Goal: Answer question/provide support

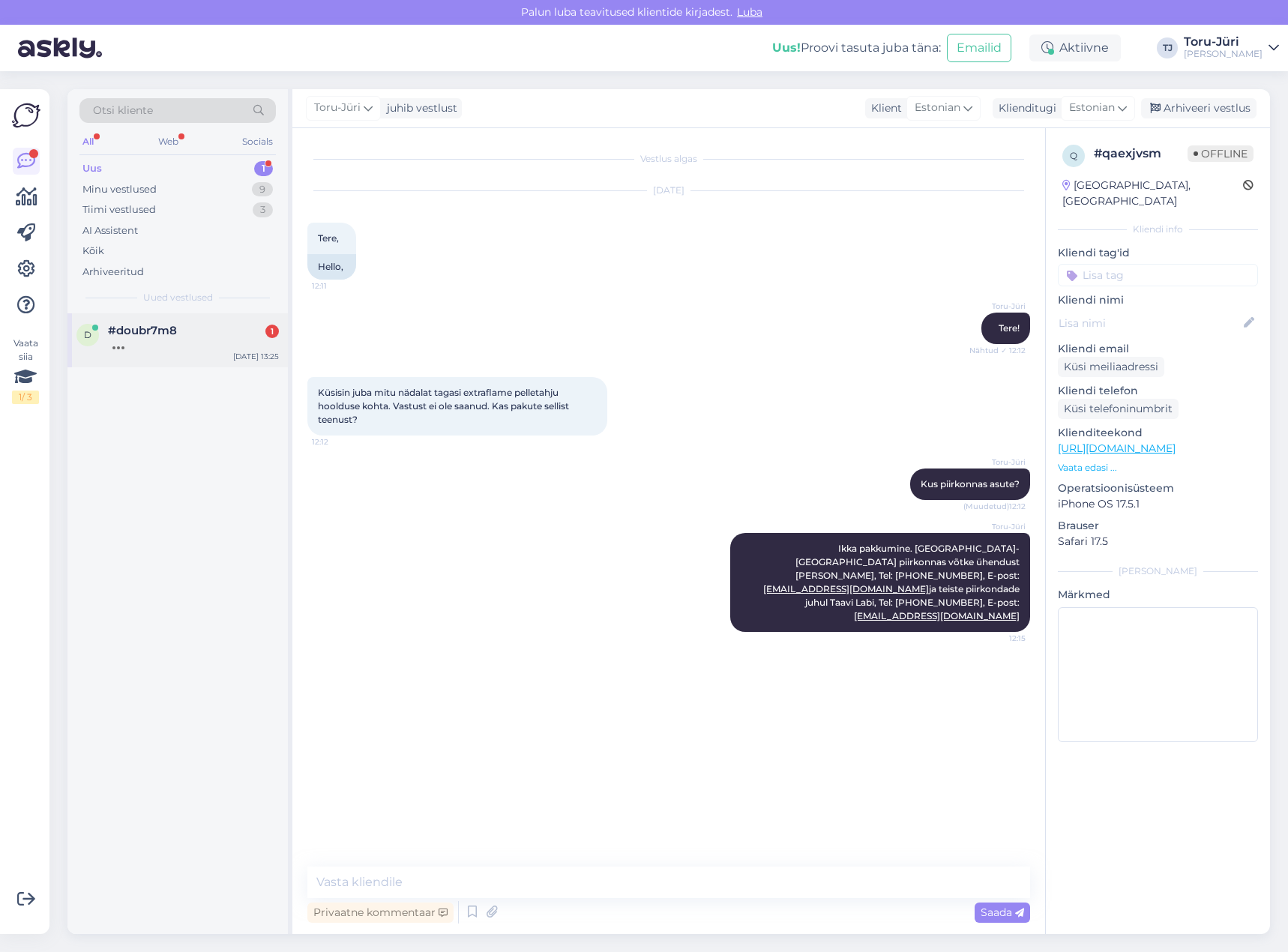
click at [155, 341] on div at bounding box center [193, 344] width 171 height 13
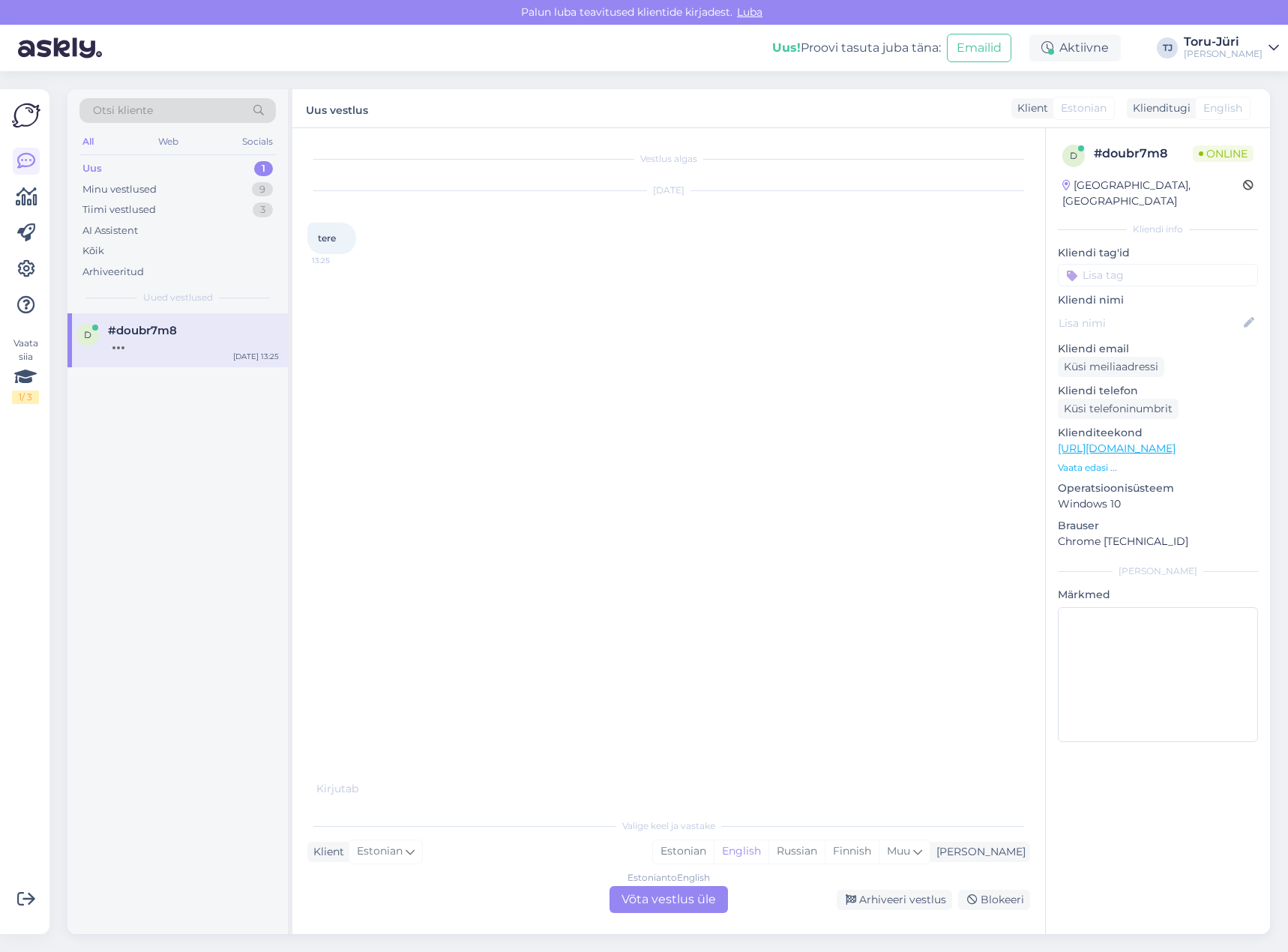
click at [698, 906] on div "Estonian to English Võta vestlus üle" at bounding box center [668, 900] width 118 height 27
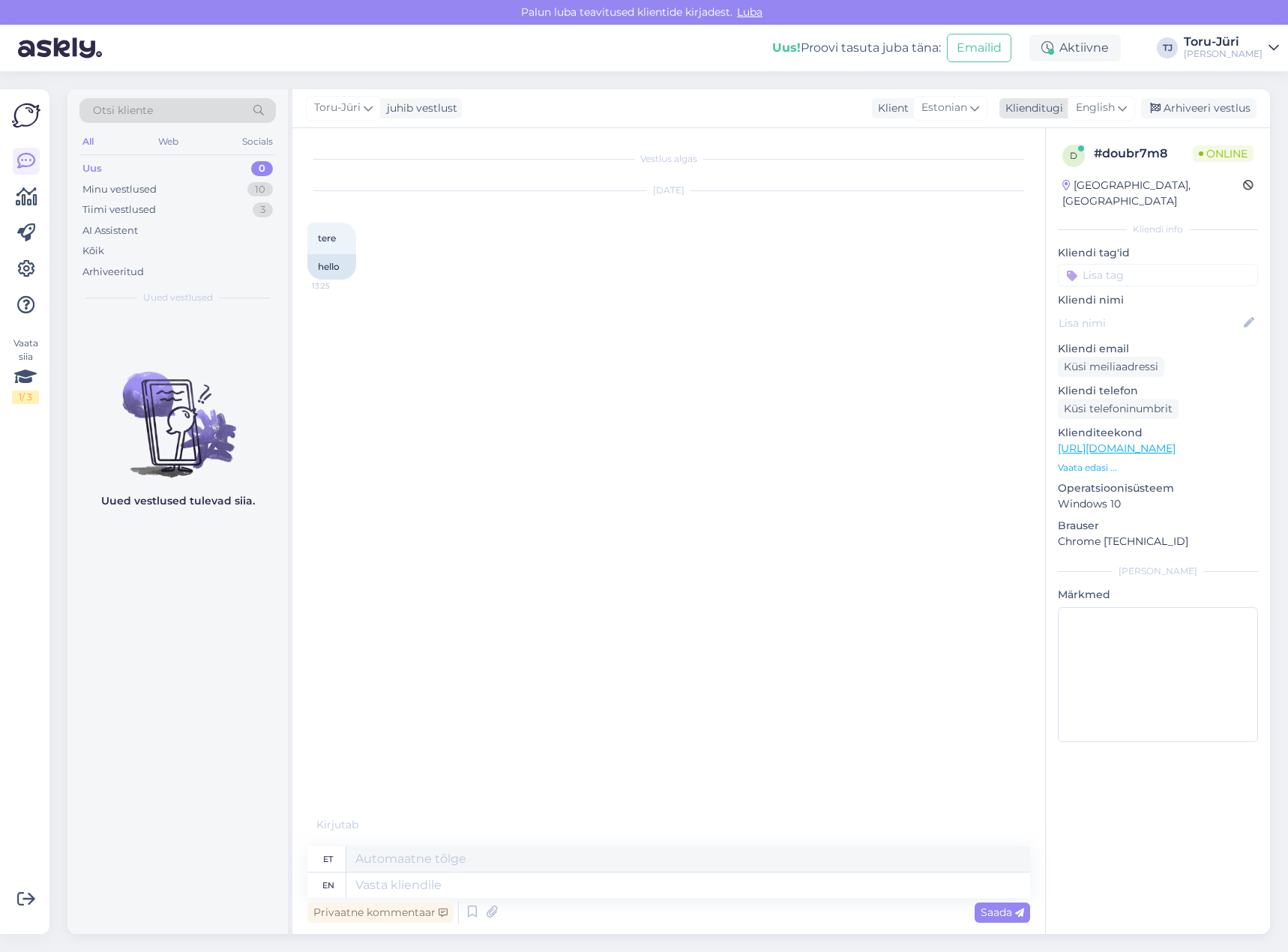
click at [1128, 111] on div "English" at bounding box center [1101, 108] width 67 height 24
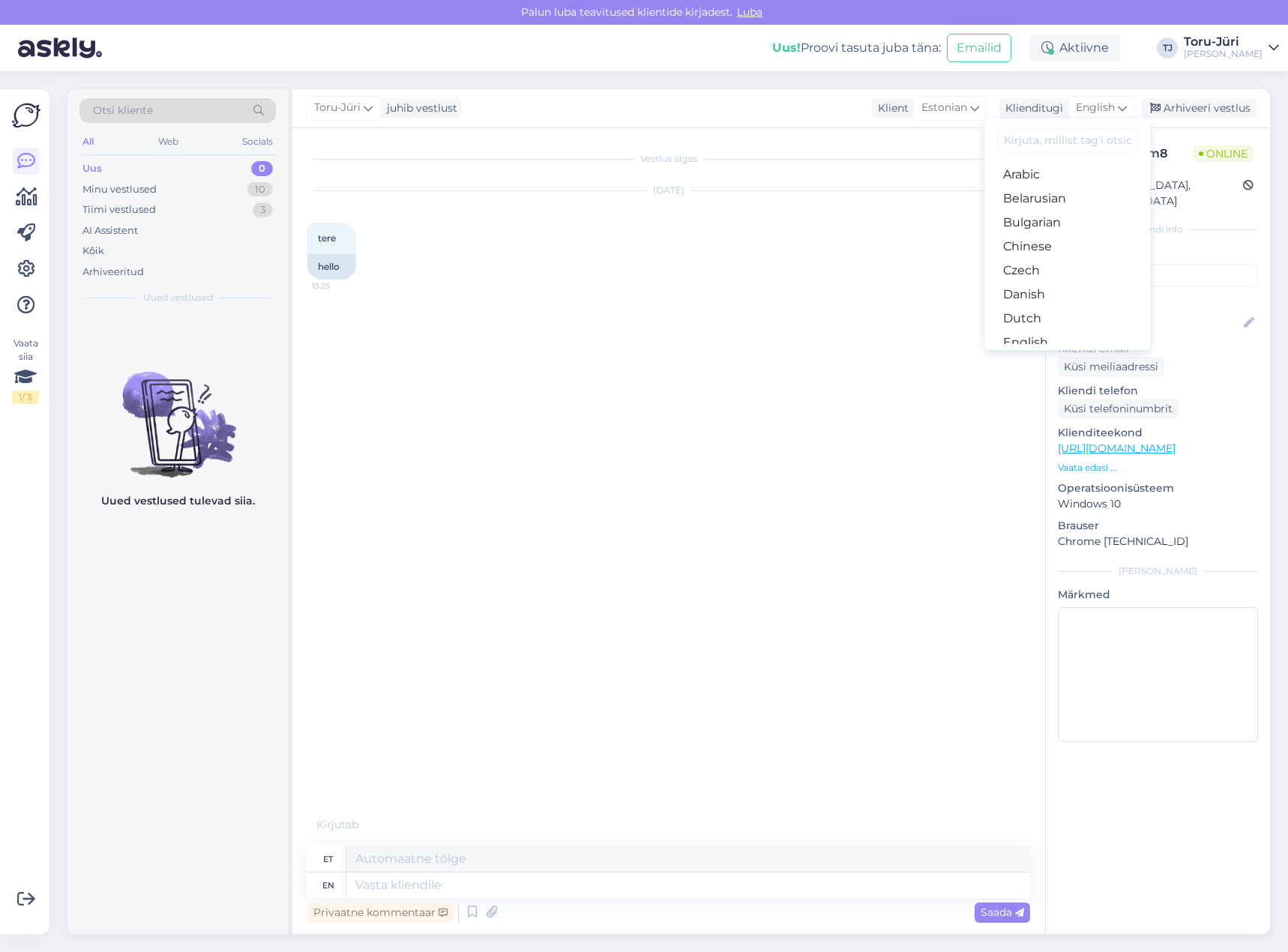
click at [1065, 354] on link "Estonian" at bounding box center [1068, 366] width 165 height 24
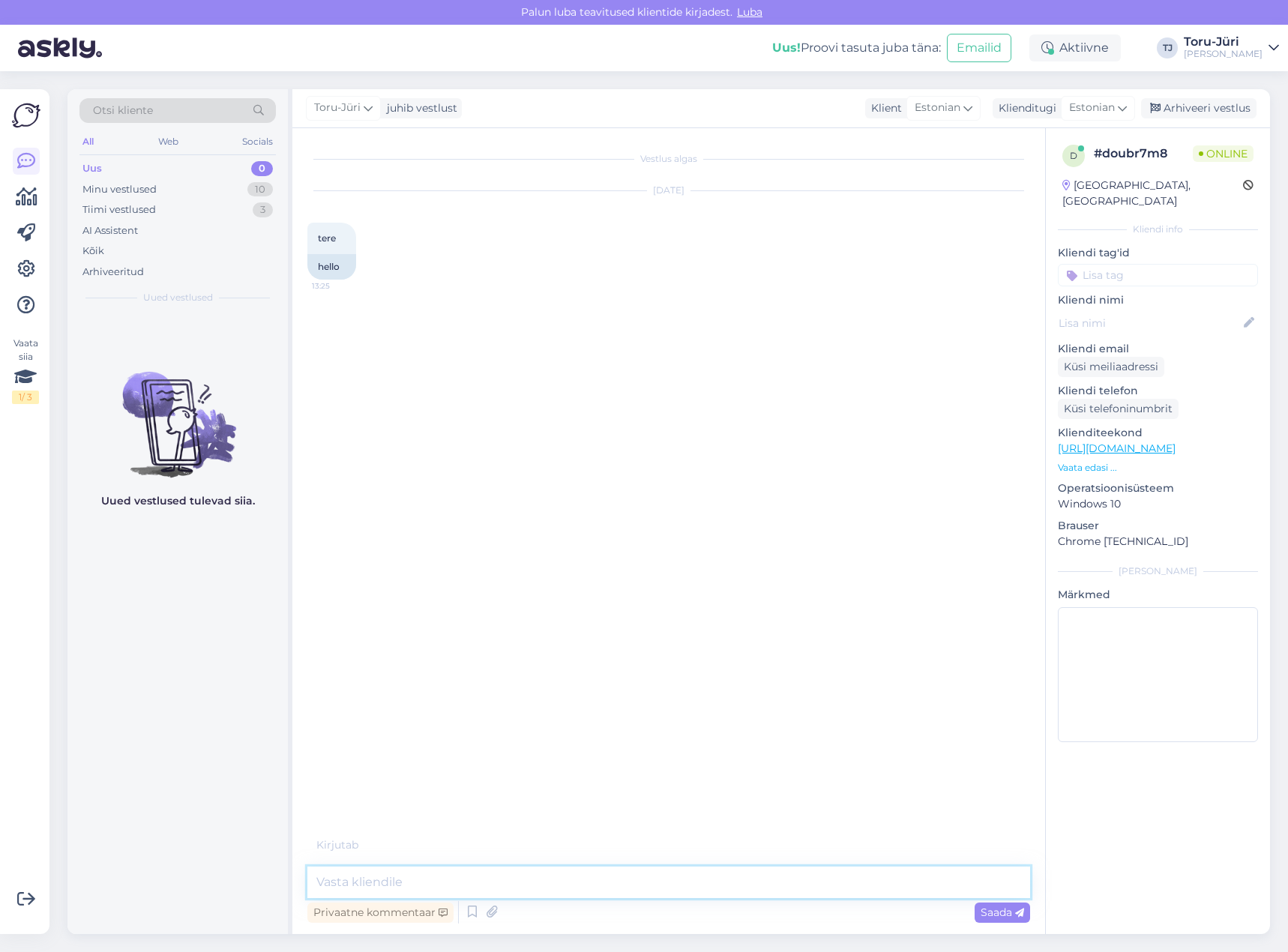
click at [445, 889] on textarea at bounding box center [669, 882] width 723 height 32
type textarea "Tere!"
click at [521, 881] on textarea at bounding box center [669, 882] width 723 height 32
type textarea "Kas mõtlete õhkkütte kaminat jah"
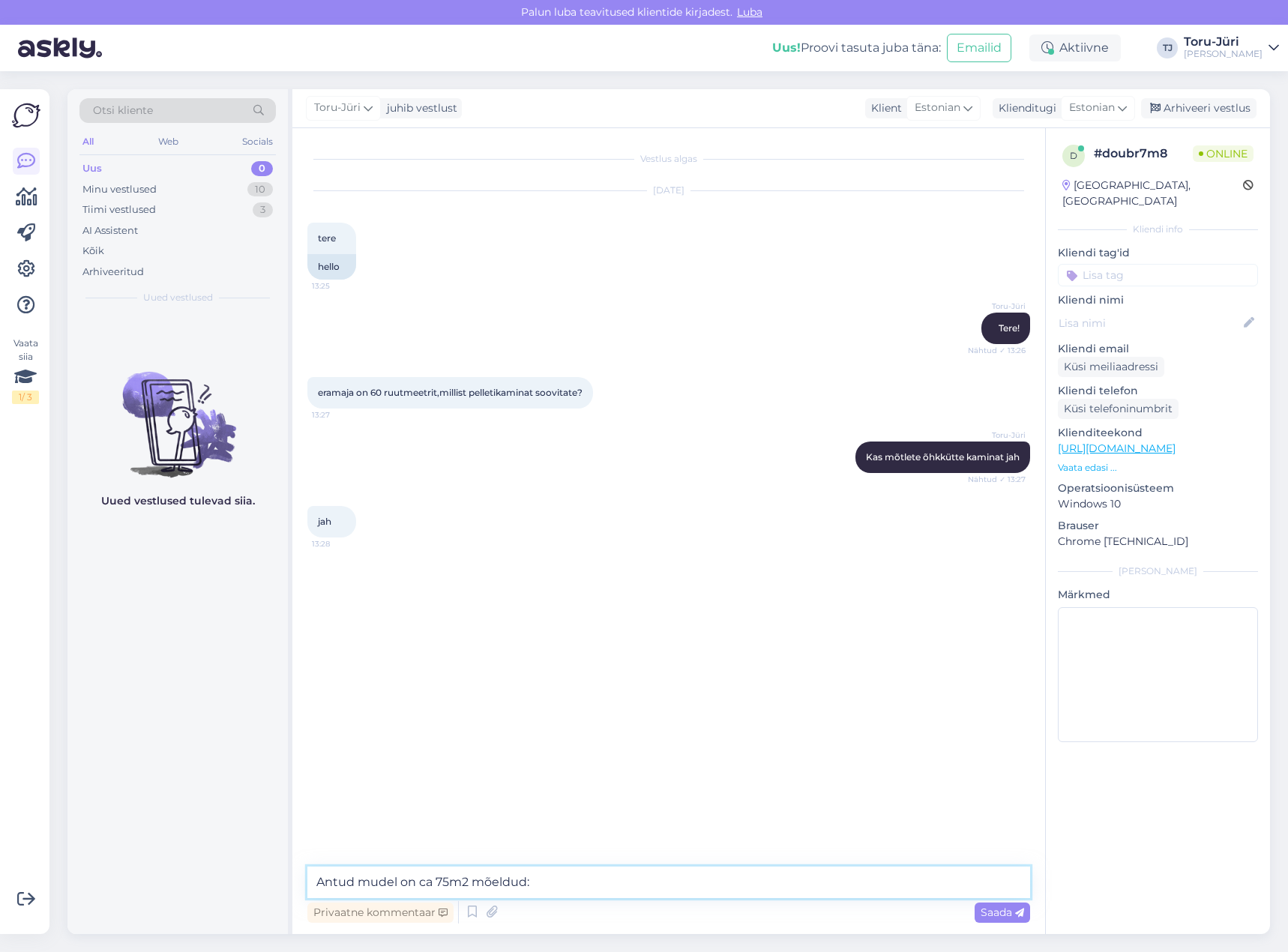
paste textarea "[URL][DOMAIN_NAME]"
type textarea "Antud mudel on ca 75m2 mõeldud: [URL][DOMAIN_NAME]"
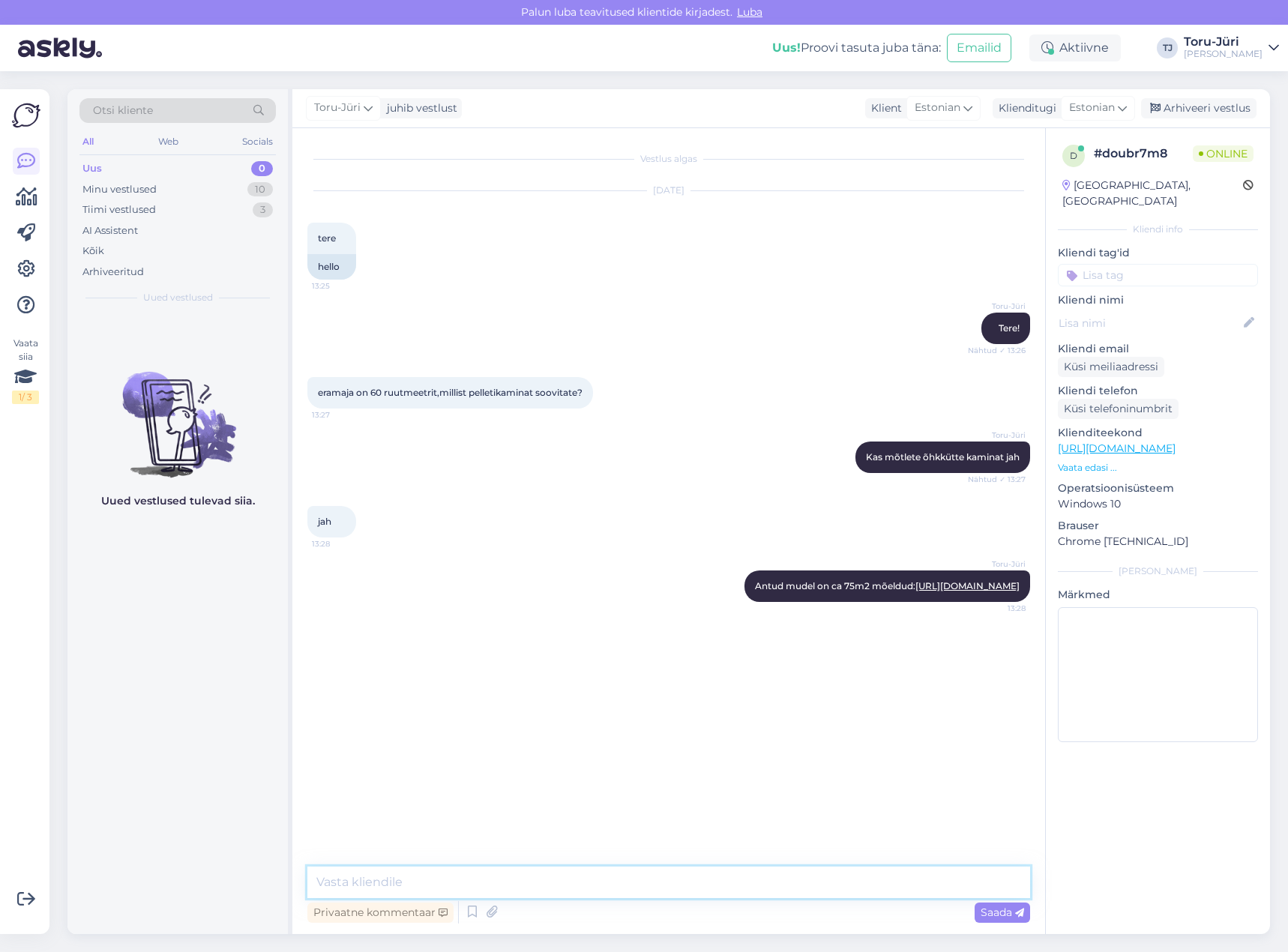
click at [667, 874] on textarea at bounding box center [669, 882] width 723 height 32
paste textarea "[URL][DOMAIN_NAME]"
drag, startPoint x: 816, startPoint y: 877, endPoint x: 288, endPoint y: 883, distance: 528.0
click at [288, 883] on div "Otsi kliente All Web Socials Uus 0 Minu vestlused 10 Tiimi vestlused 3 AI Assis…" at bounding box center [668, 512] width 1202 height 845
type textarea "Ta vastab antud m2 küttevajadusele"
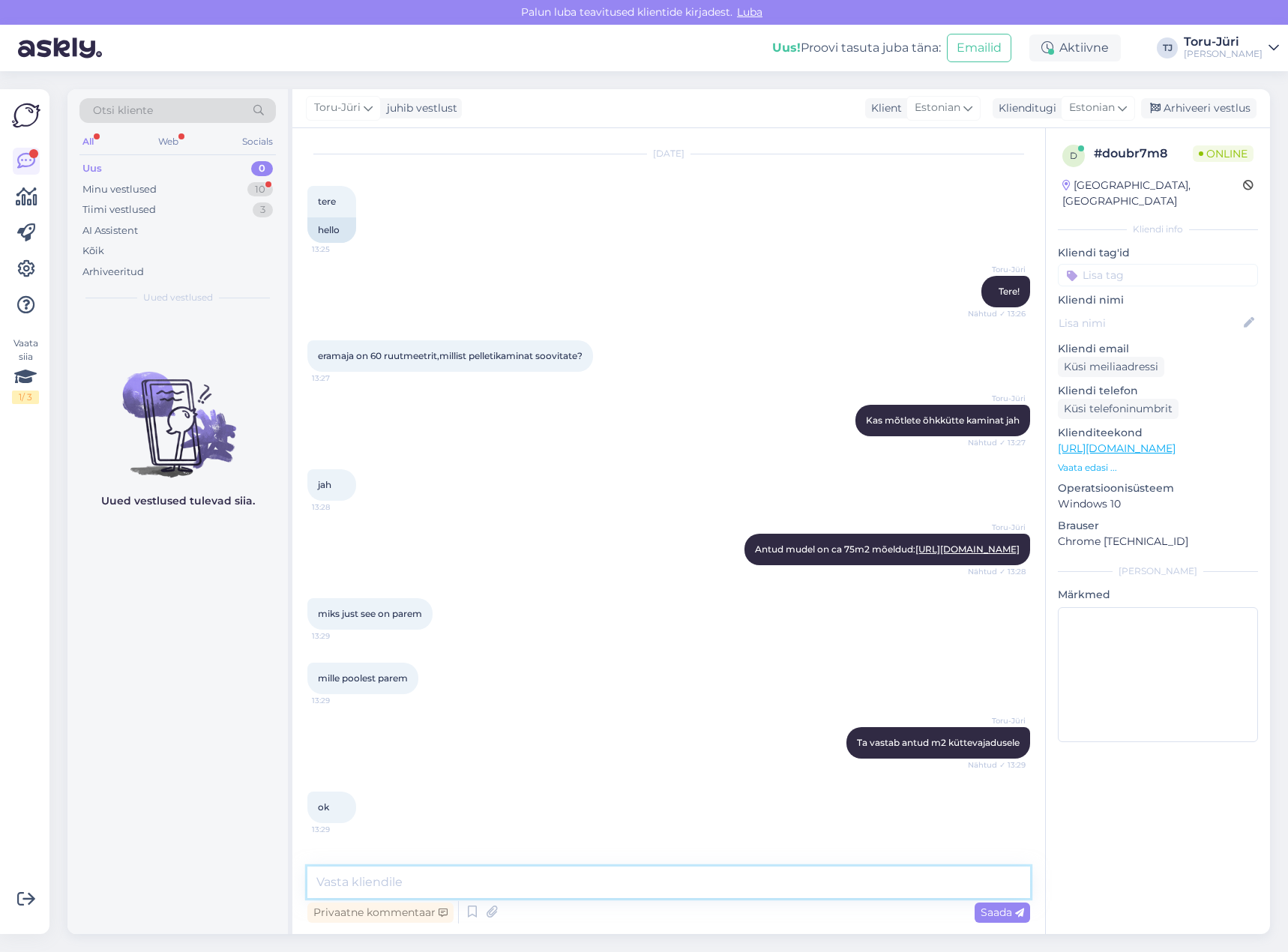
scroll to position [101, 0]
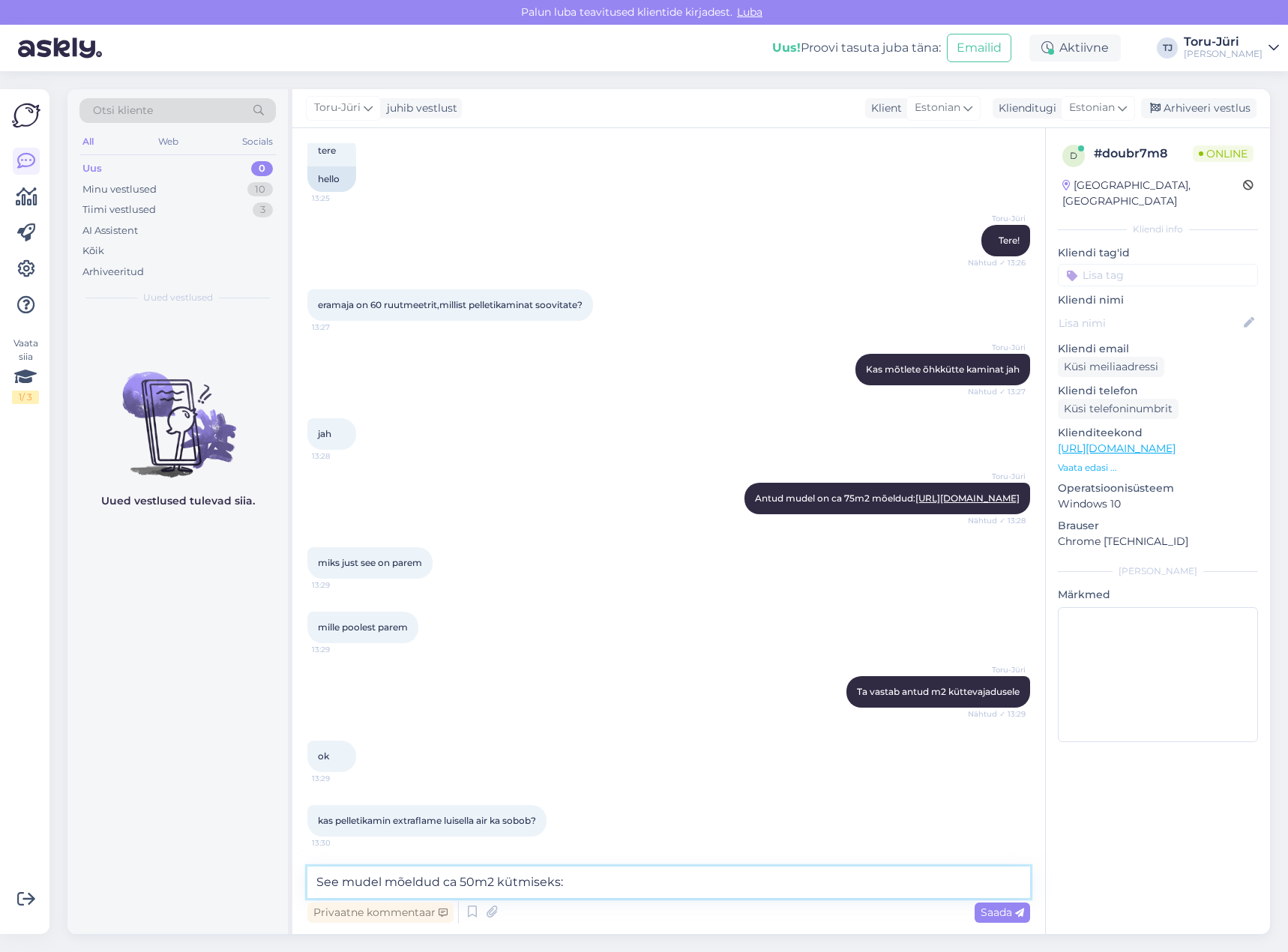
paste textarea "[URL][DOMAIN_NAME]"
type textarea "See mudel mõeldud ca 50m2 kütmiseks: [URL][DOMAIN_NAME]"
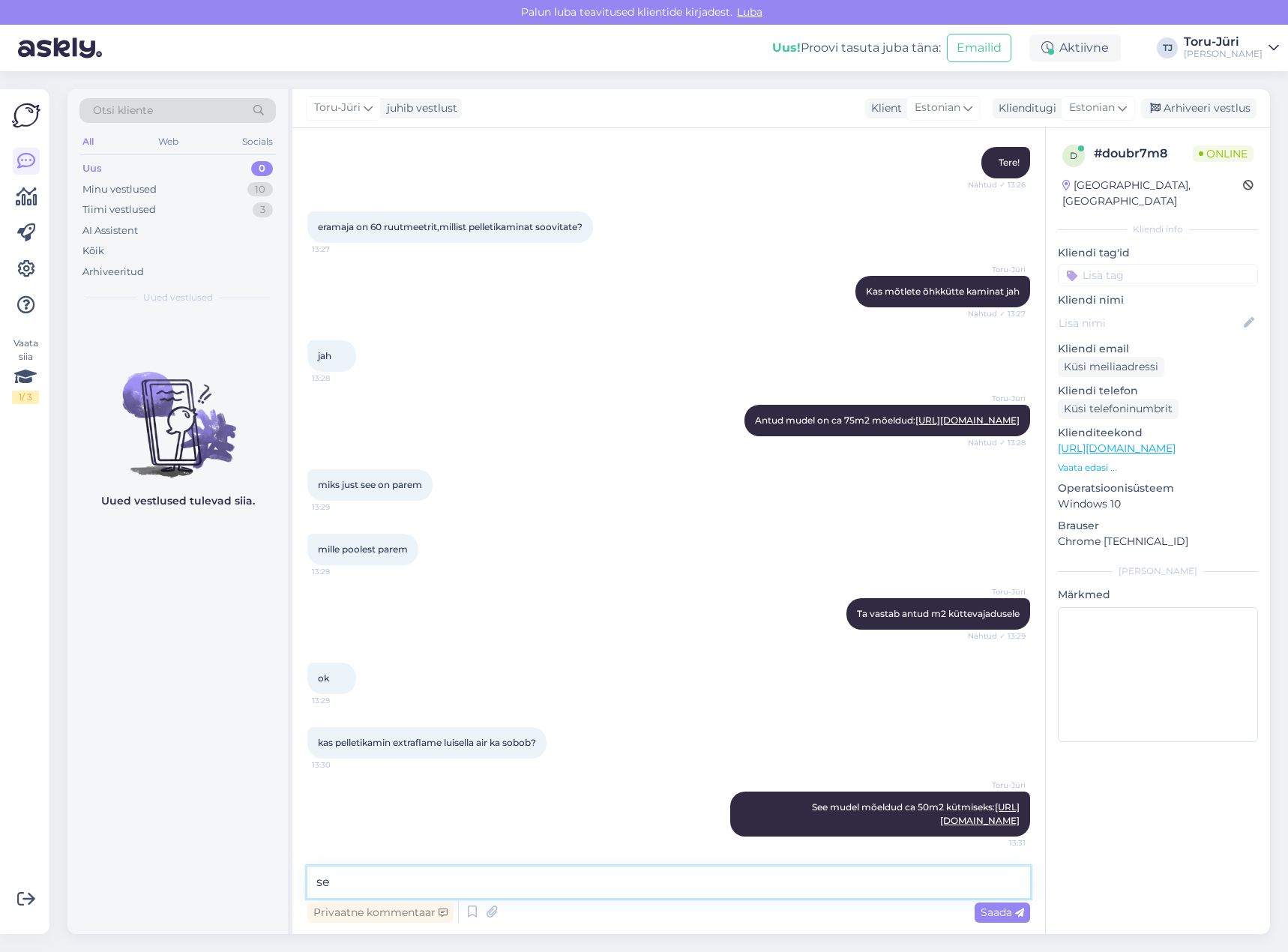
type textarea "s"
type textarea "Seega võib väheks jääda"
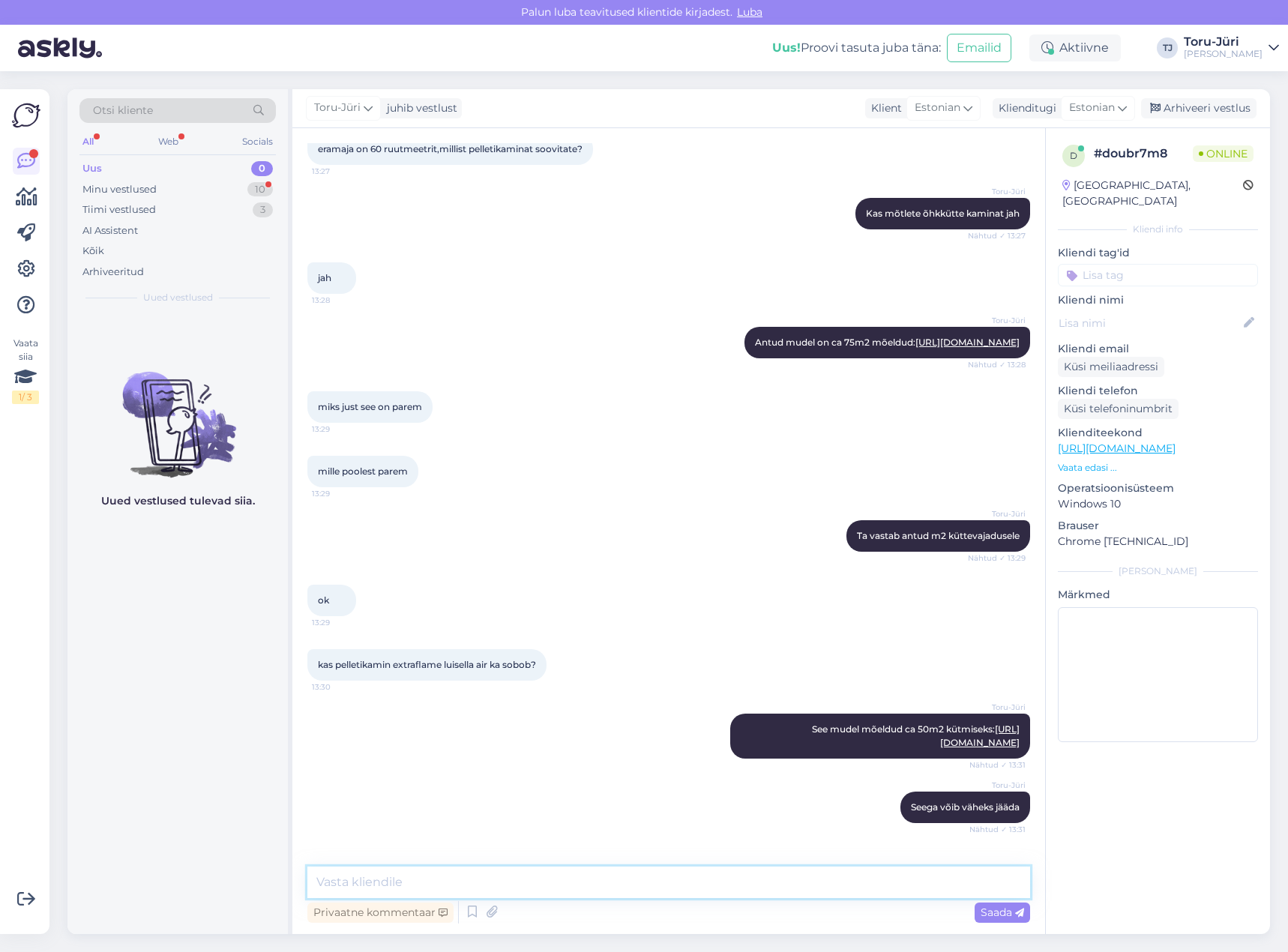
scroll to position [308, 0]
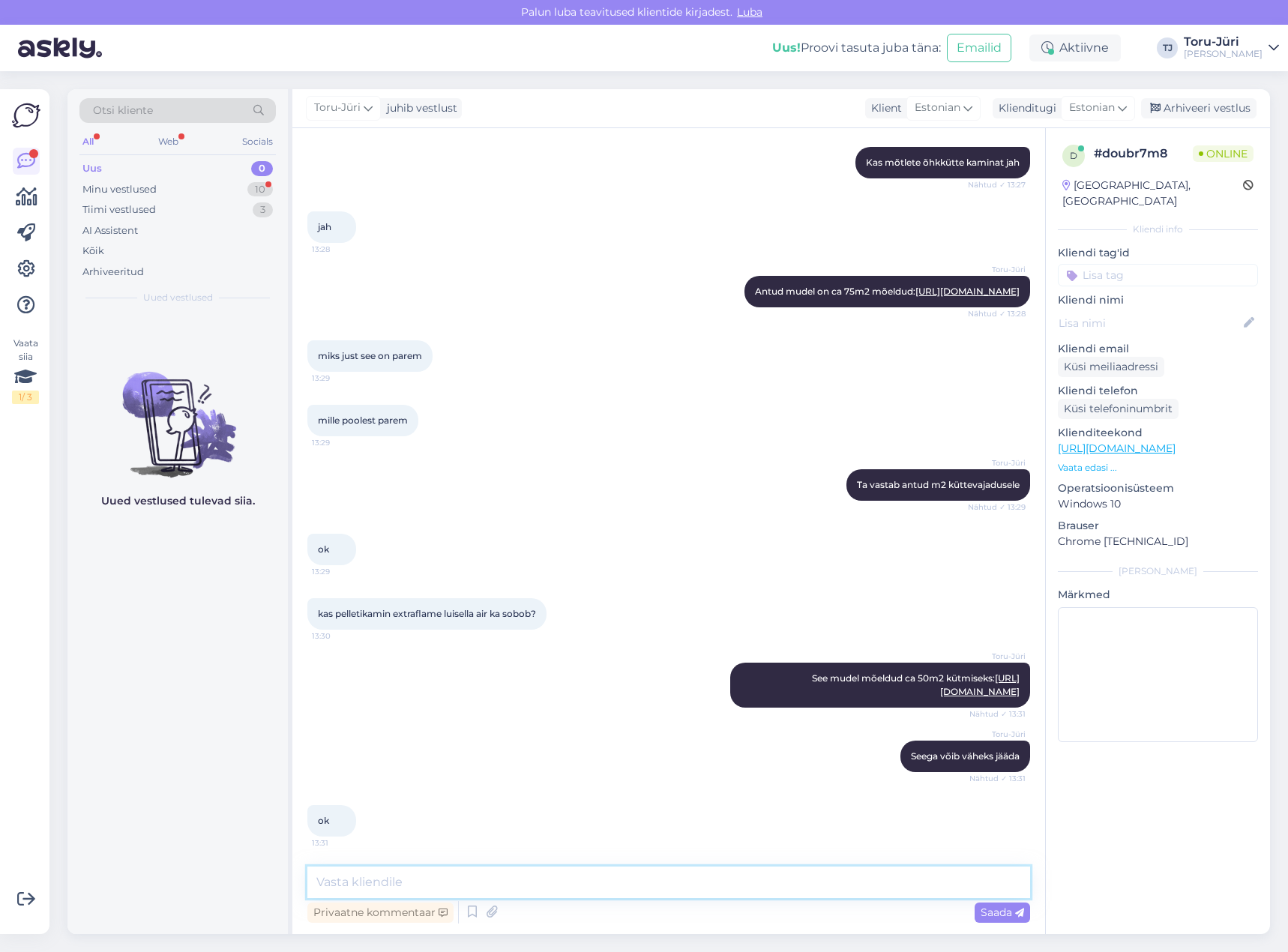
click at [701, 892] on textarea at bounding box center [669, 882] width 723 height 32
type textarea "Kettyl on ka pelletimahuti suurem ja võimalik lisada wifi moodul"
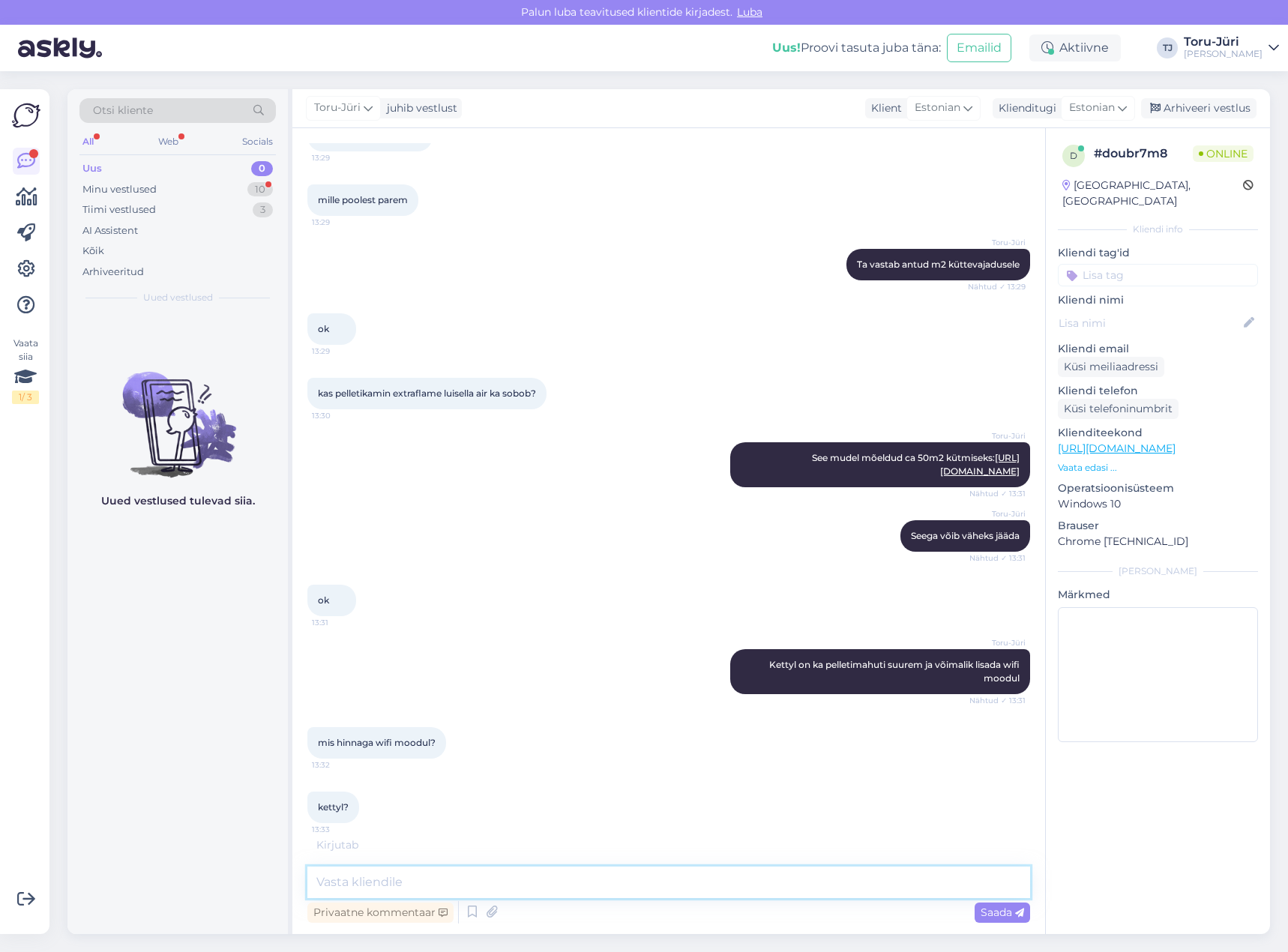
scroll to position [531, 0]
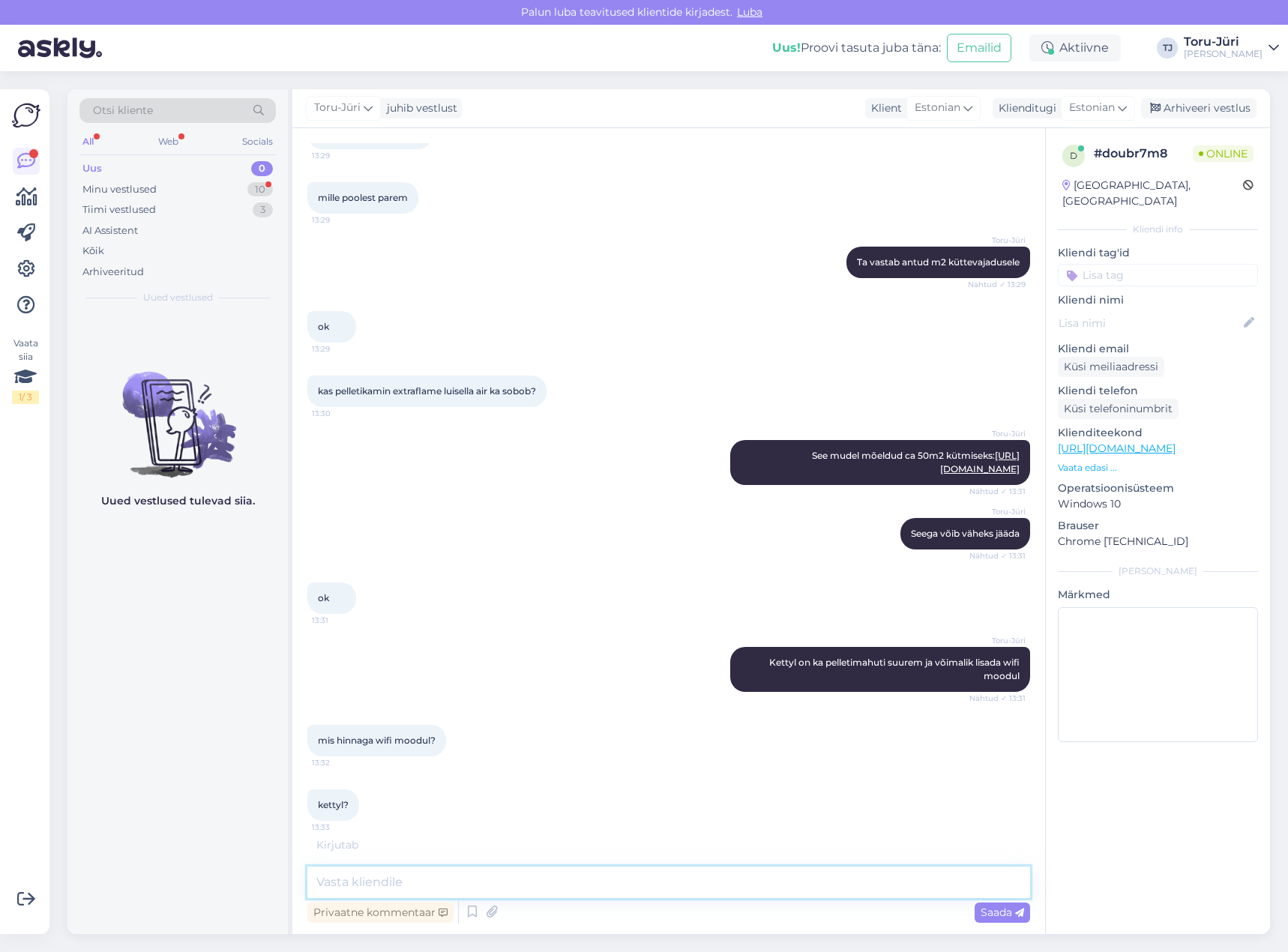
click at [484, 888] on textarea at bounding box center [669, 882] width 723 height 32
type textarea "218 EURi"
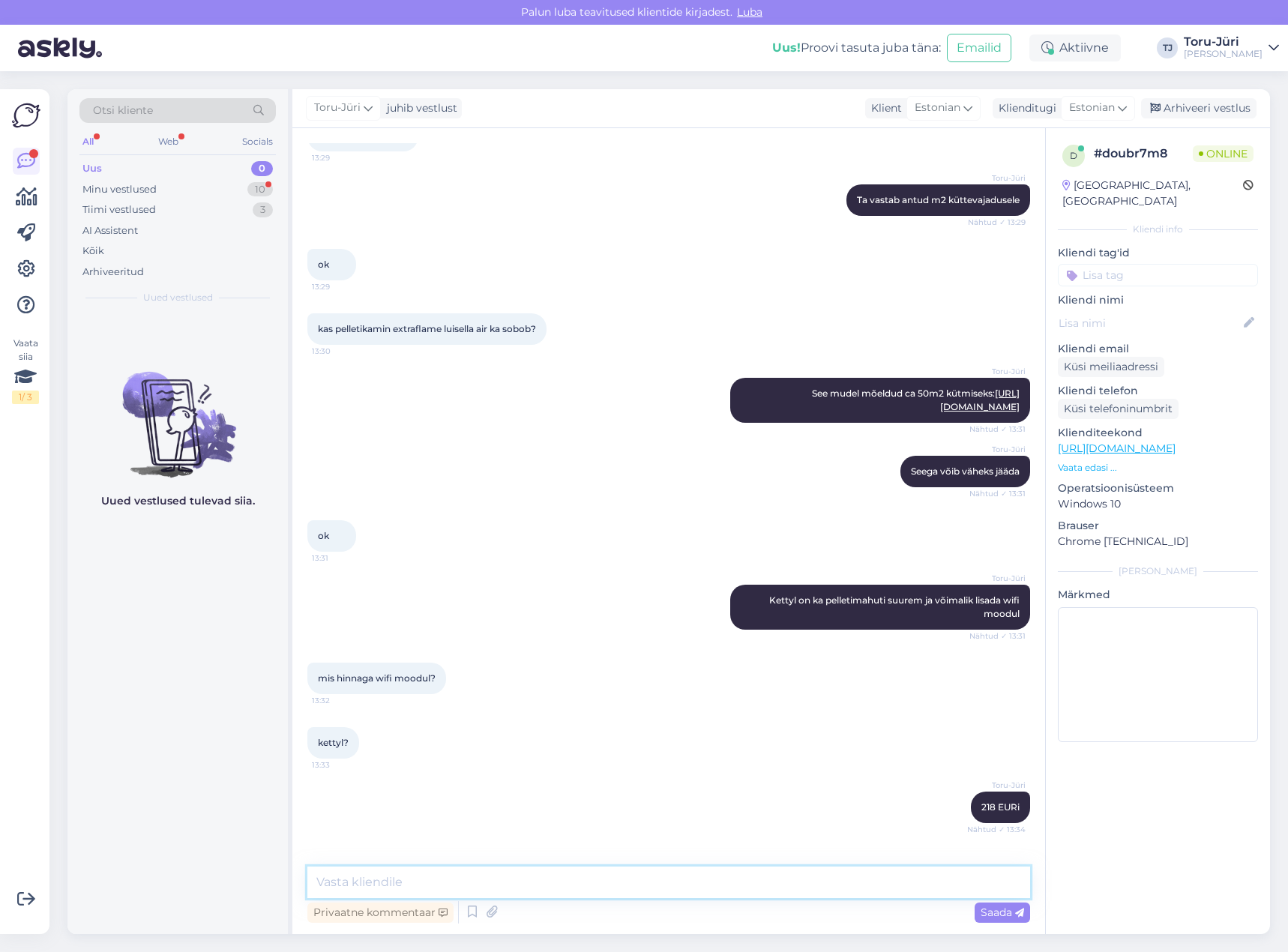
scroll to position [644, 0]
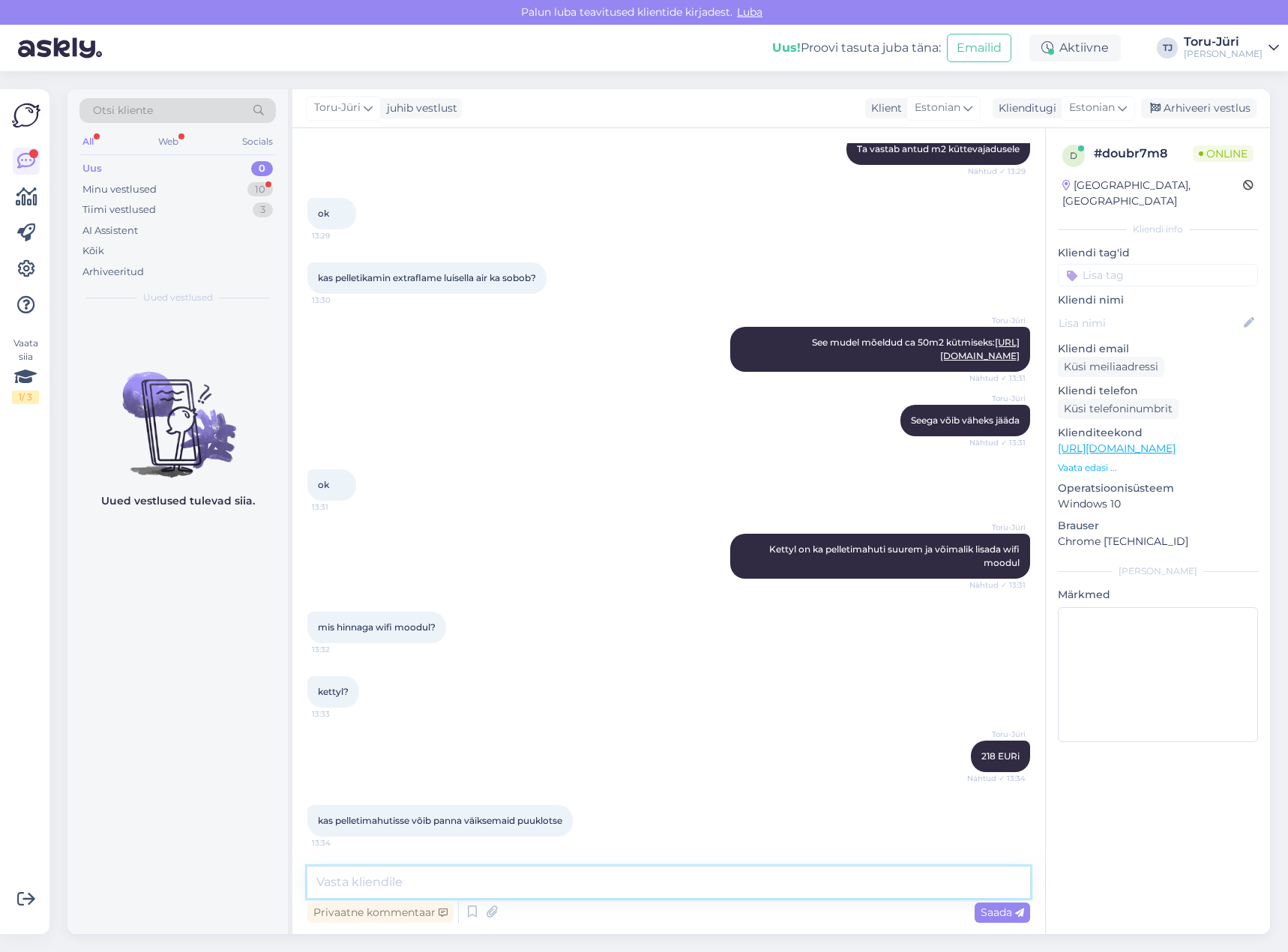
click at [631, 875] on textarea at bounding box center [669, 882] width 723 height 32
type textarea "Üksnes 6mm pelletigraanulid ikka"
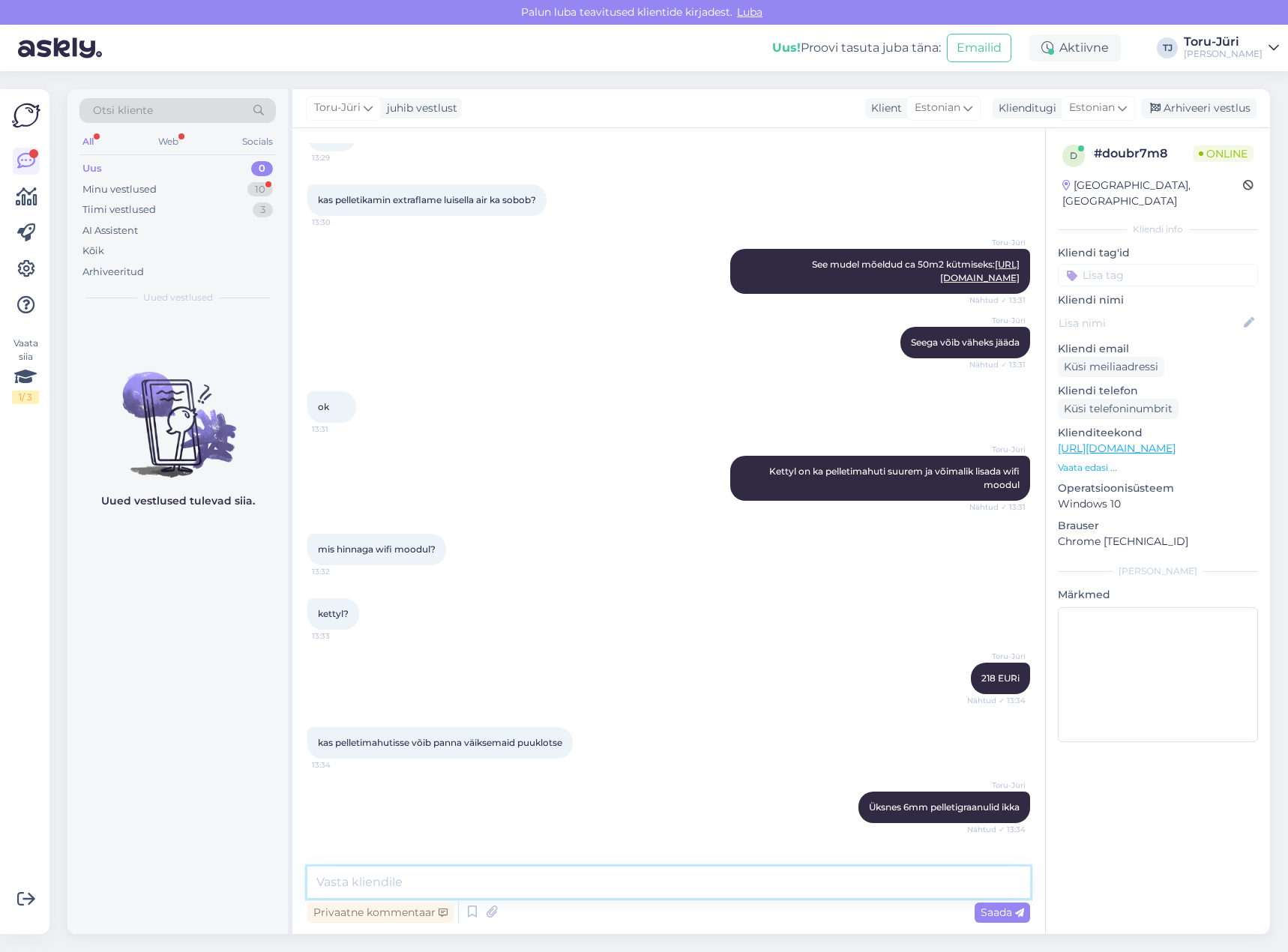
scroll to position [786, 0]
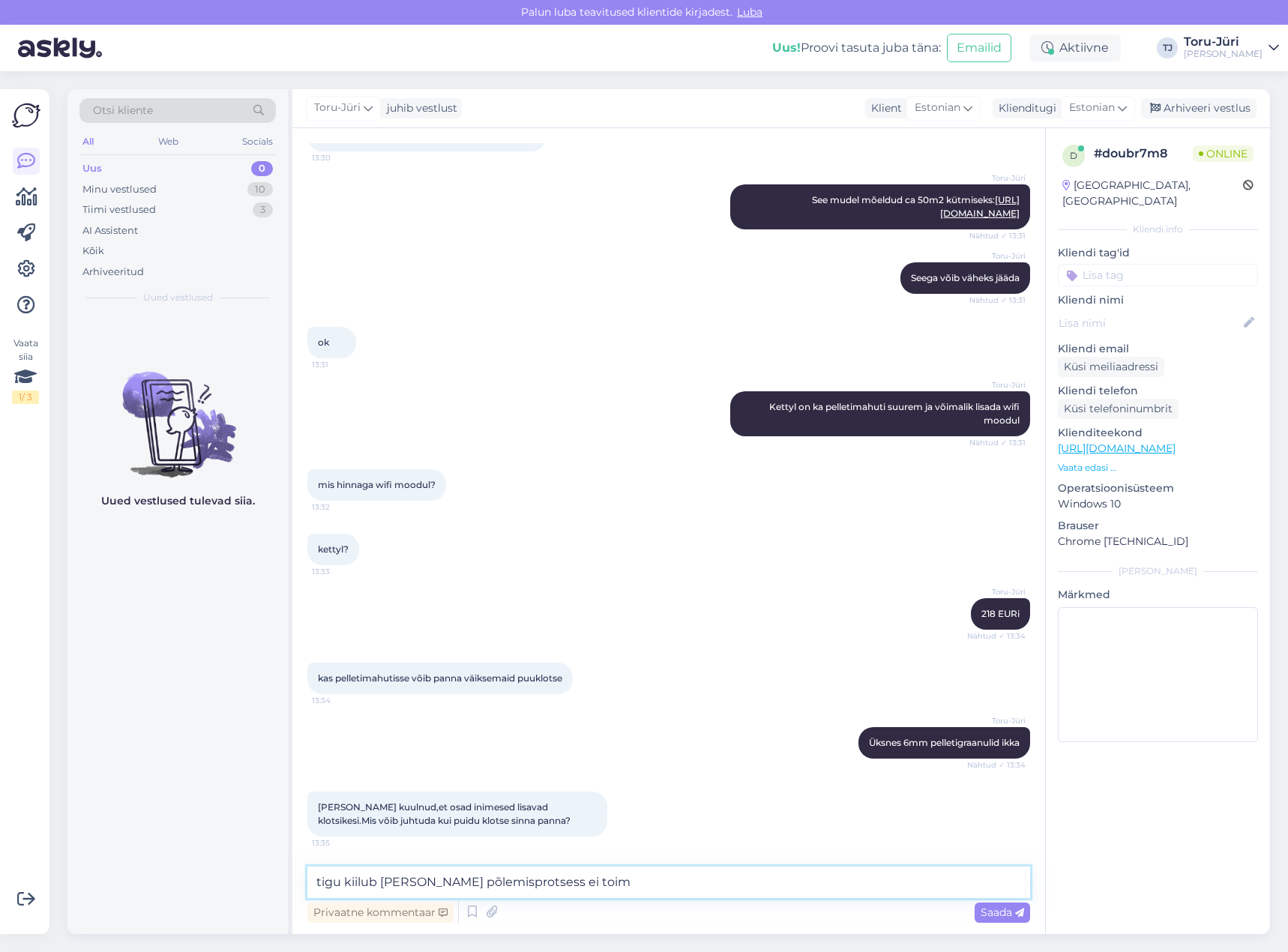
type textarea "tigu kiilub [PERSON_NAME] põlemisprotsess ei toimi"
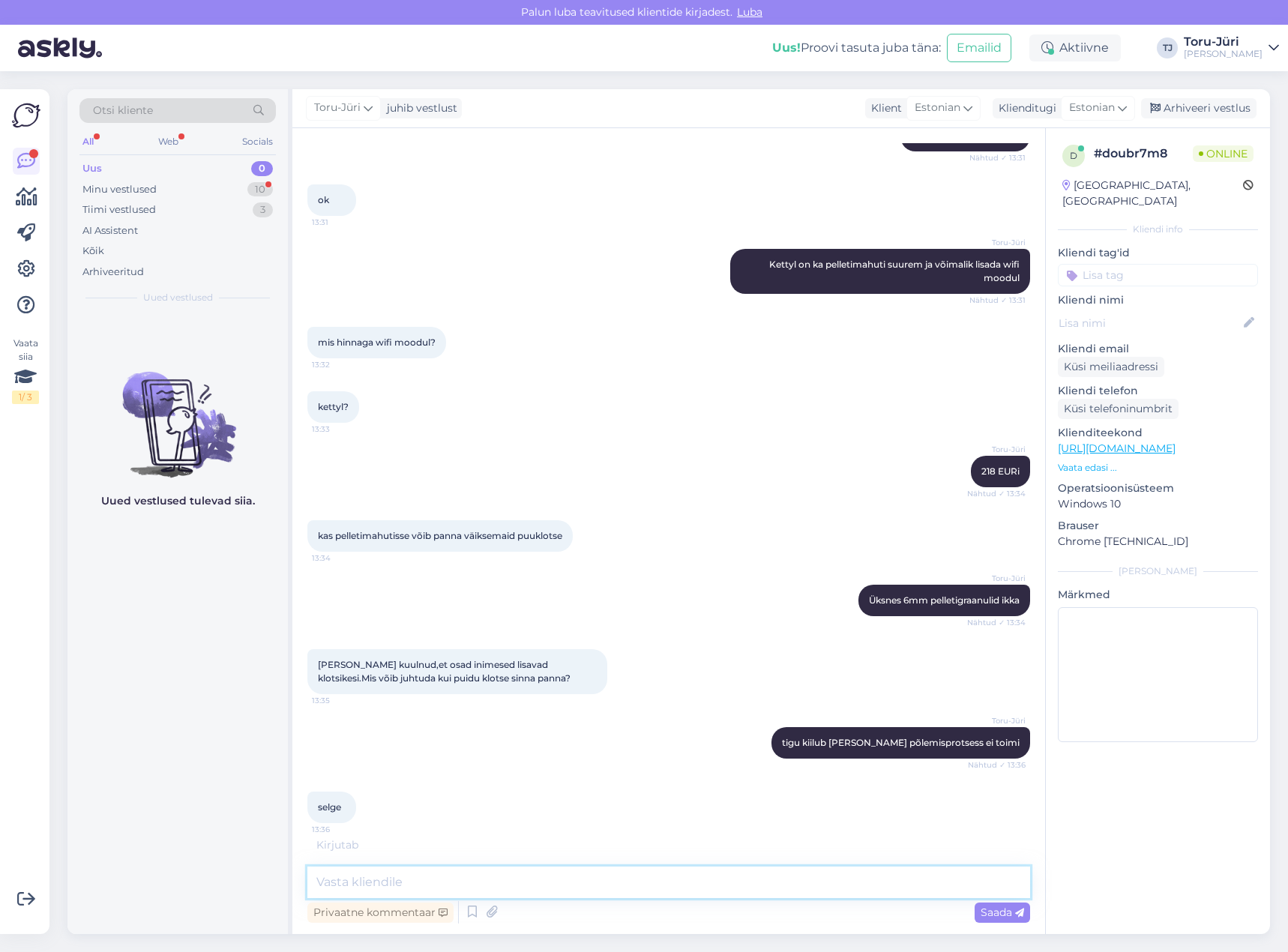
scroll to position [931, 0]
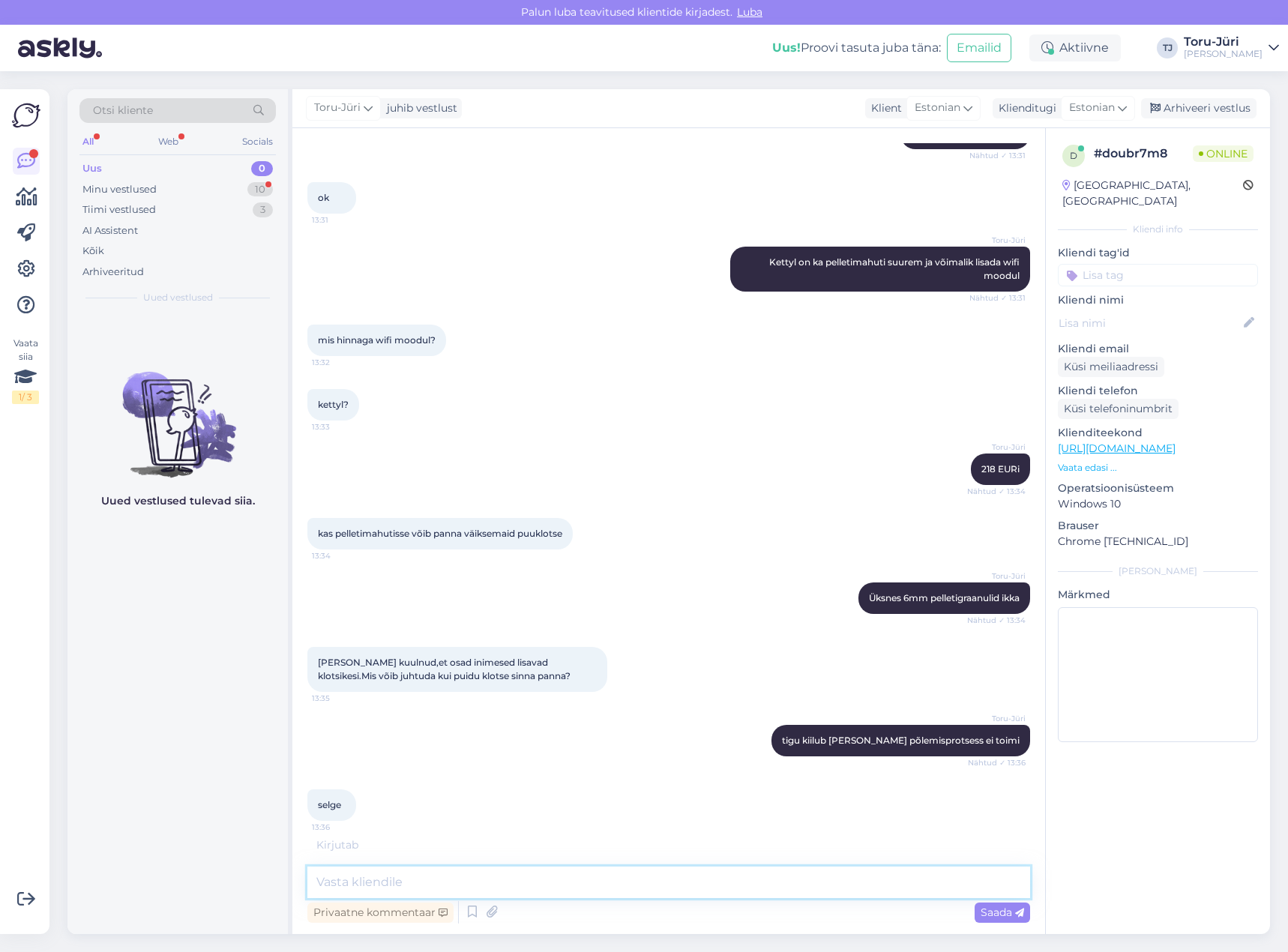
click at [658, 877] on textarea at bounding box center [669, 882] width 723 height 32
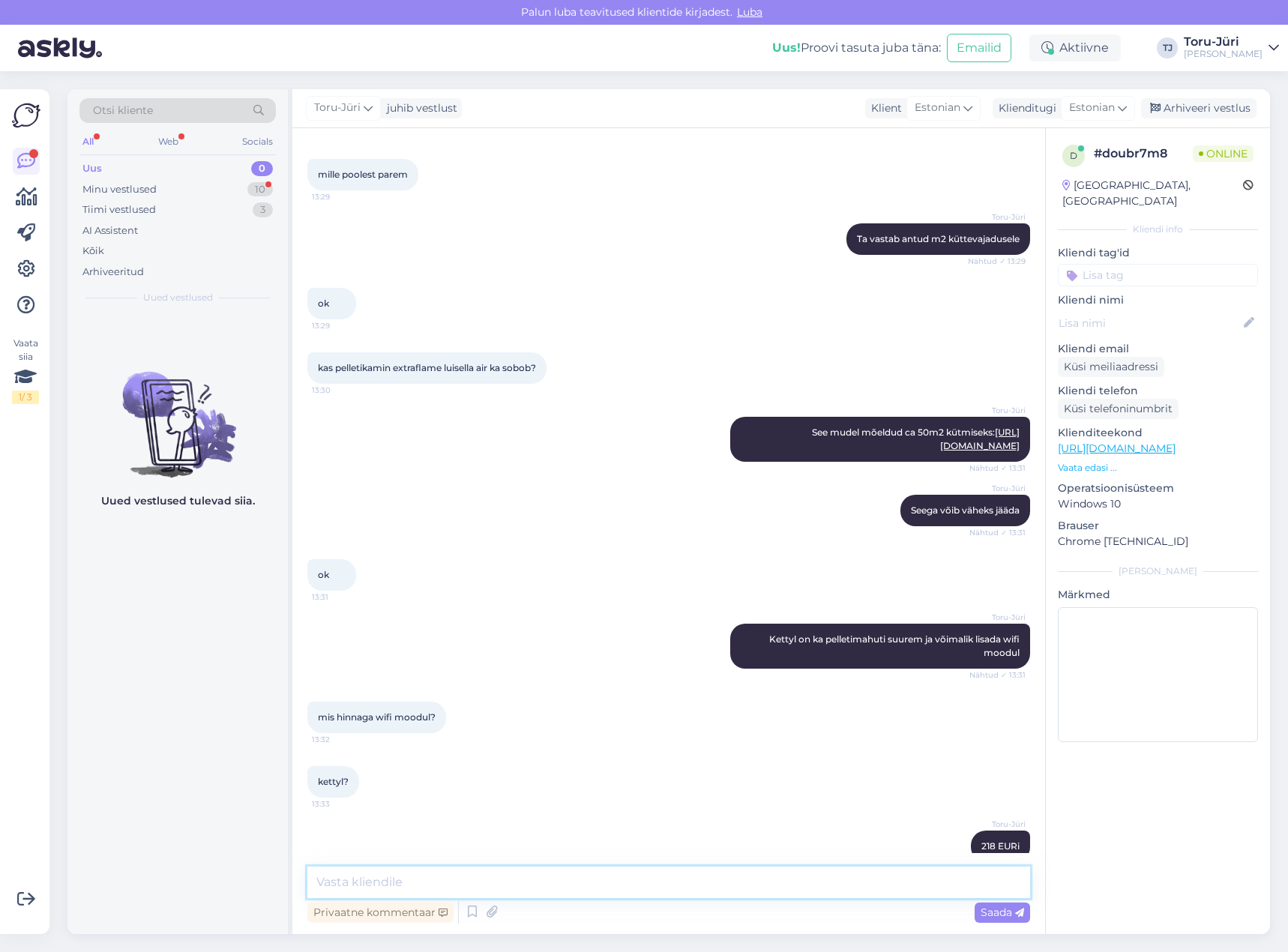
scroll to position [916, 0]
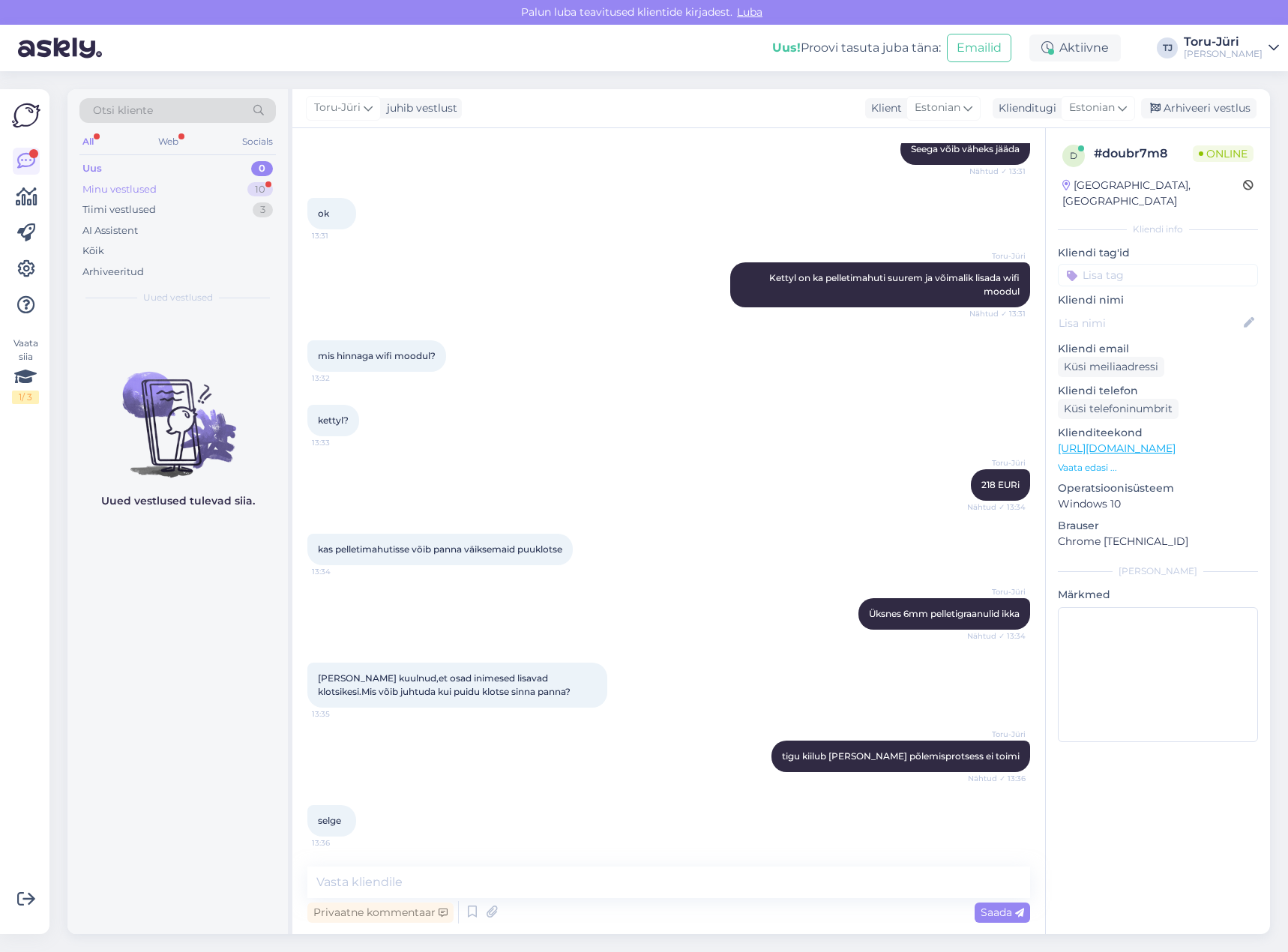
click at [161, 192] on div "Minu vestlused 10" at bounding box center [178, 189] width 197 height 21
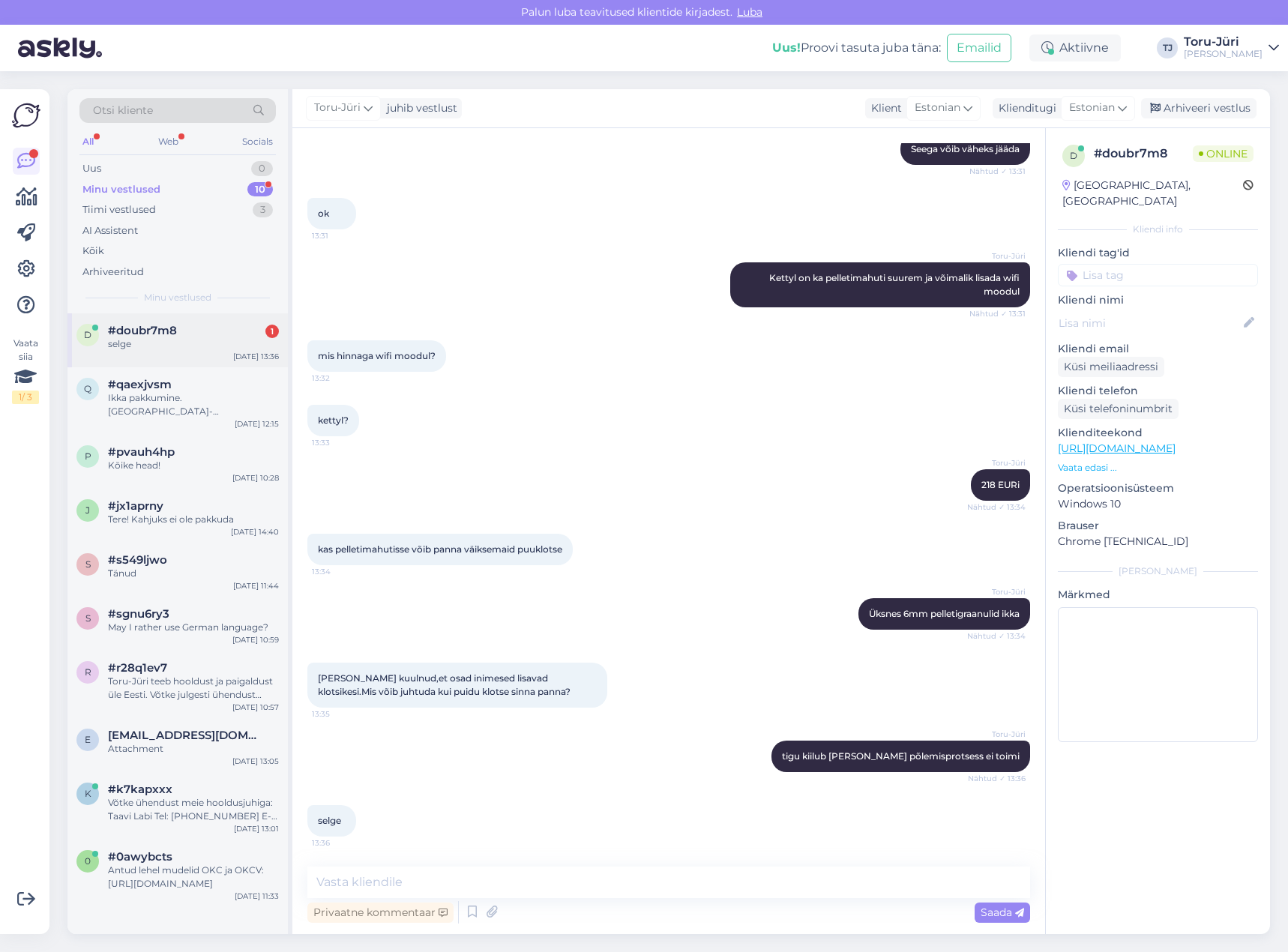
click at [147, 345] on div "selge" at bounding box center [193, 344] width 171 height 13
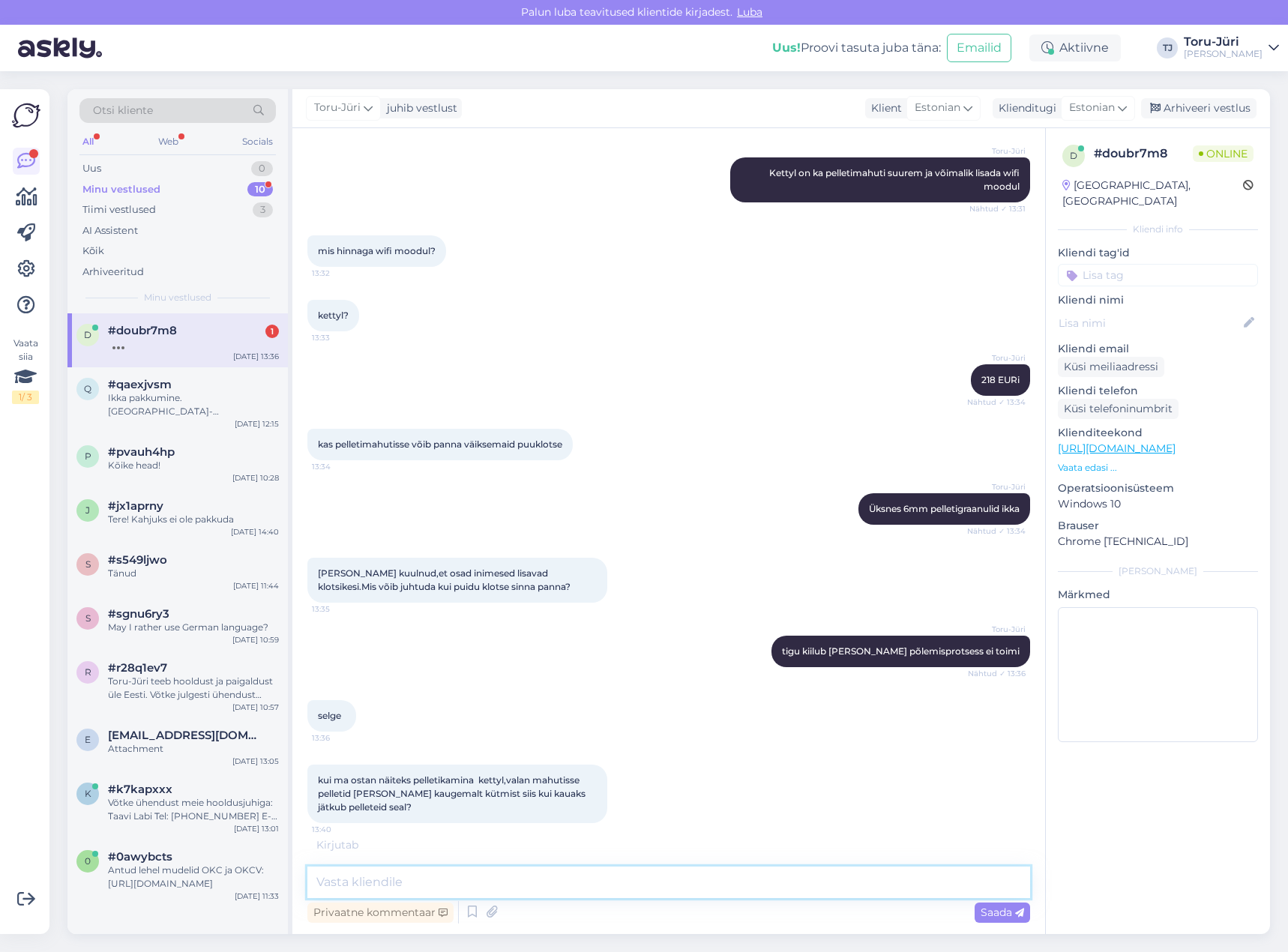
scroll to position [1023, 0]
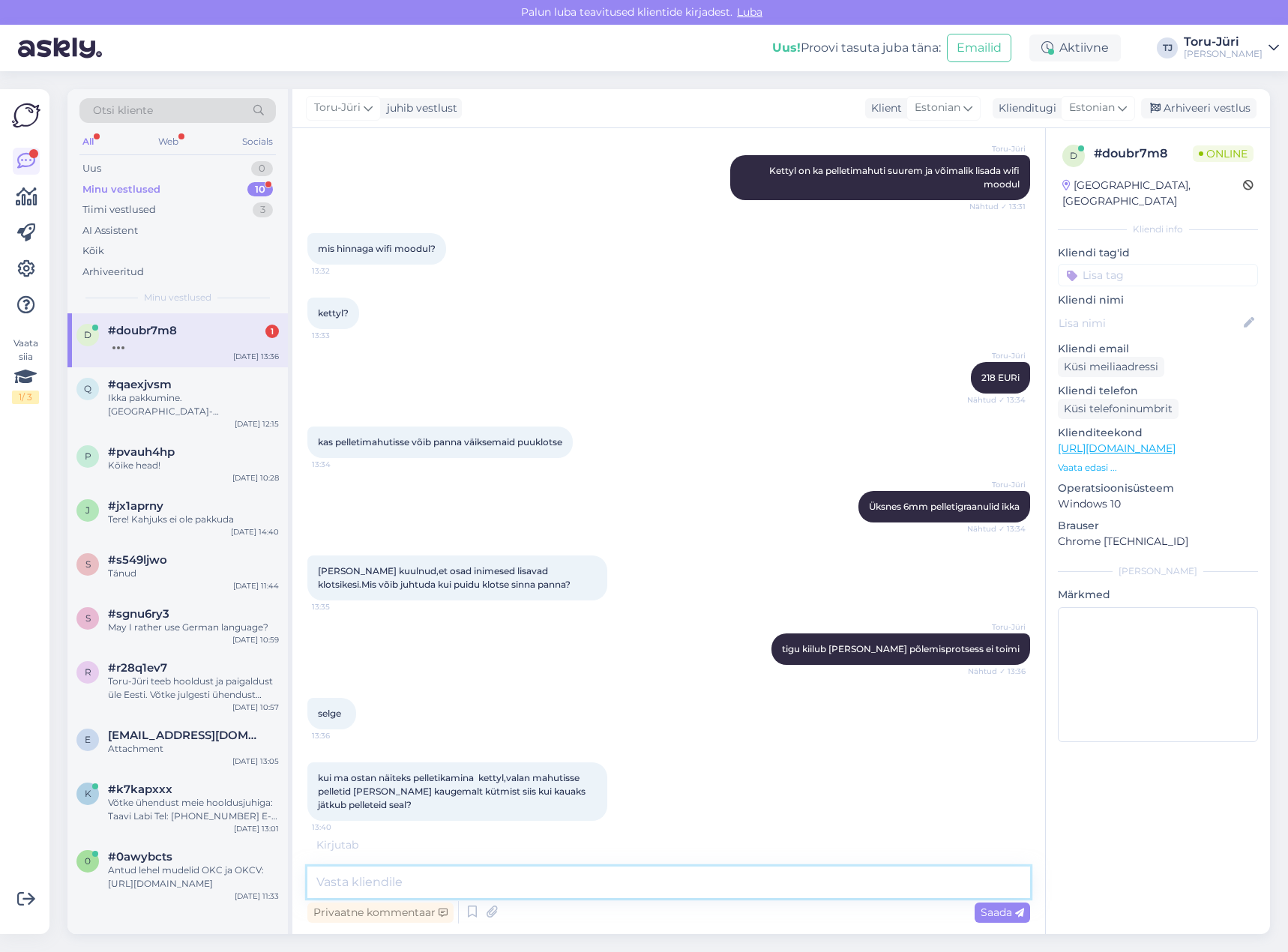
click at [453, 887] on textarea at bounding box center [669, 882] width 723 height 32
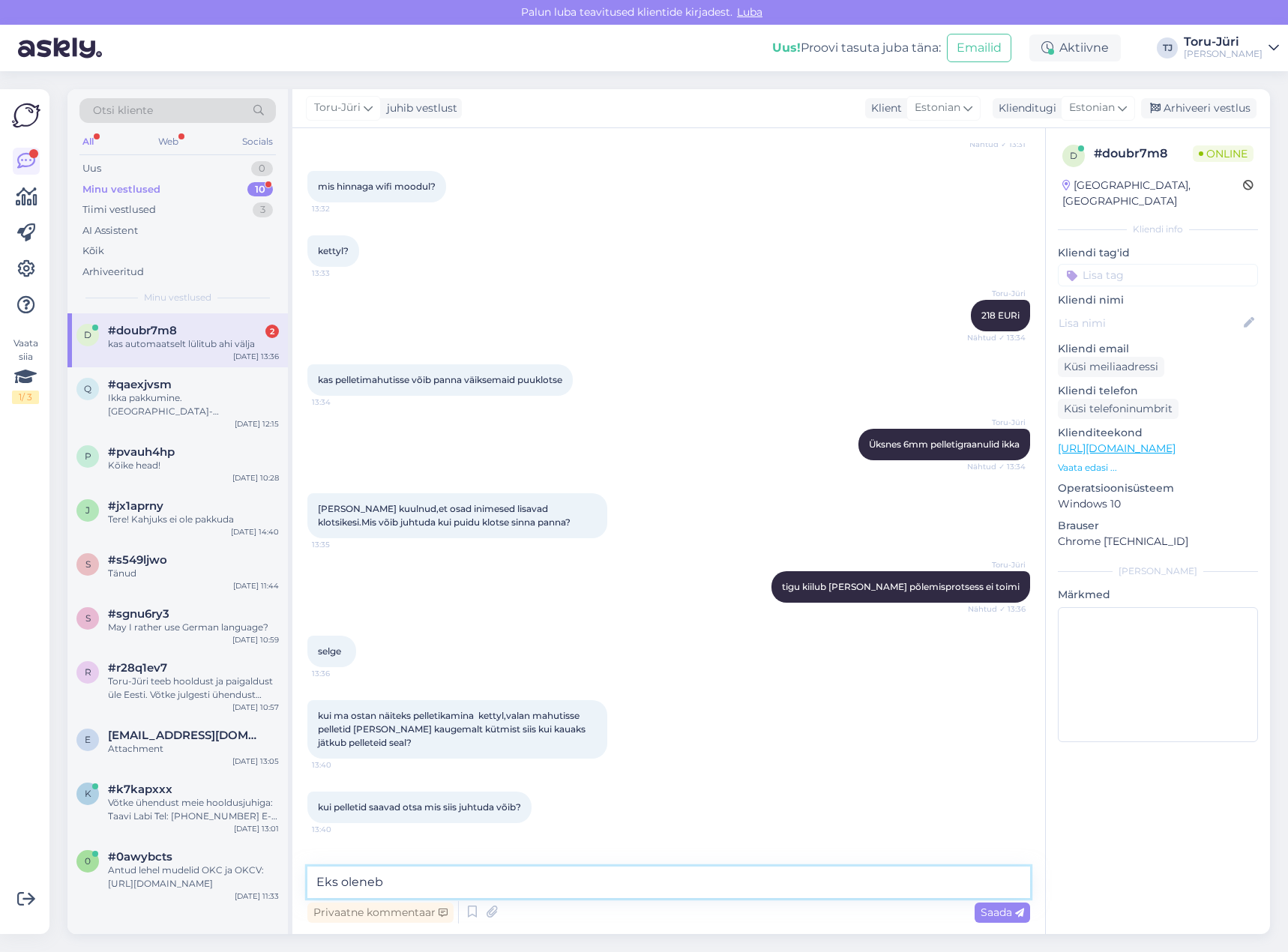
scroll to position [1136, 0]
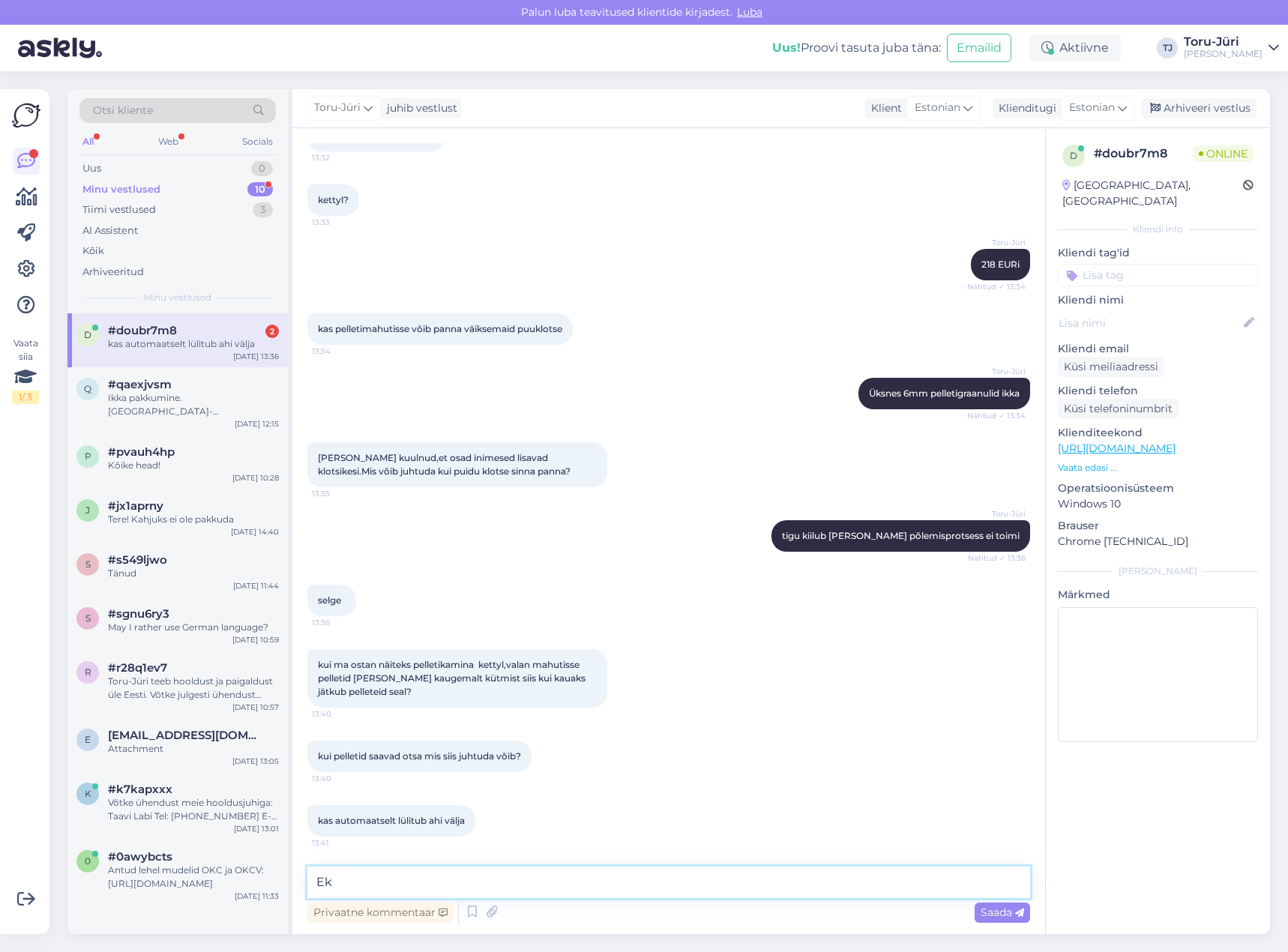
type textarea "E"
type textarea "Keskmiselt kuni 2 päeva, oleneb ruumi soojavajadusest ka. Kui pellet saab otsa,…"
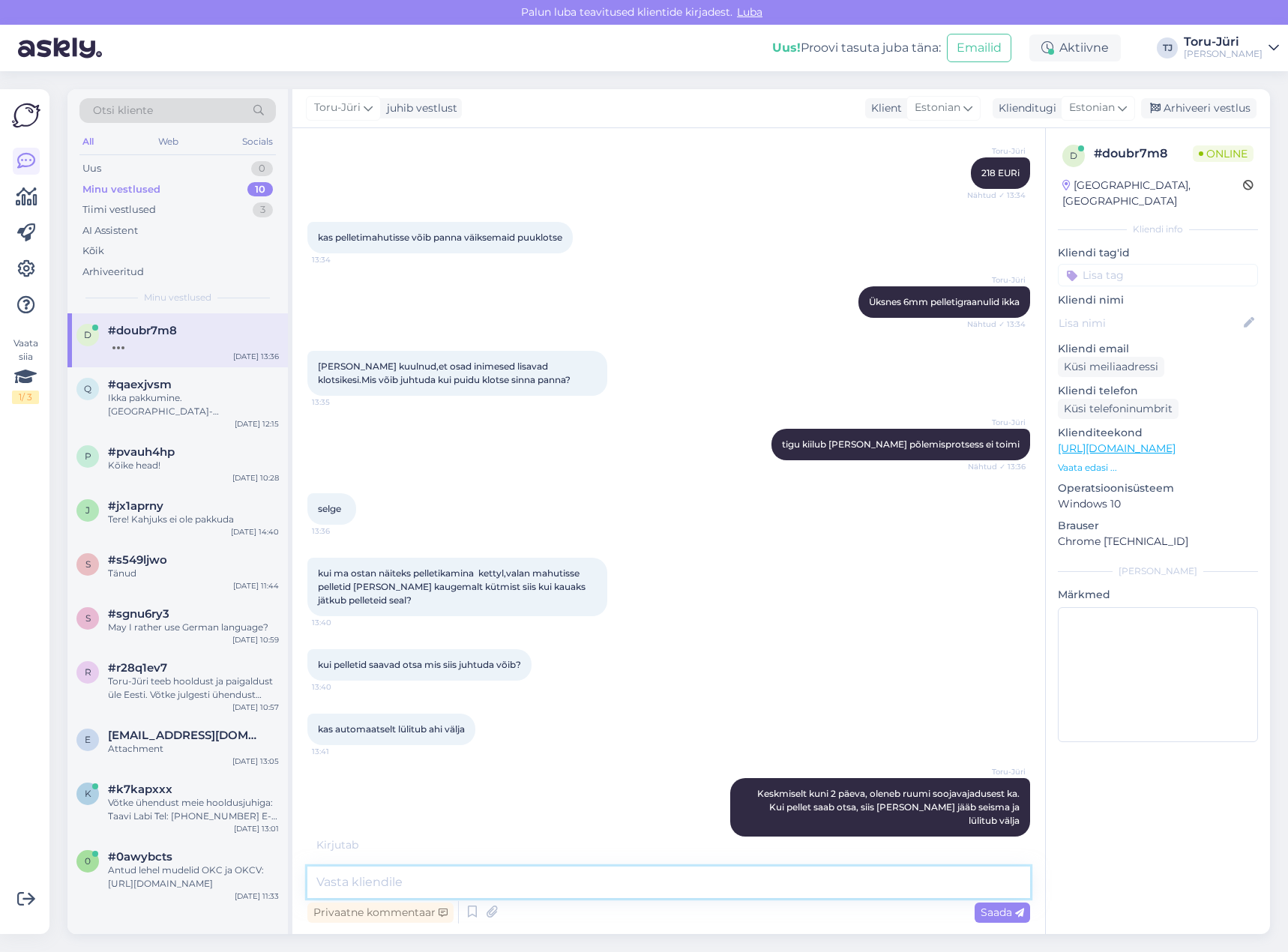
scroll to position [1278, 0]
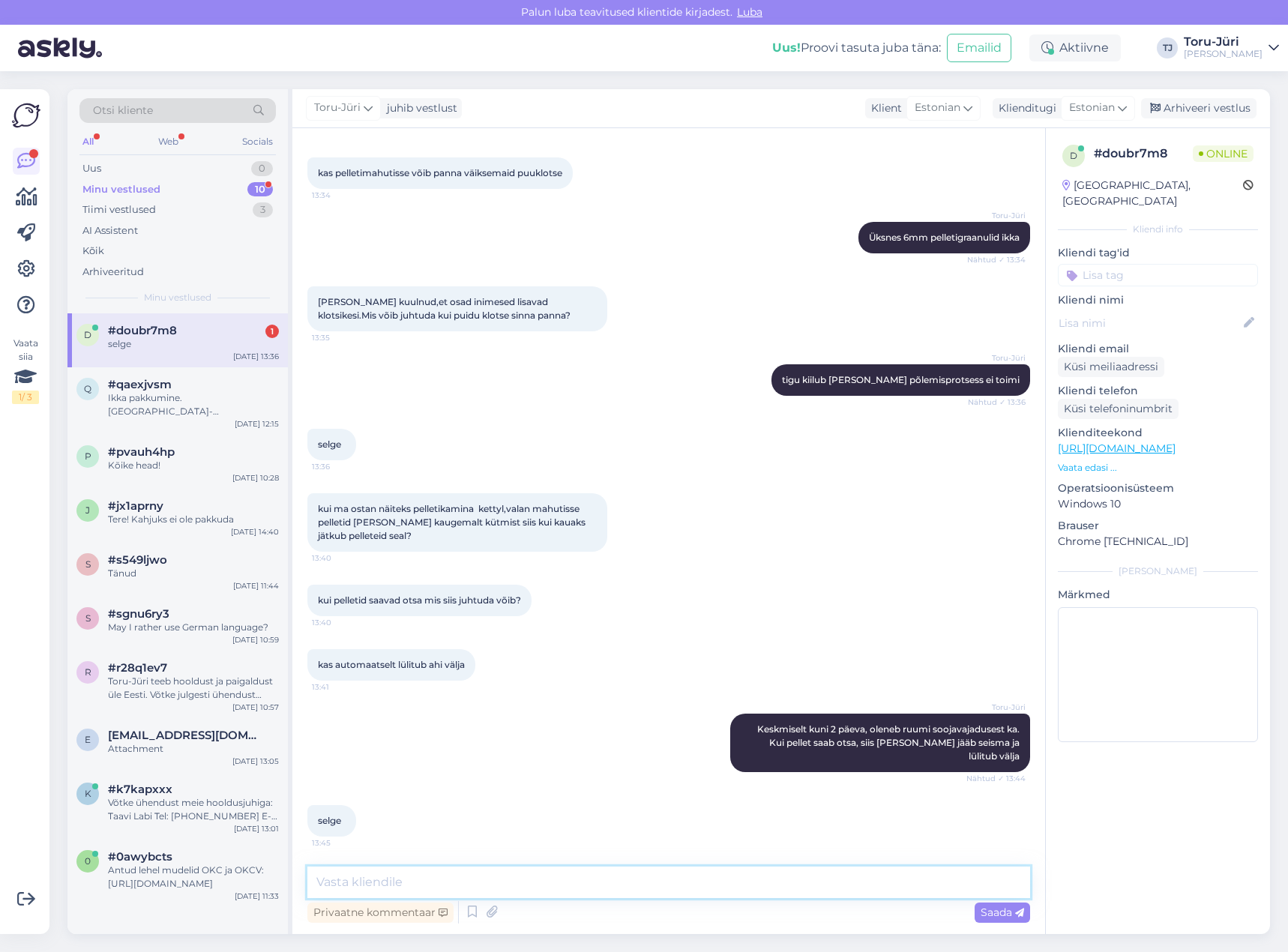
click at [720, 874] on textarea at bounding box center [669, 882] width 723 height 32
click at [217, 345] on div "selge" at bounding box center [193, 344] width 171 height 13
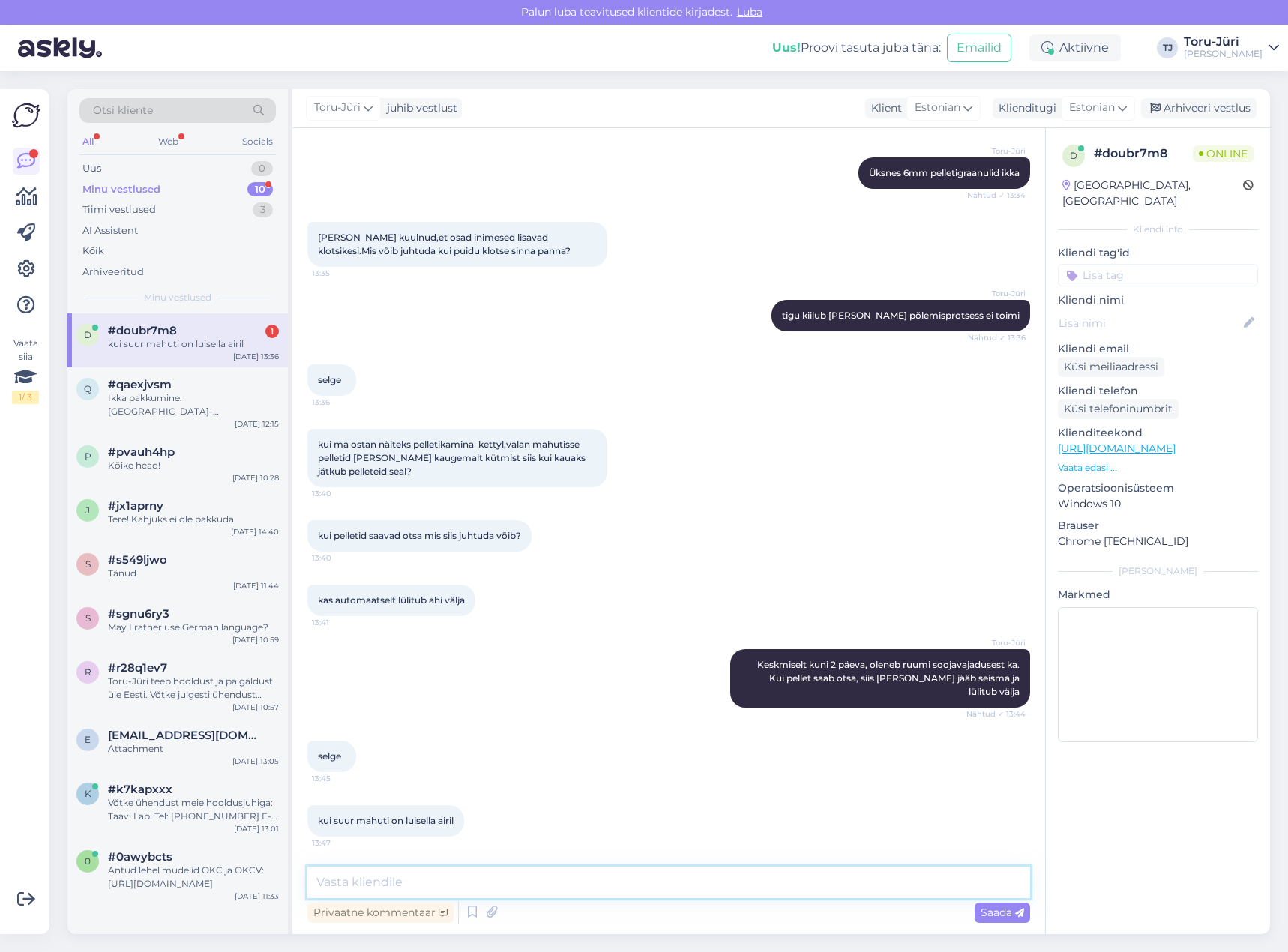
click at [357, 883] on textarea at bounding box center [669, 882] width 723 height 32
type textarea "Luisellal on ca 10kg ja Kettyl ca 15kg"
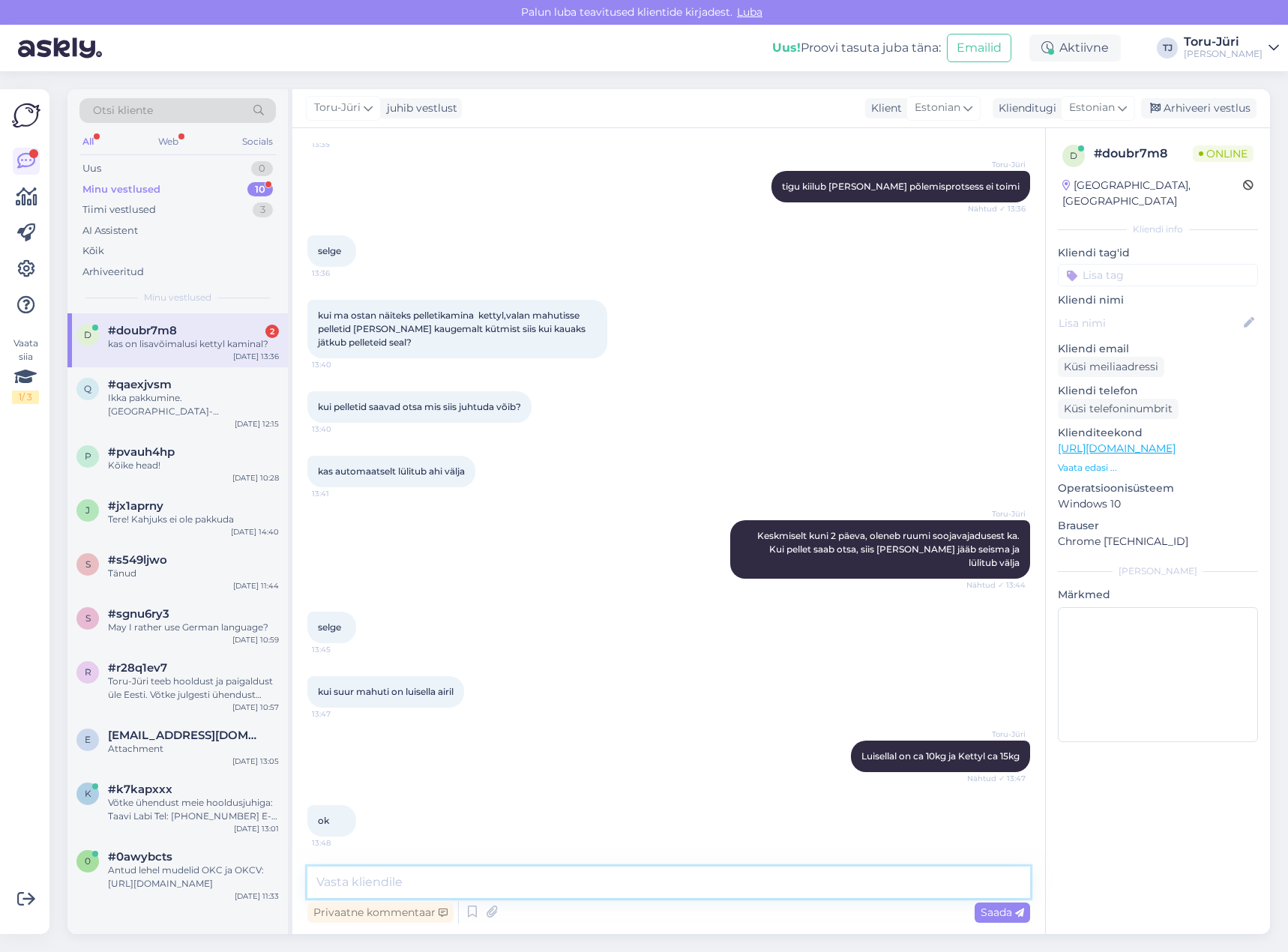
scroll to position [1536, 0]
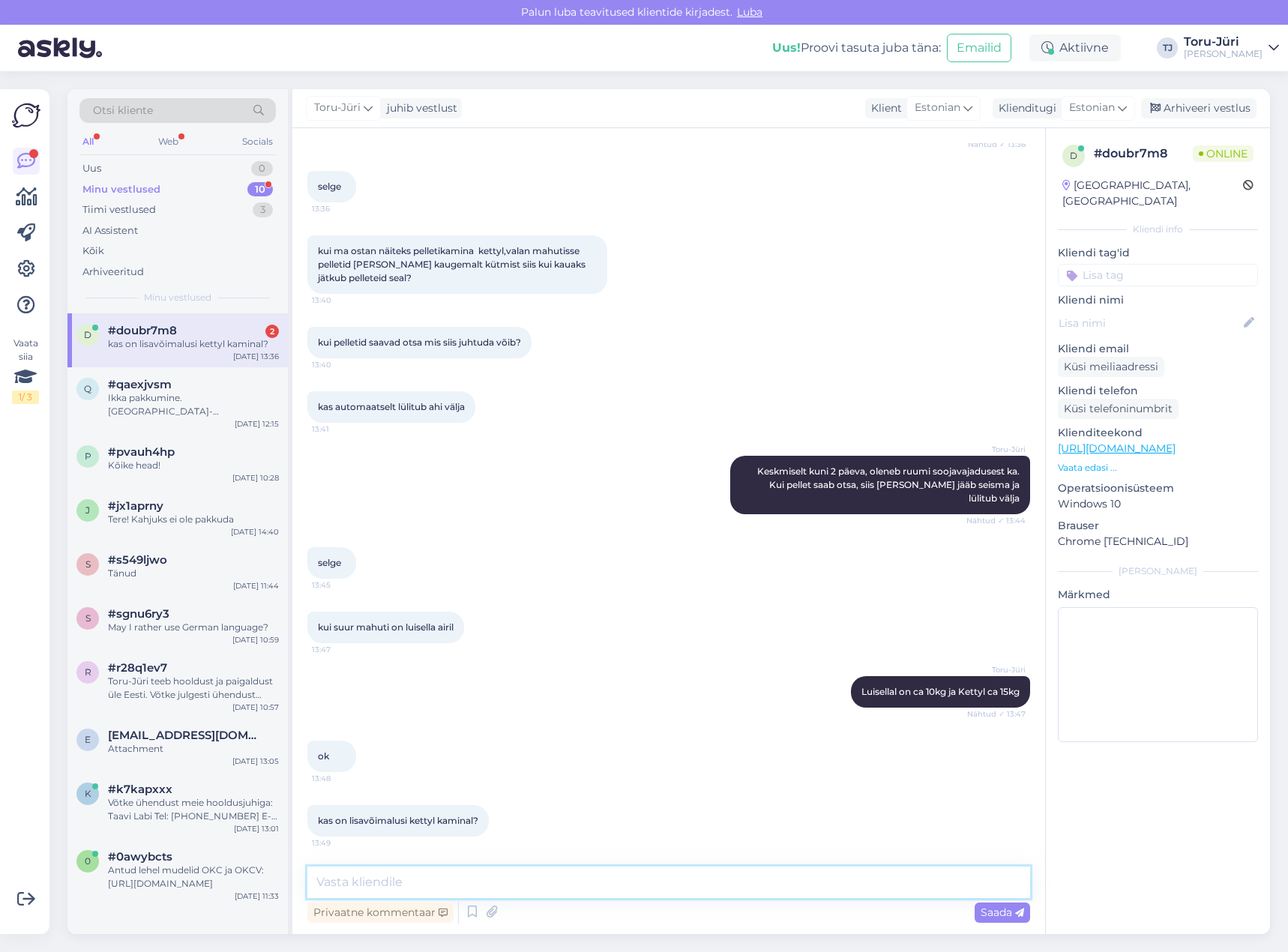
click at [453, 877] on textarea at bounding box center [669, 882] width 723 height 32
type textarea "[PERSON_NAME] juurde osta wifi mooduli ja puldi"
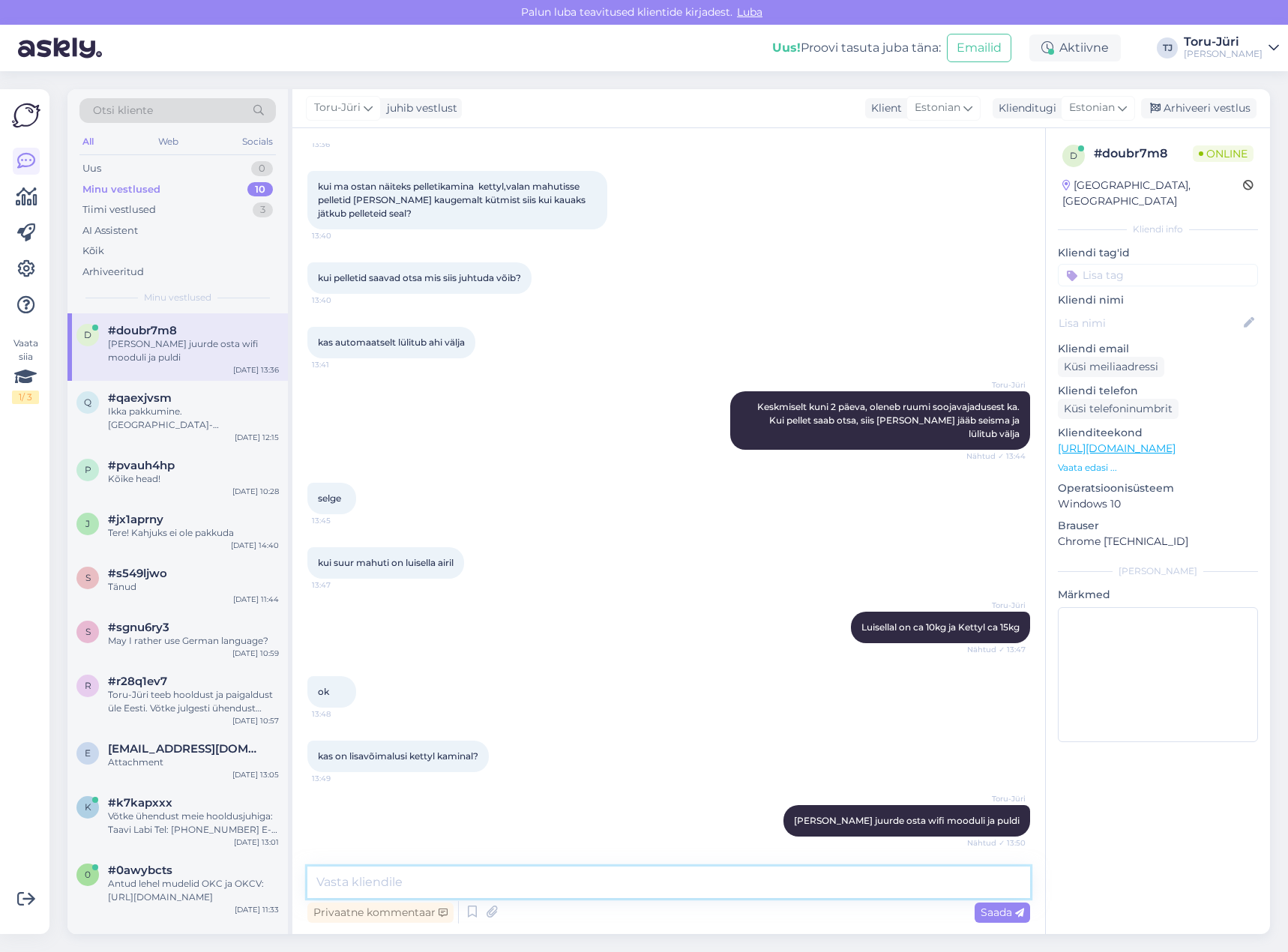
scroll to position [1665, 0]
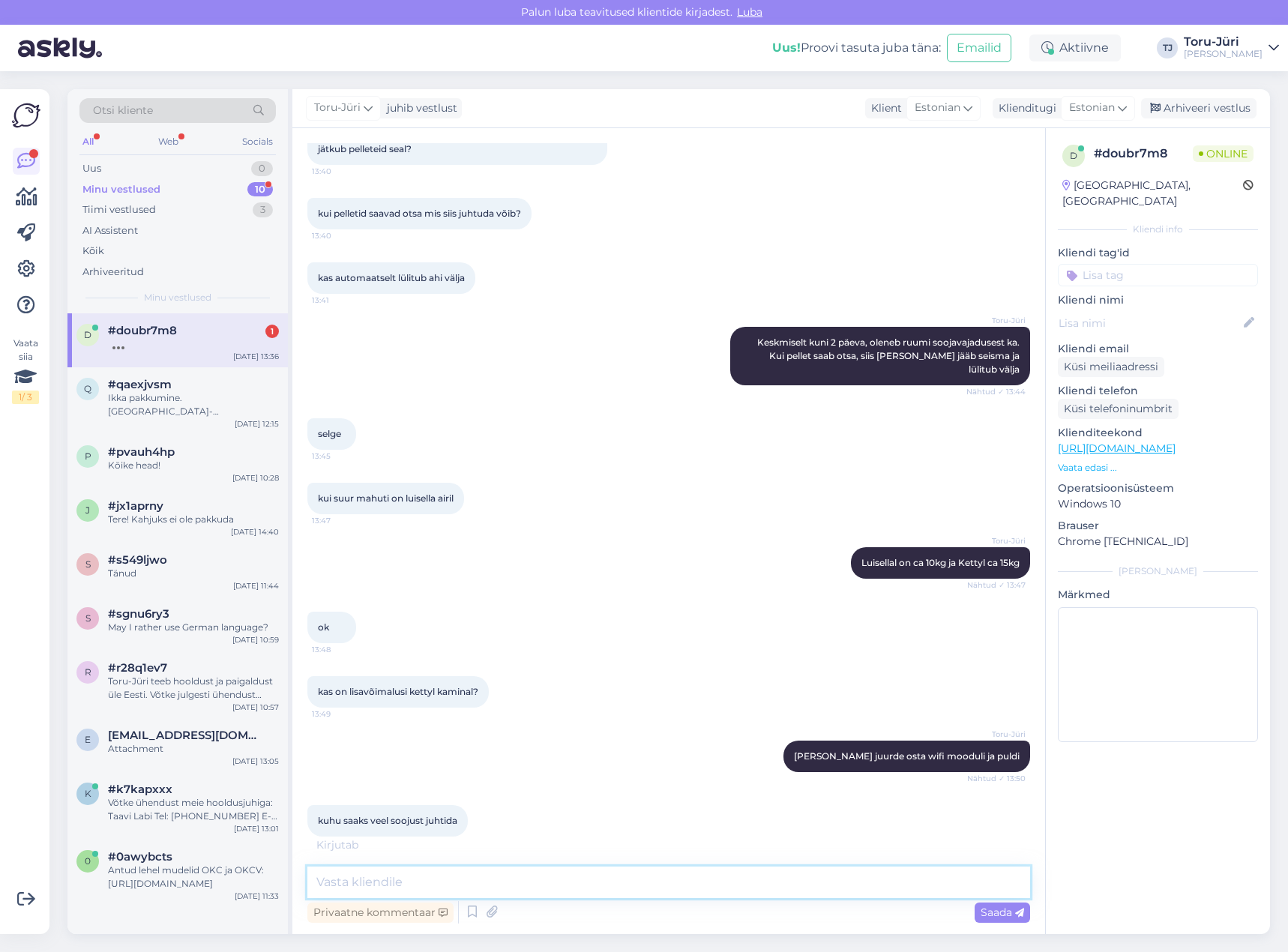
click at [651, 877] on textarea at bounding box center [669, 882] width 723 height 32
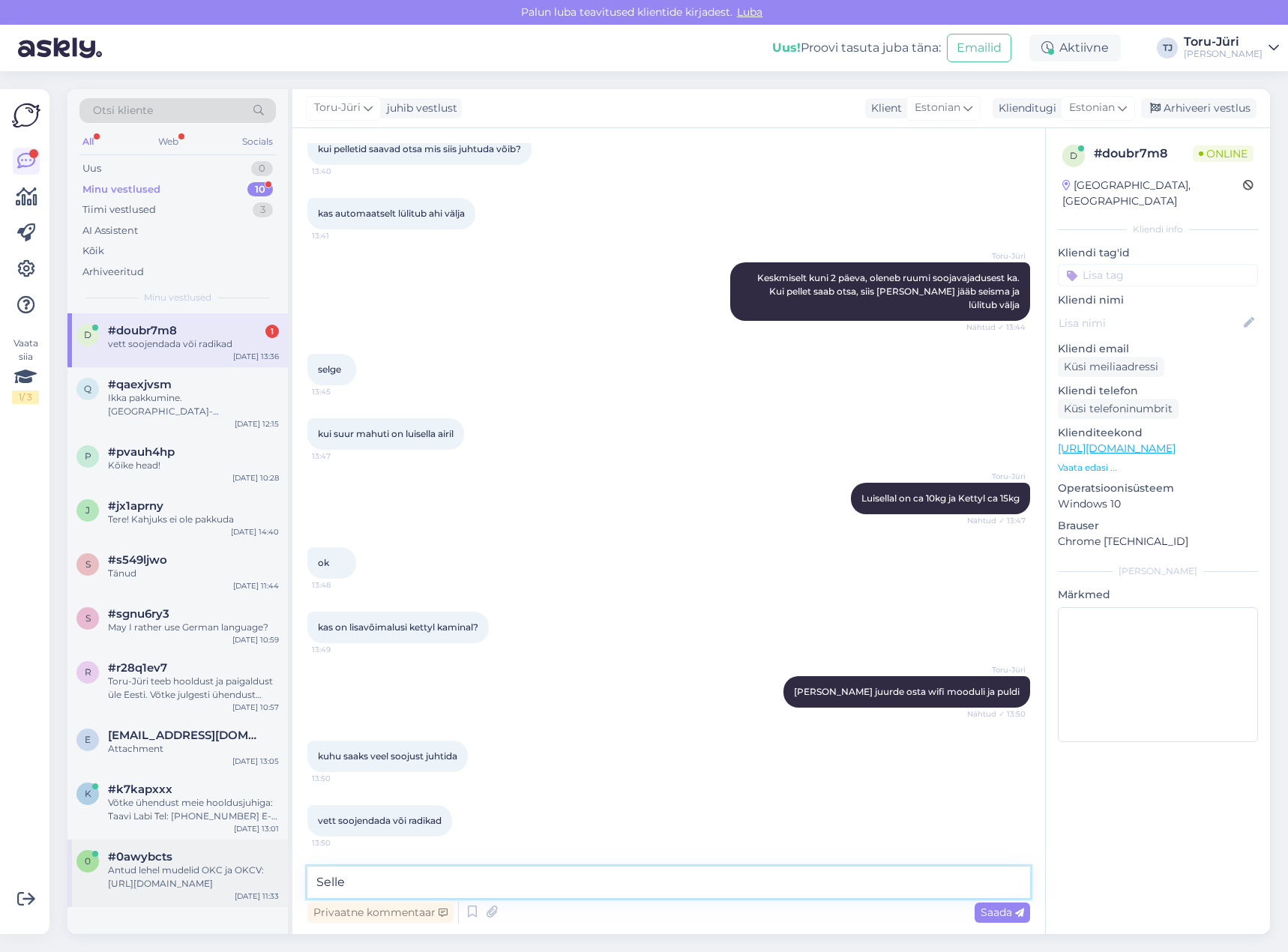
drag, startPoint x: 369, startPoint y: 875, endPoint x: 250, endPoint y: 881, distance: 119.2
click at [250, 881] on div "Otsi kliente All Web Socials Uus 0 Minu vestlused 10 Tiimi vestlused 3 AI Assis…" at bounding box center [668, 512] width 1202 height 845
paste textarea "[URL][DOMAIN_NAME]"
type textarea "Sellega on keskkütte pelletikaminad, millega saab radiaator- ja põrandakütte jä…"
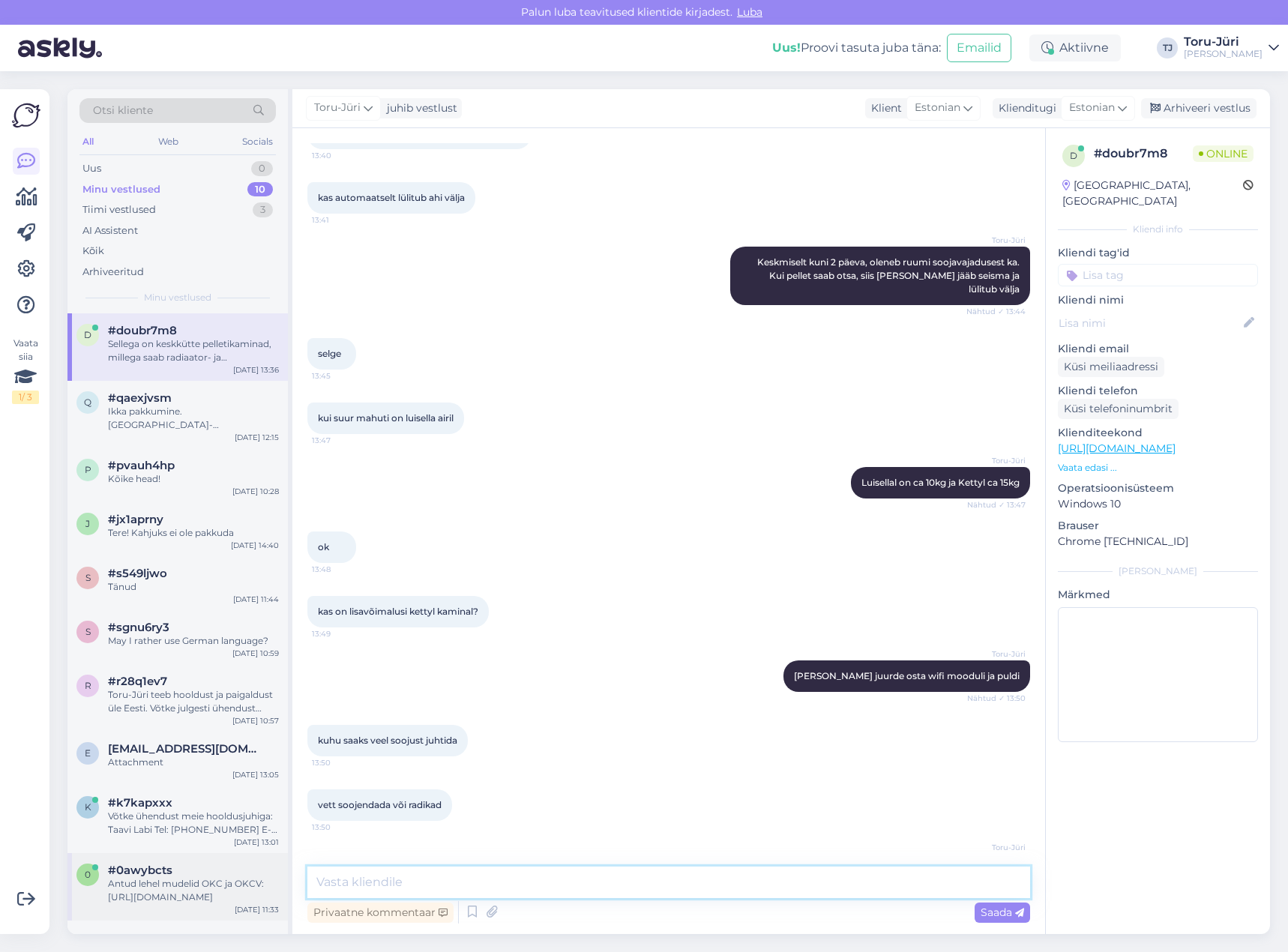
scroll to position [1834, 0]
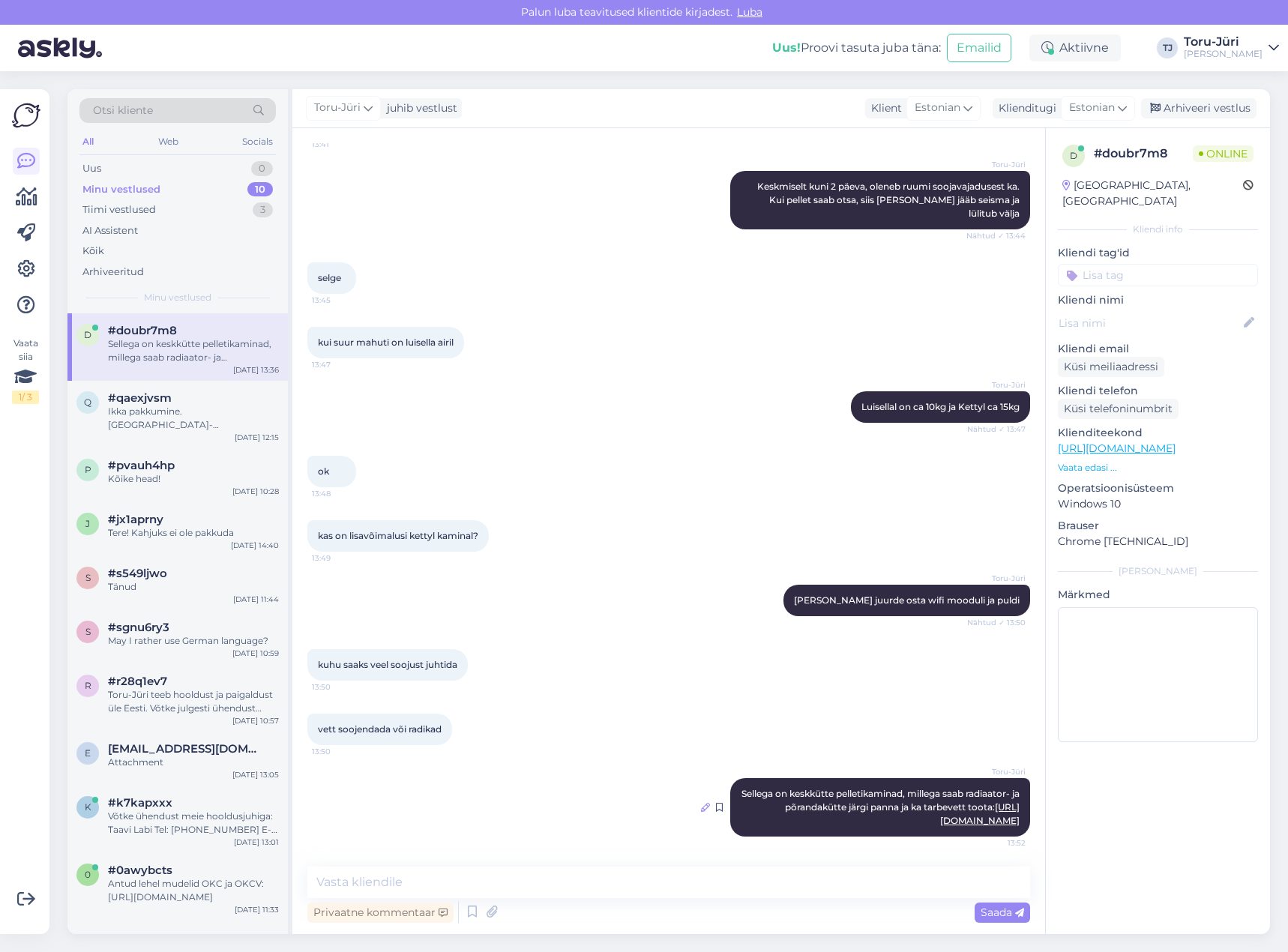
click at [701, 803] on icon at bounding box center [705, 807] width 9 height 9
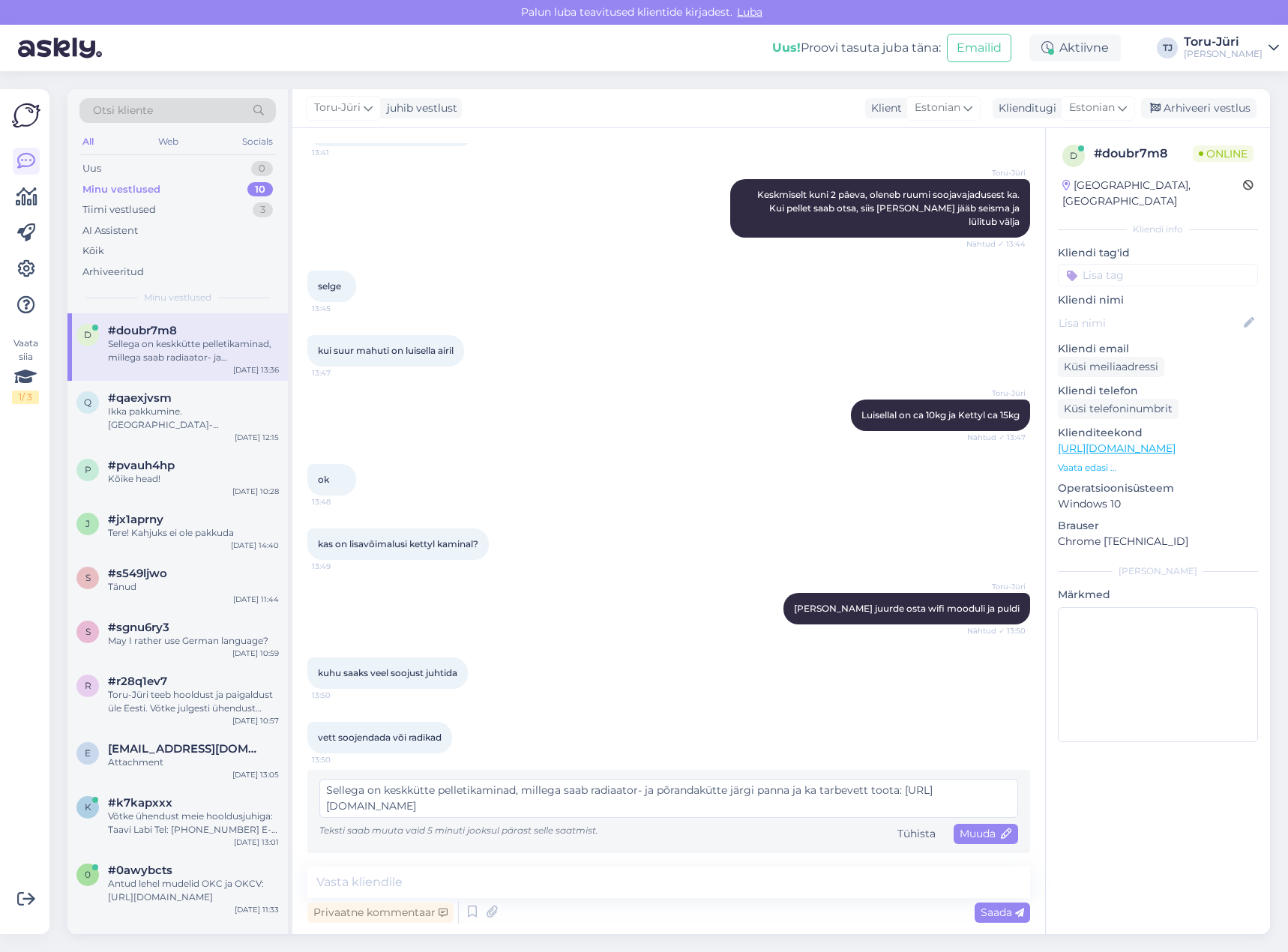
scroll to position [1813, 0]
click at [363, 792] on textarea "Sellega on keskkütte pelletikaminad, millega saab radiaator- ja põrandakütte jä…" at bounding box center [668, 798] width 698 height 39
type textarea "Selleks on keskkütte pelletikaminad, millega saab radiaator- ja põrandakütte jä…"
click at [966, 839] on span "Muuda" at bounding box center [986, 833] width 52 height 13
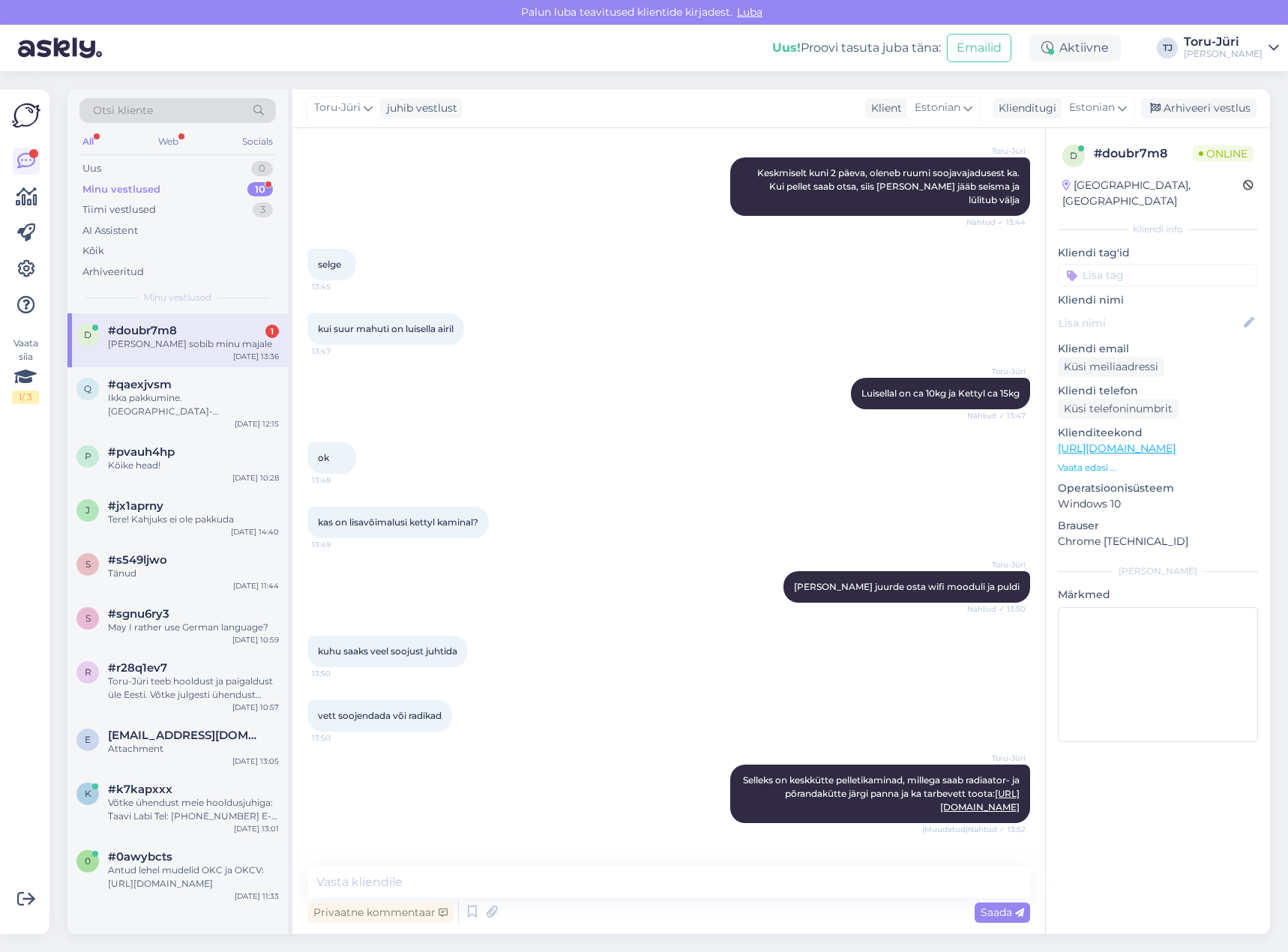
scroll to position [1899, 0]
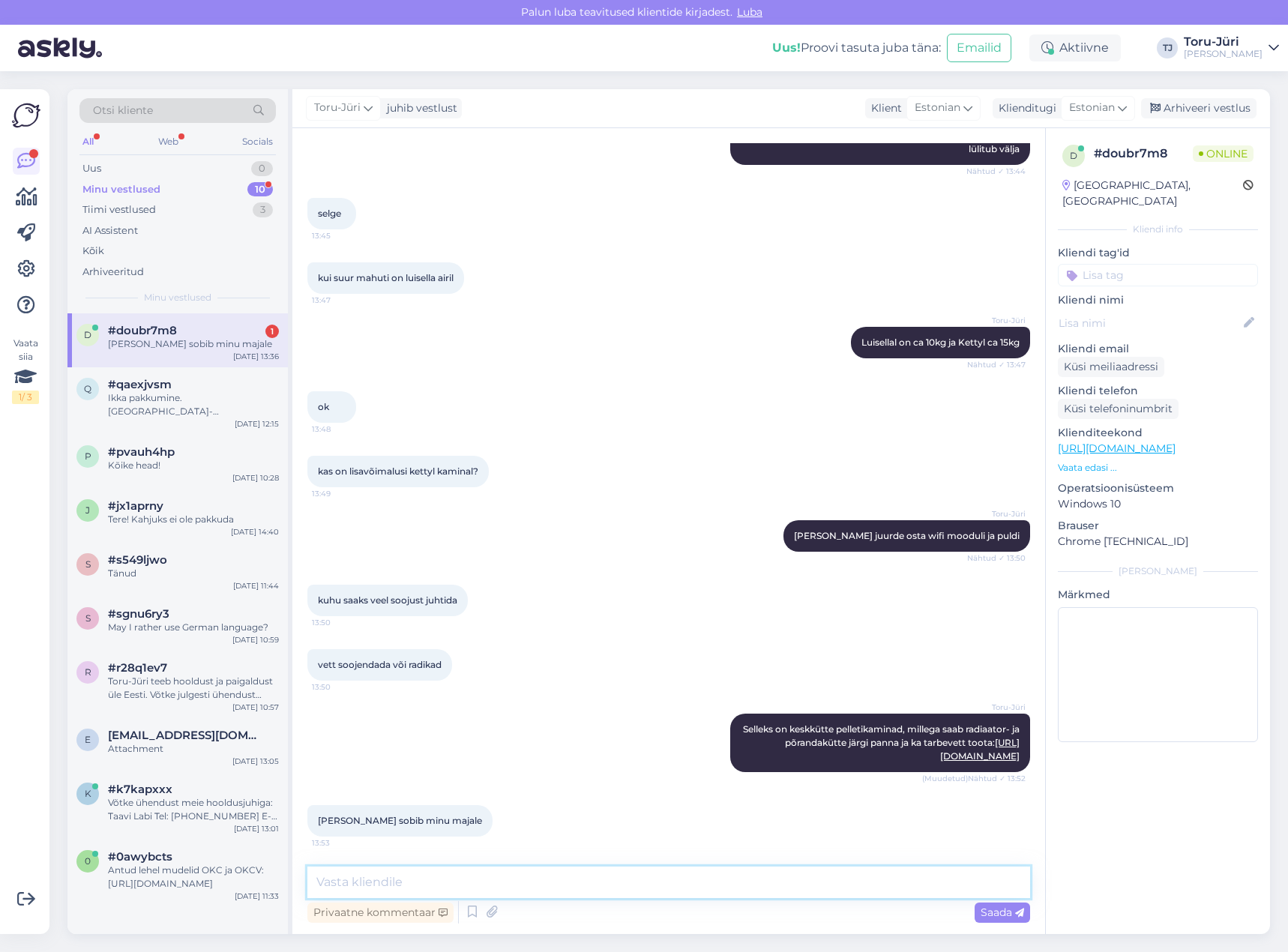
click at [613, 883] on textarea at bounding box center [669, 882] width 723 height 32
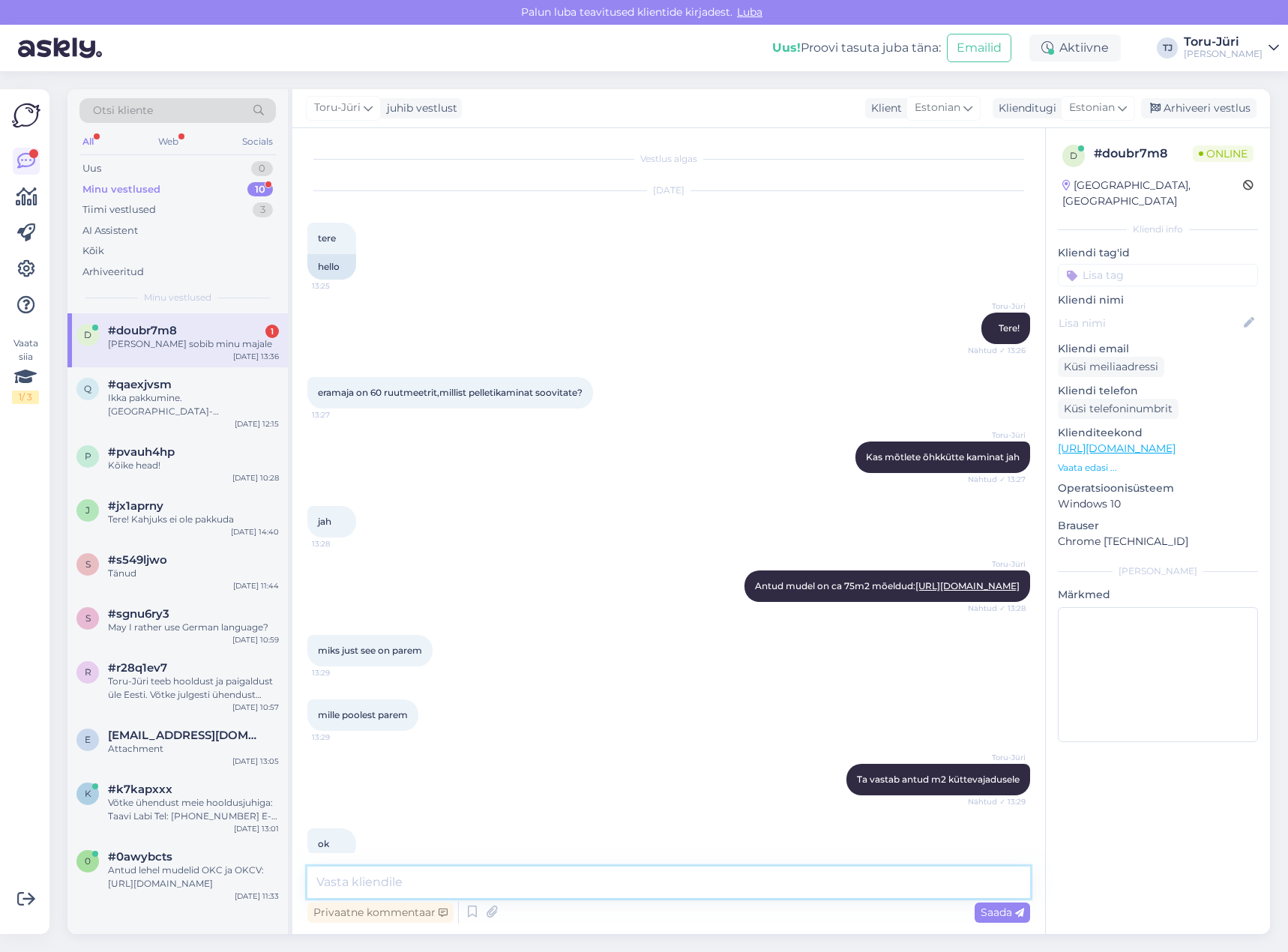
scroll to position [300, 0]
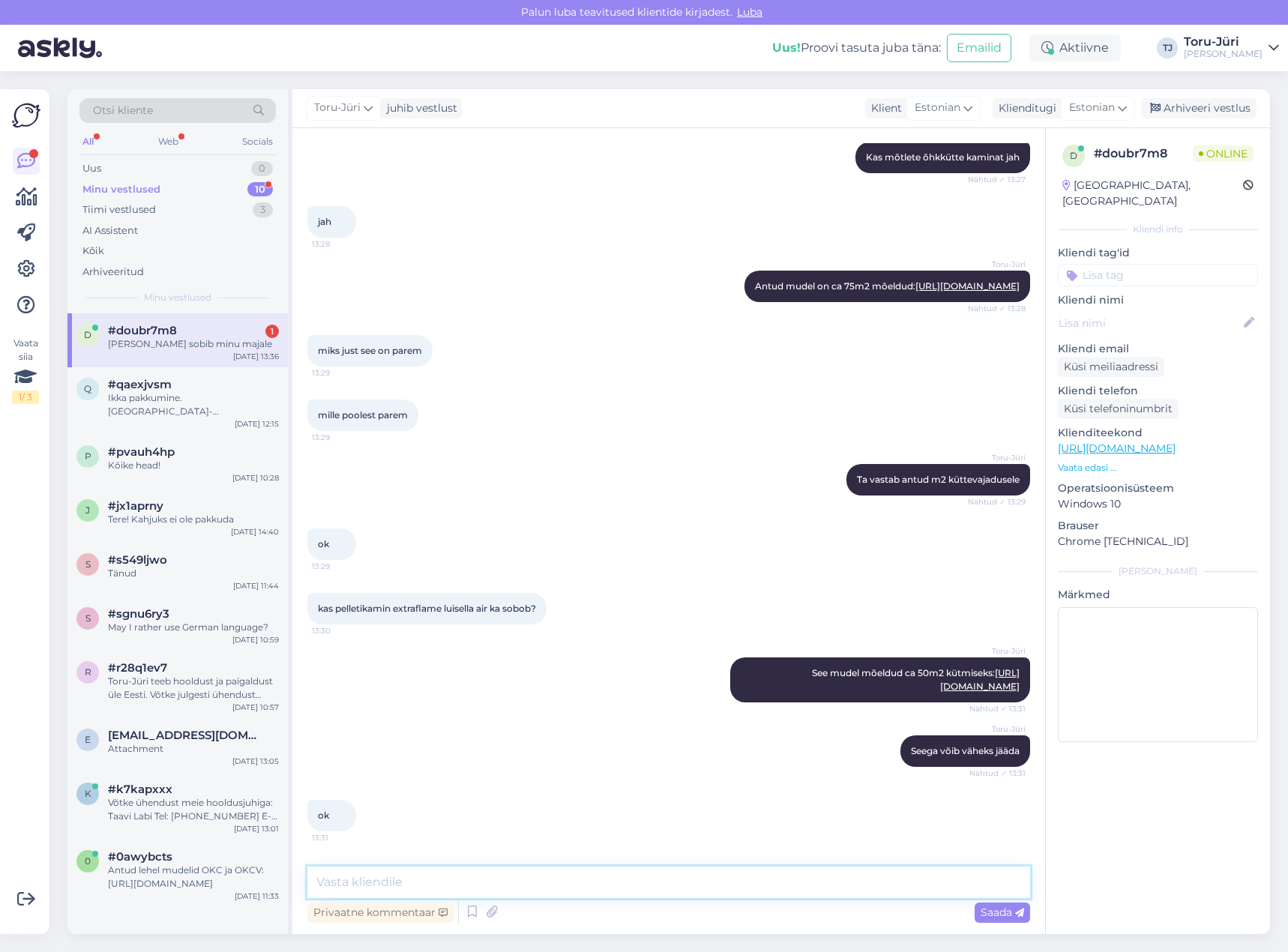
click at [793, 877] on textarea at bounding box center [669, 882] width 723 height 32
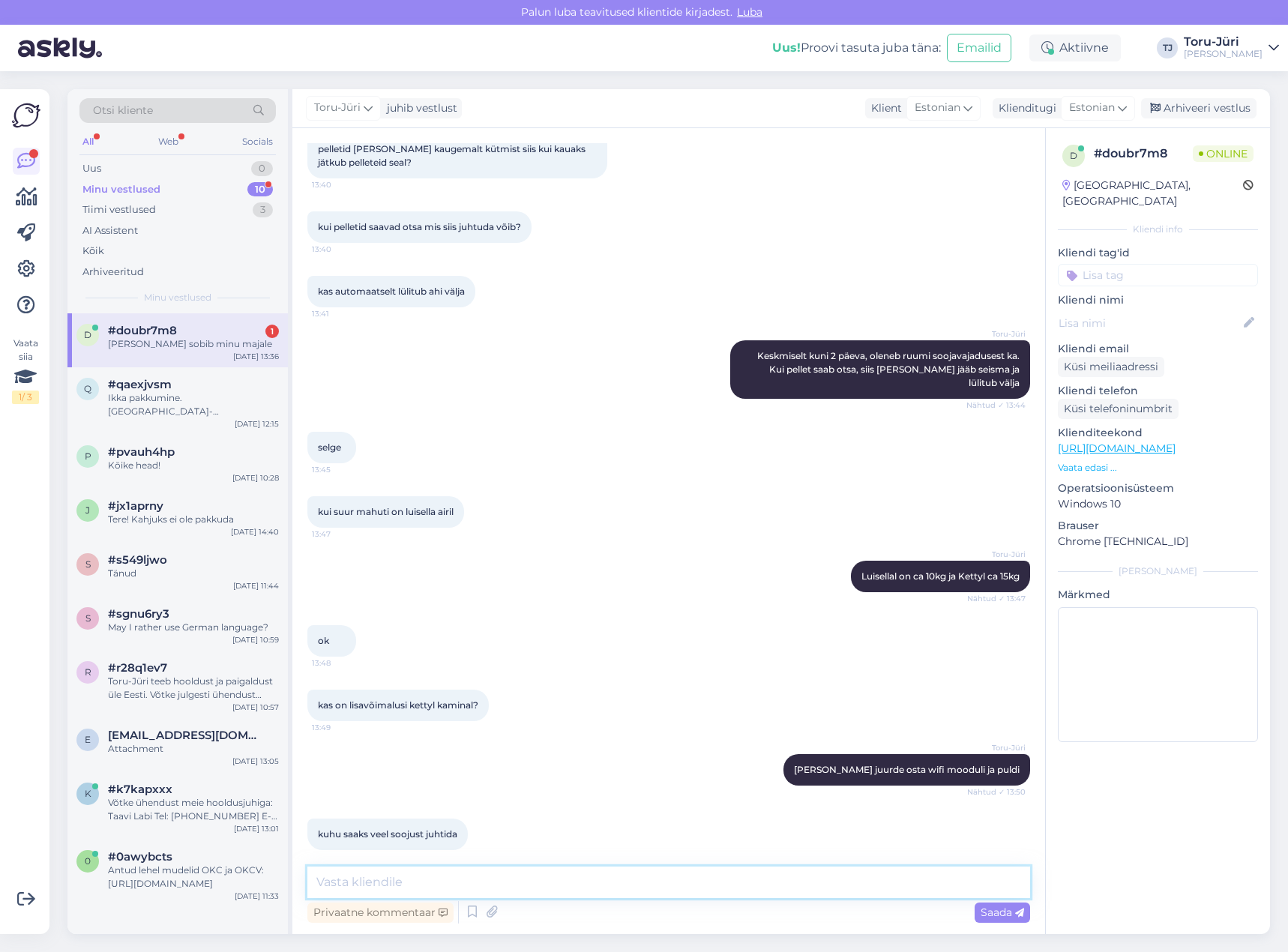
scroll to position [1899, 0]
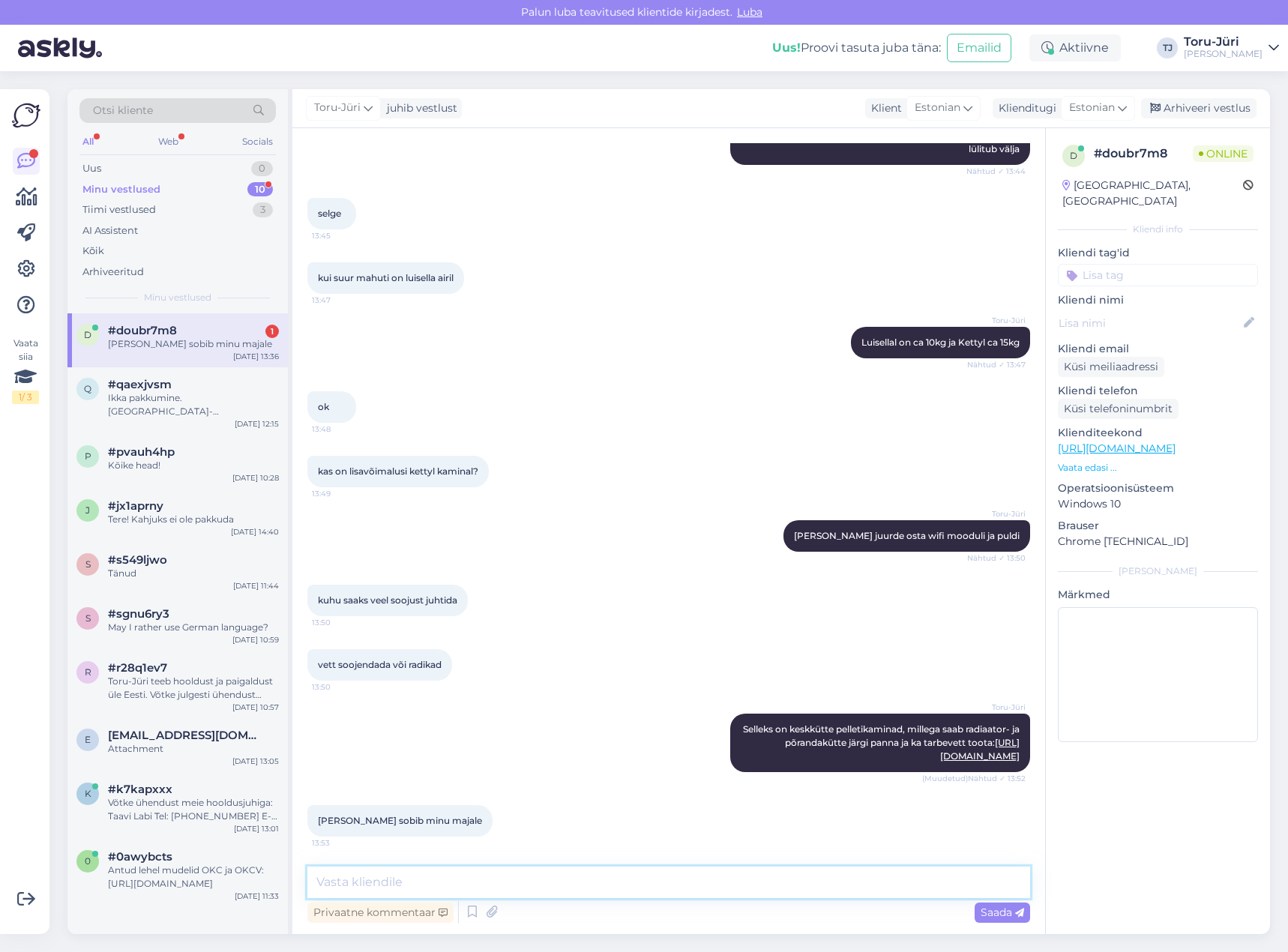
click at [787, 881] on textarea at bounding box center [669, 882] width 723 height 32
type textarea "N"
type textarea "k"
type textarea "K"
paste textarea "[URL][DOMAIN_NAME][PERSON_NAME]"
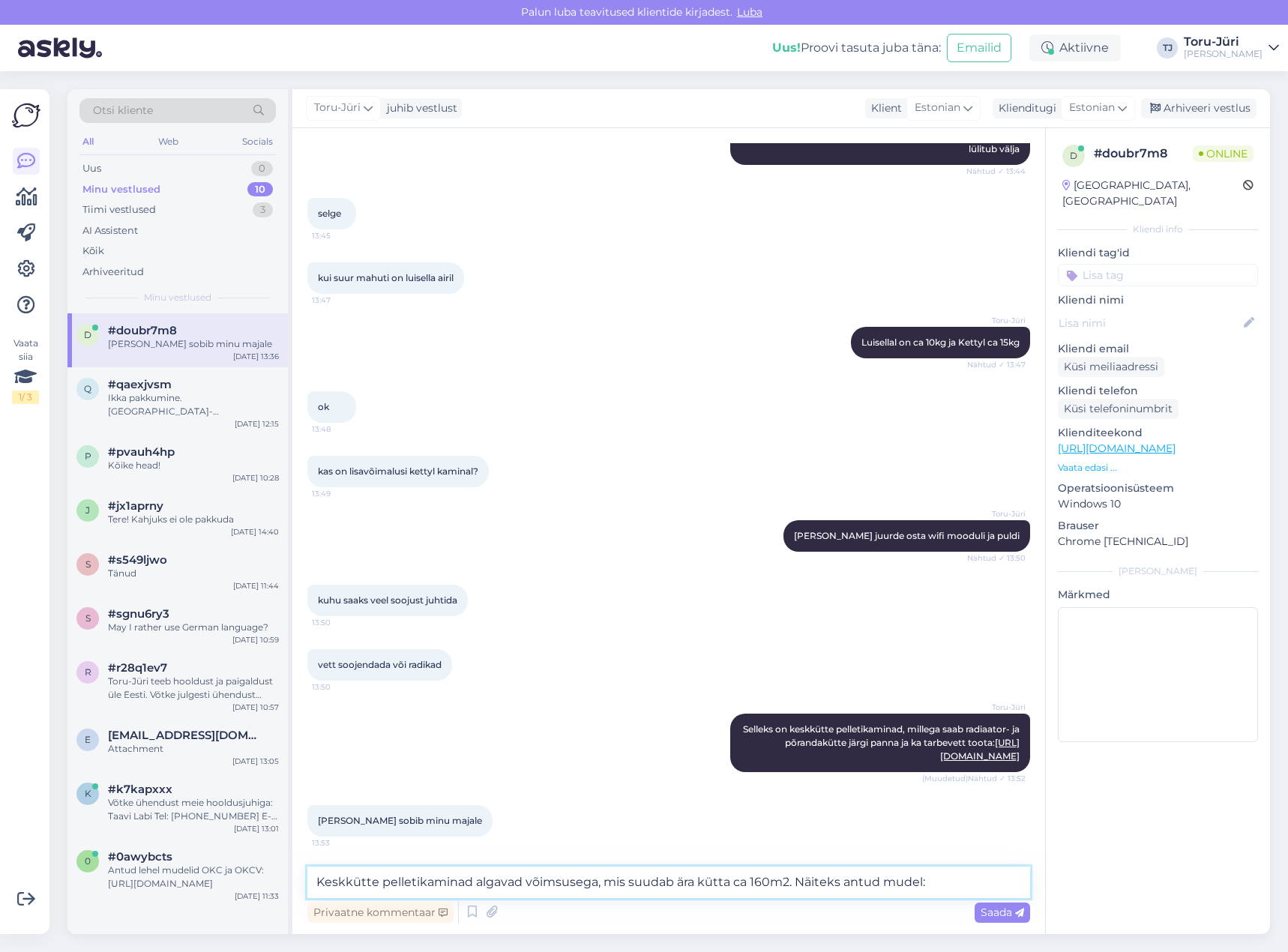
type textarea "Keskkütte pelletikaminad algavad võimsusega, mis suudab ära kütta ca 160m2. Näi…"
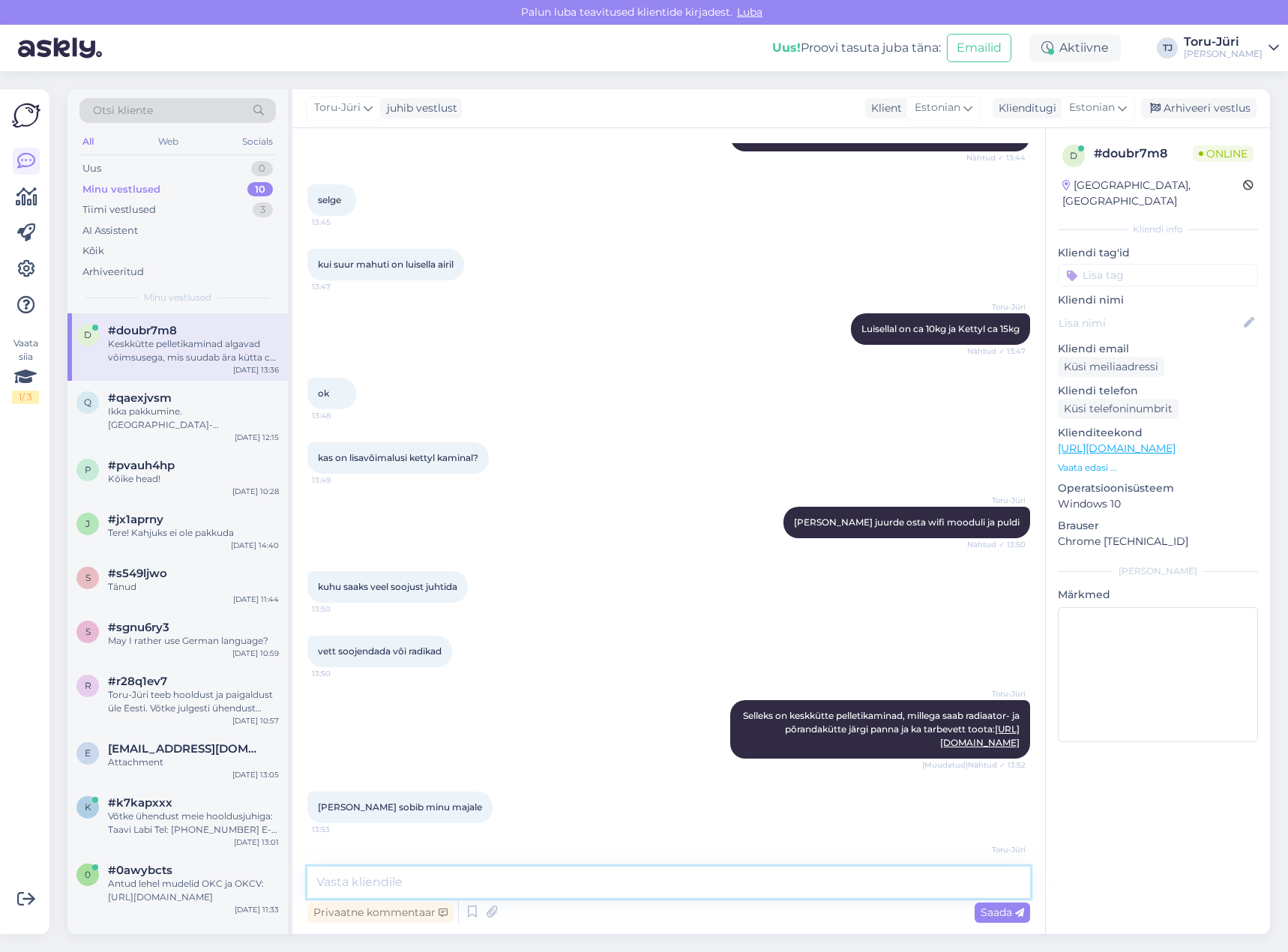
scroll to position [2004, 0]
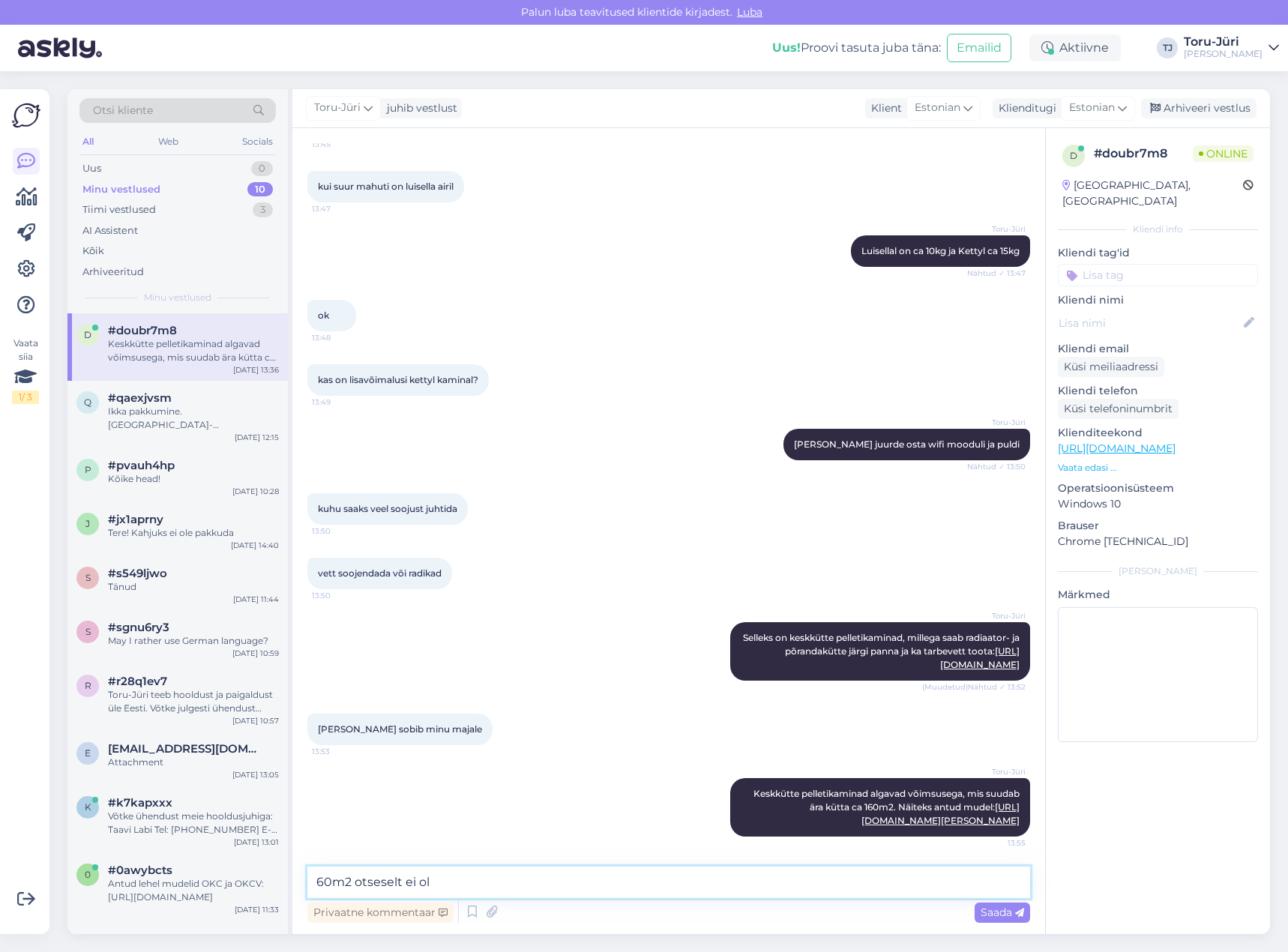
type textarea "60m2 otseselt ei ole"
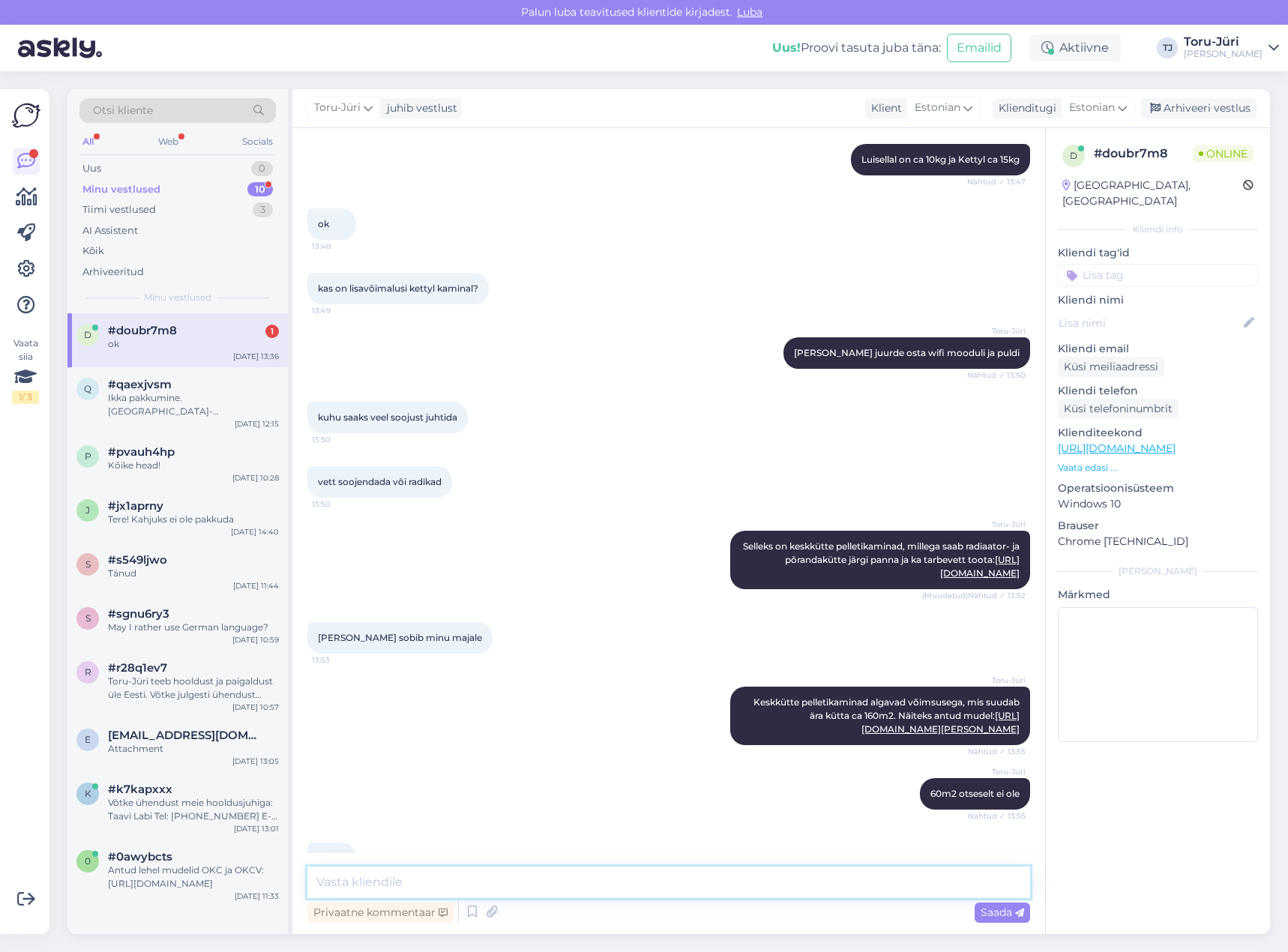
scroll to position [2133, 0]
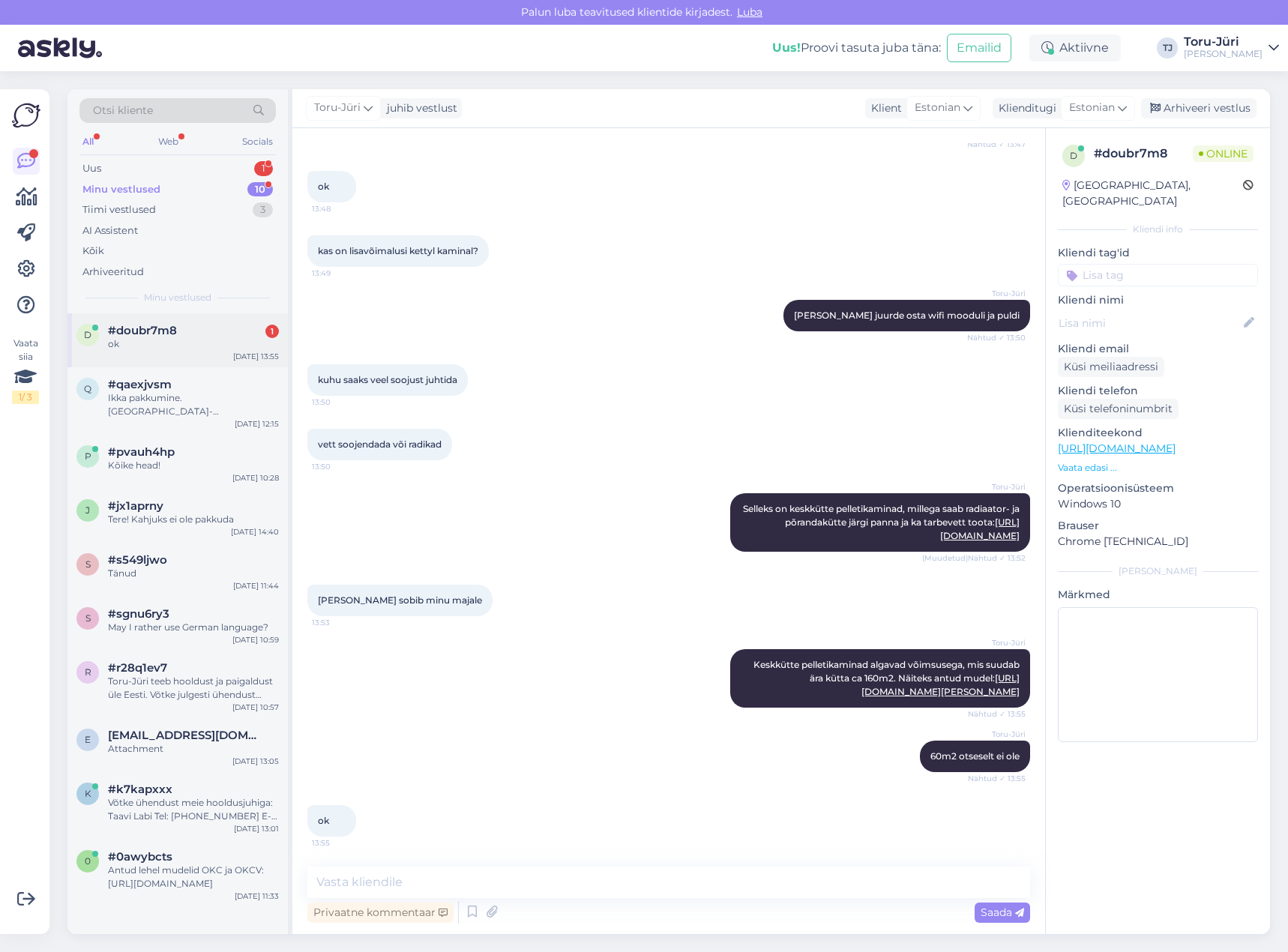
click at [223, 341] on div "ok" at bounding box center [193, 344] width 171 height 13
click at [208, 185] on div "Minu vestlused 10" at bounding box center [178, 189] width 197 height 21
click at [197, 162] on div "Uus 1" at bounding box center [178, 169] width 197 height 21
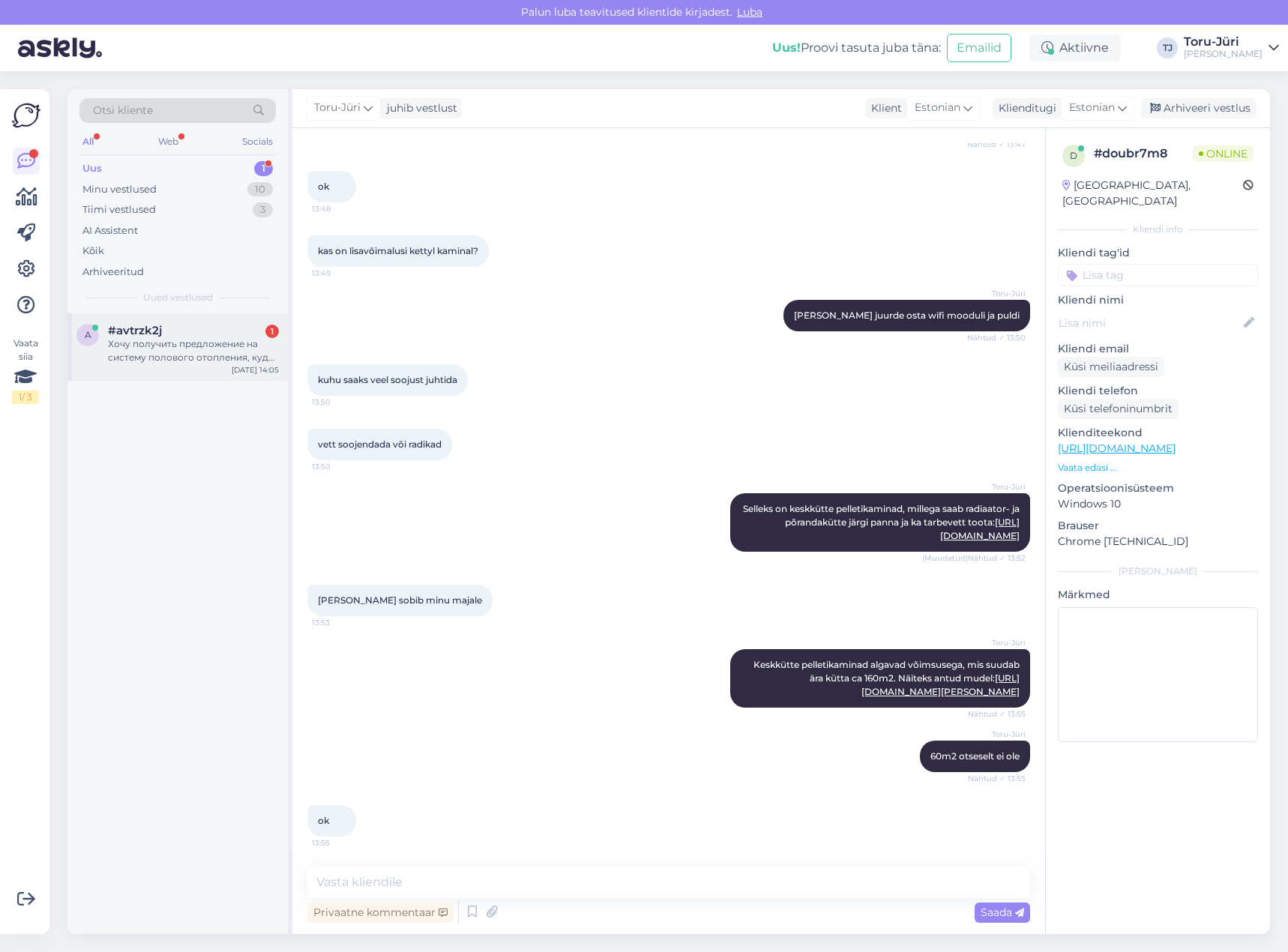
click at [186, 355] on div "Хочу получить предложение на систему полового отопления, куда писать" at bounding box center [193, 351] width 171 height 27
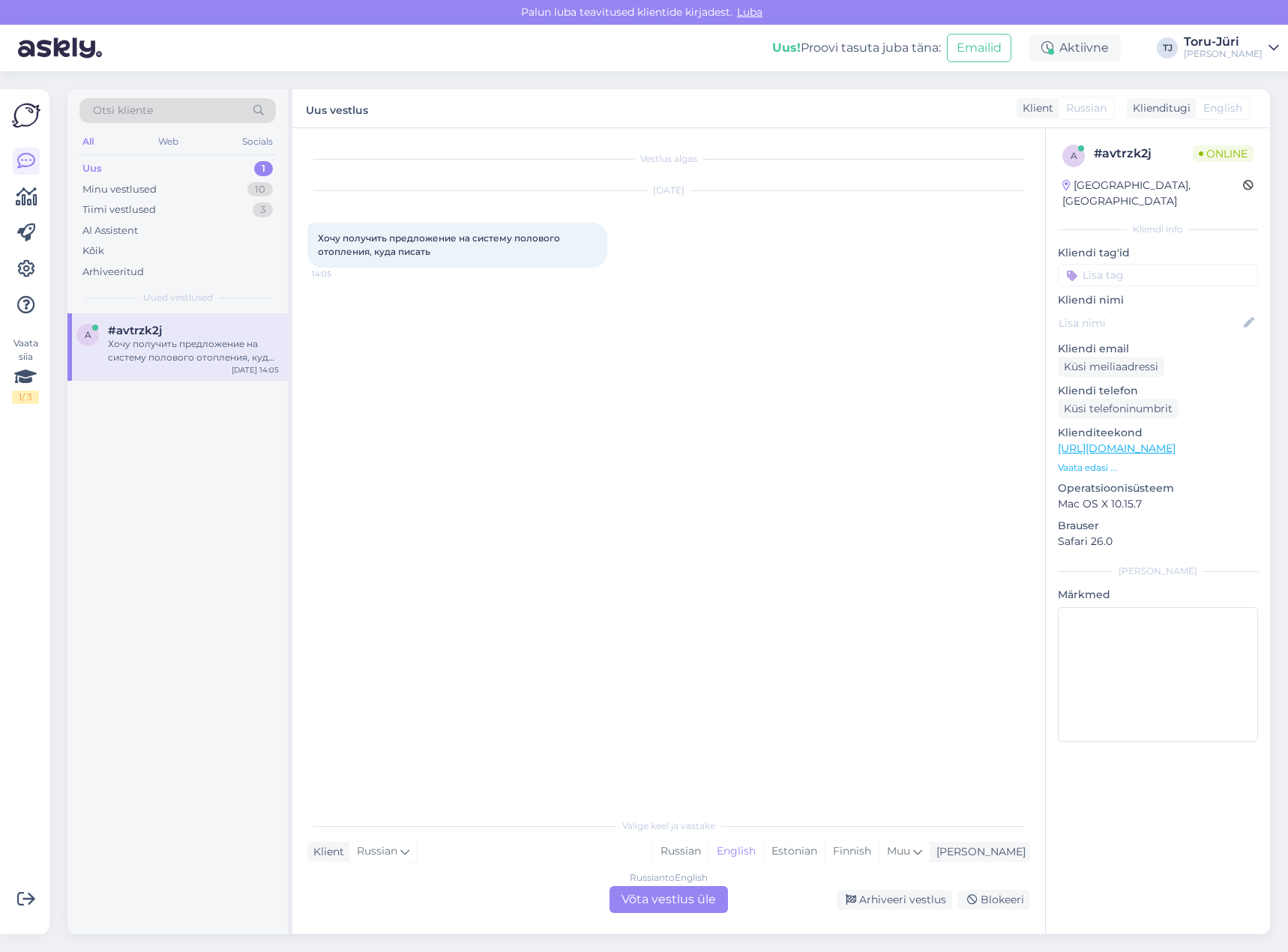
scroll to position [0, 0]
click at [699, 900] on div "Russian to English Võta vestlus üle" at bounding box center [668, 900] width 118 height 27
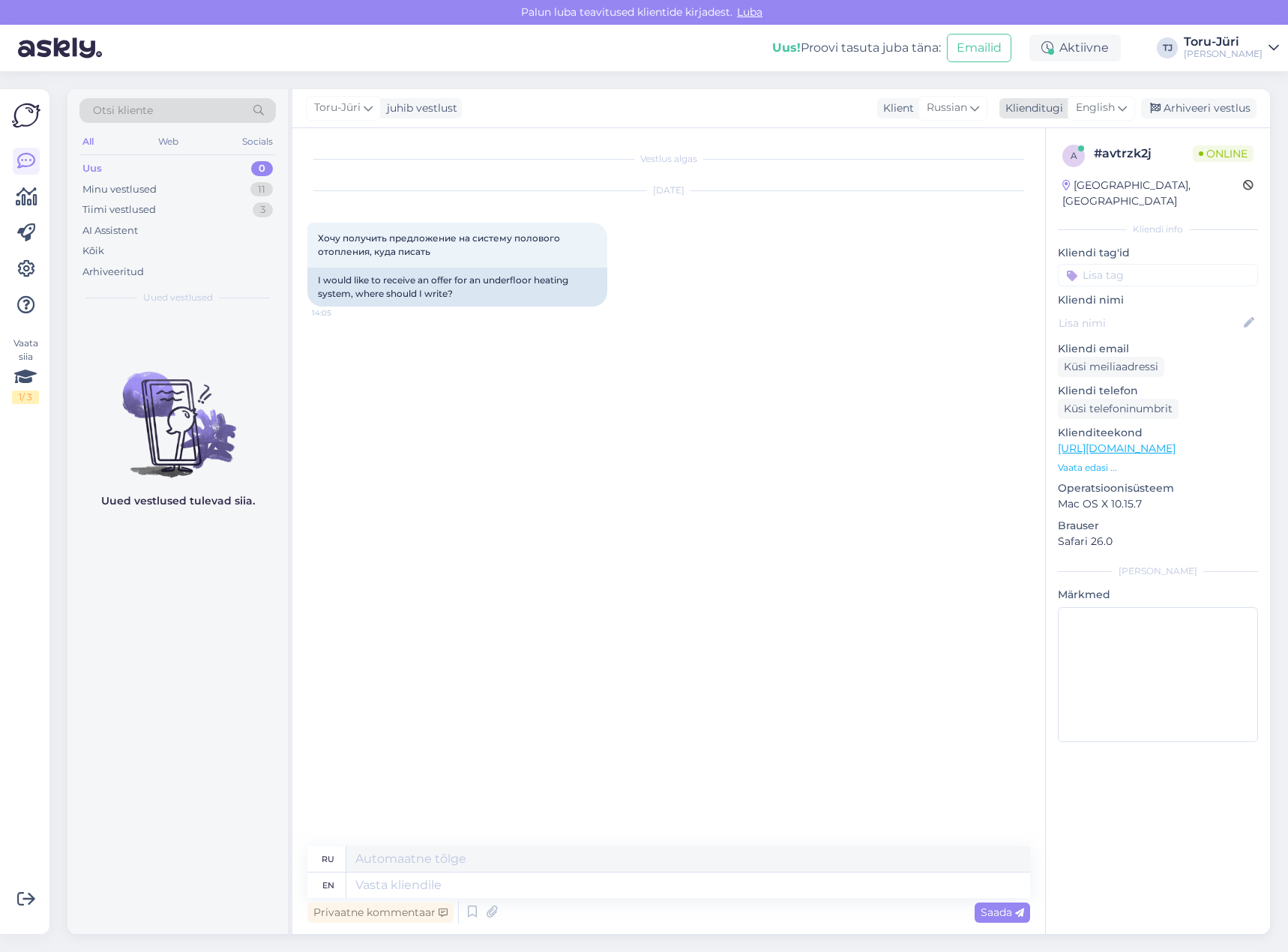
click at [1130, 109] on div "English" at bounding box center [1101, 108] width 67 height 24
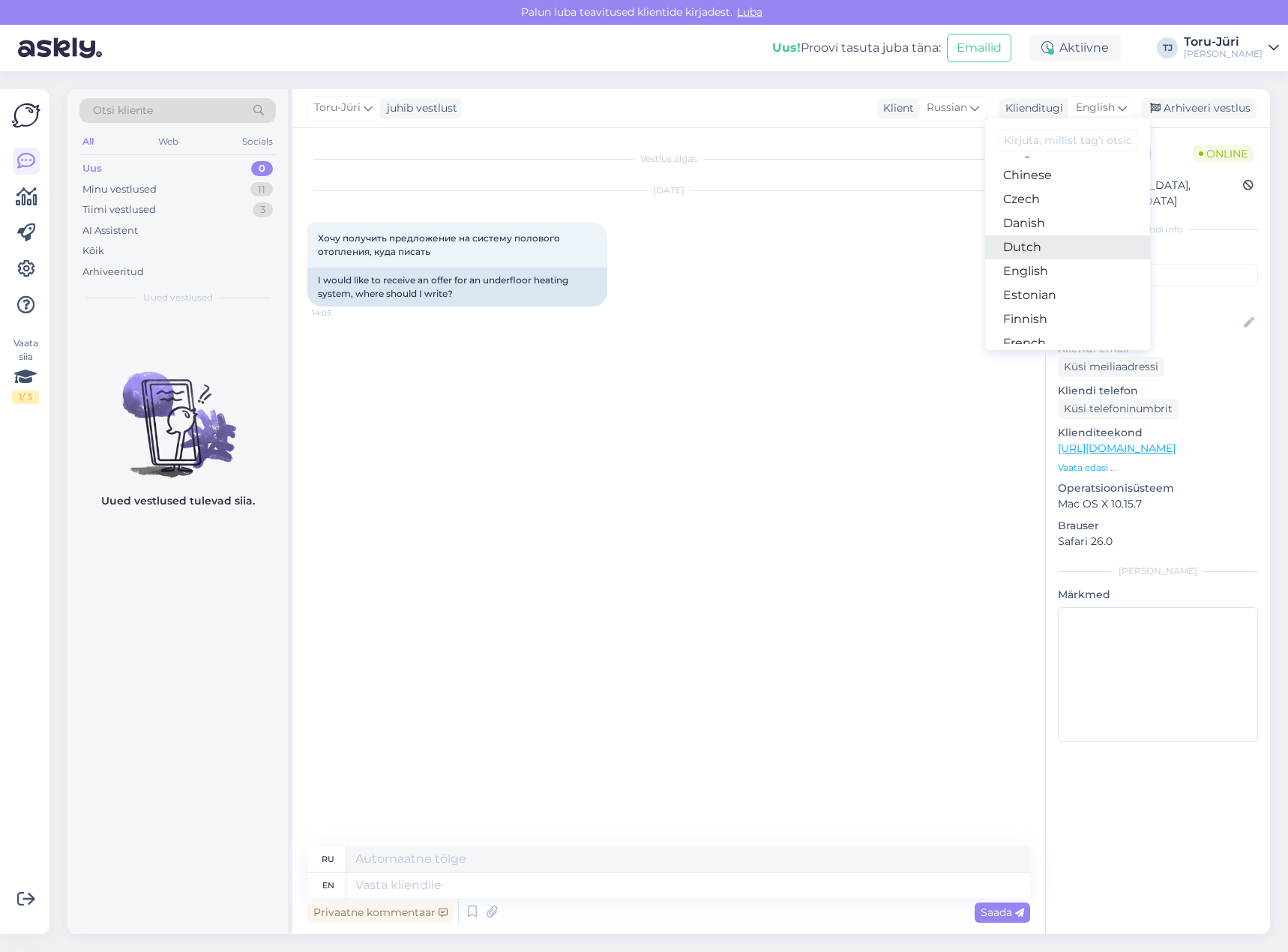
scroll to position [75, 0]
click at [1046, 291] on link "Estonian" at bounding box center [1068, 292] width 165 height 24
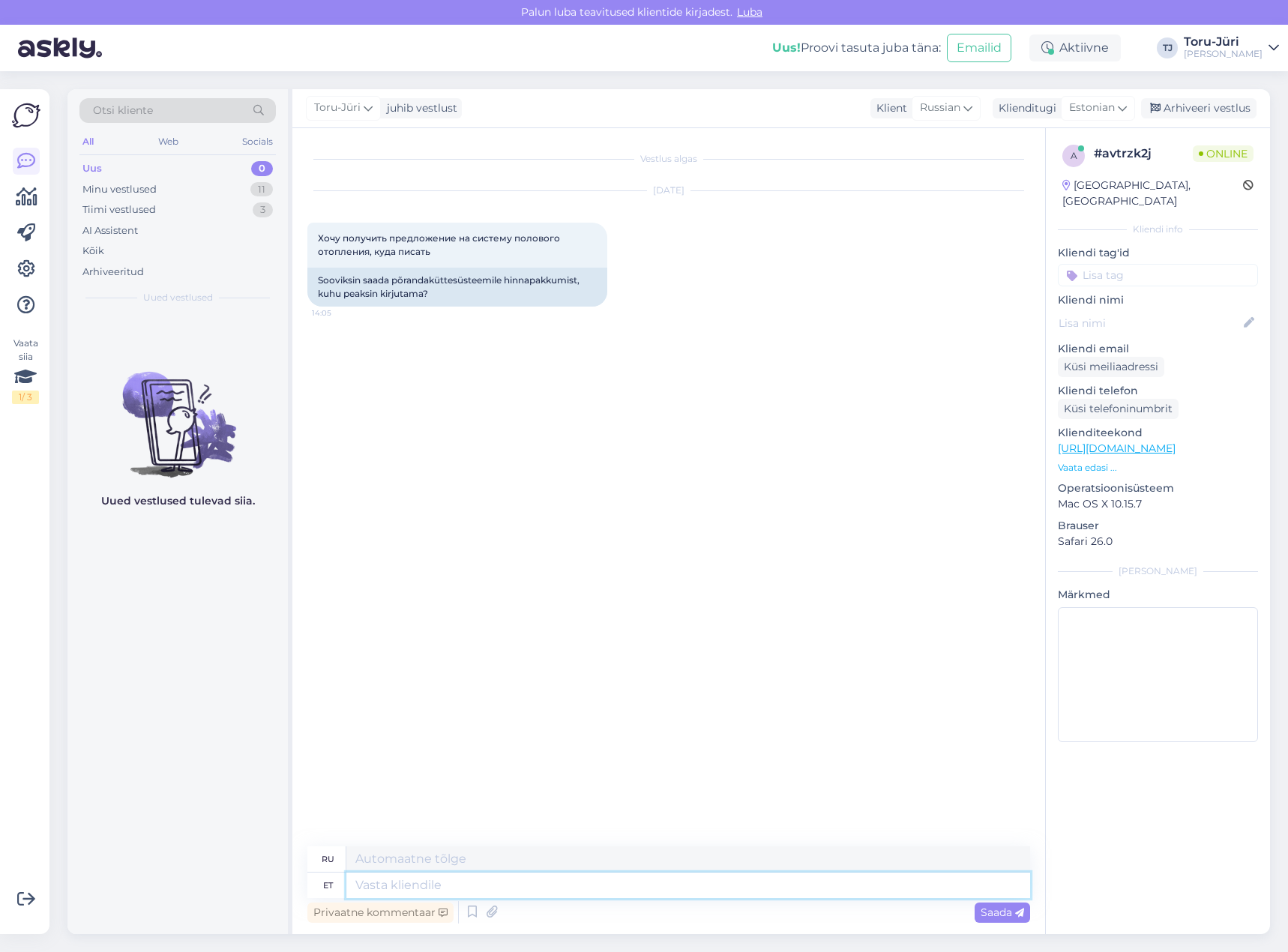
click at [537, 890] on textarea at bounding box center [688, 885] width 683 height 25
type textarea "Tere!"
type textarea "Привет!"
type textarea "Milline o"
type textarea "Который"
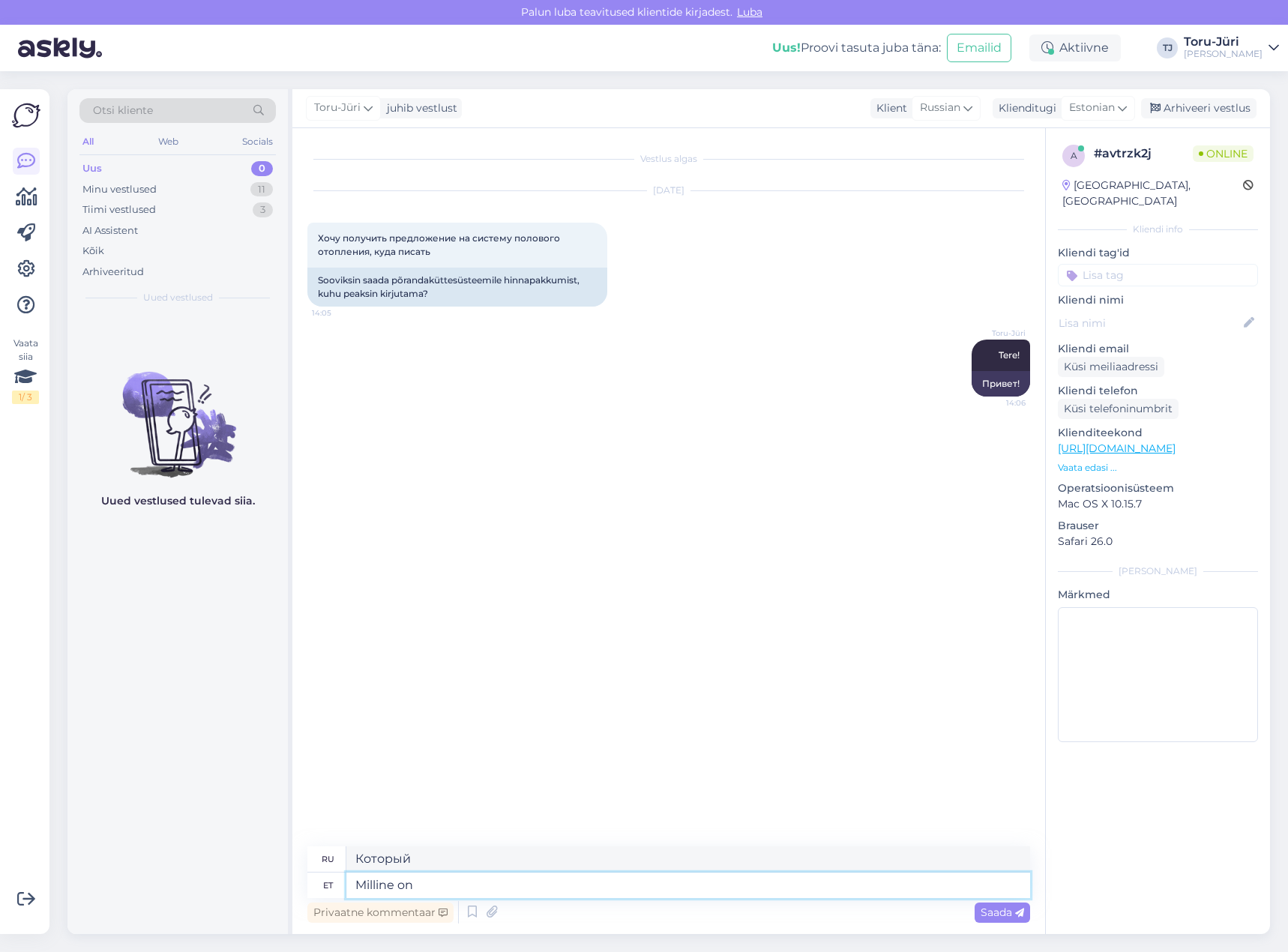
type textarea "Milline on"
type textarea "Каково это?"
type textarea "Milline on Teile l"
type textarea "А каково это для вас?"
type textarea "[PERSON_NAME] on Teile lähim"
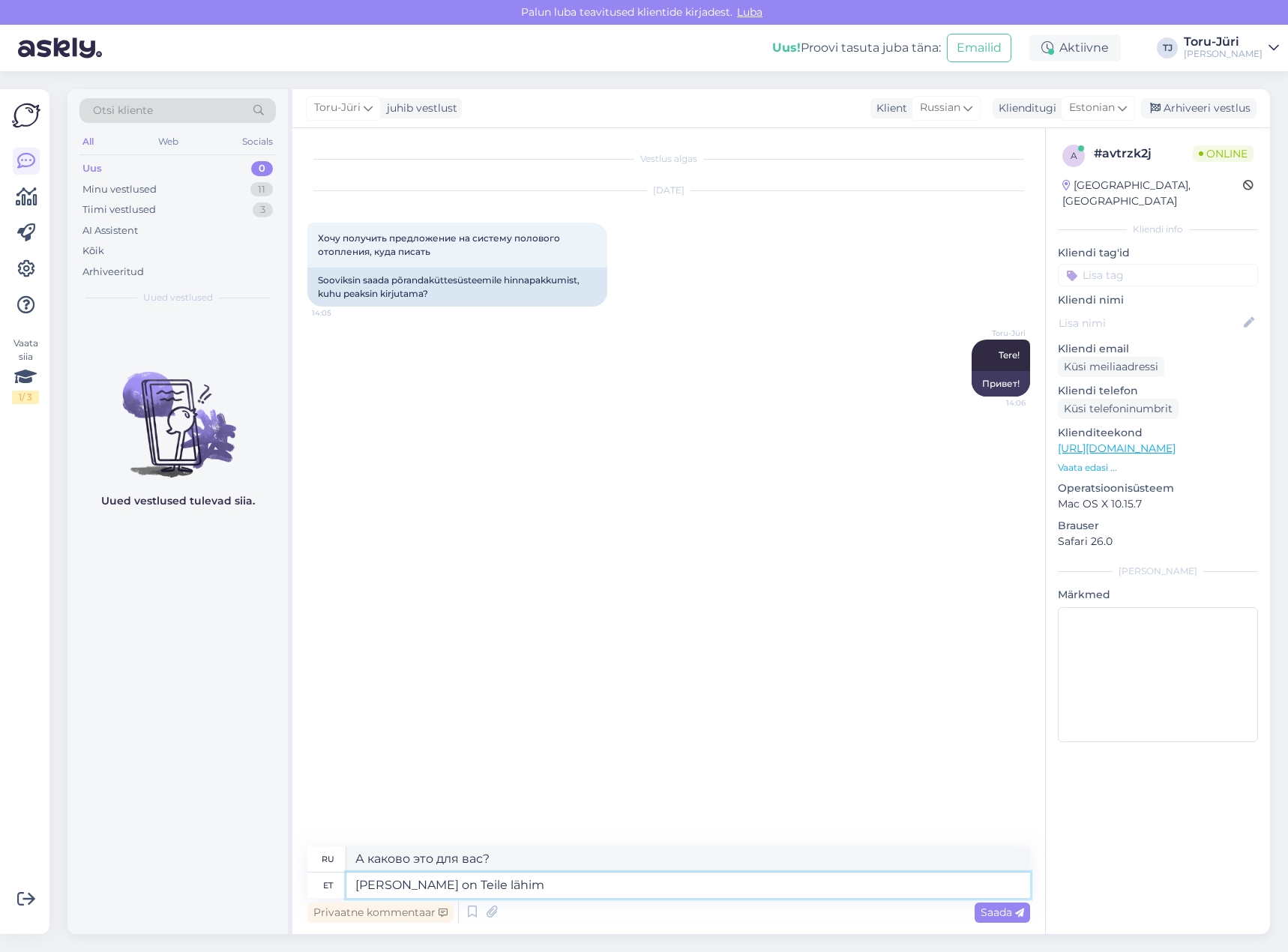
type textarea "Какой из них вам ближе всего?"
type textarea "[PERSON_NAME] on Teile [PERSON_NAME]"
type textarea "Какой Тору-Юри находится к вам ближе всего?"
type textarea "[PERSON_NAME] on Teile lähim Toru-Jüri kauplus?"
type textarea "Какой ближайший к вам магазин Toru-Jüri?"
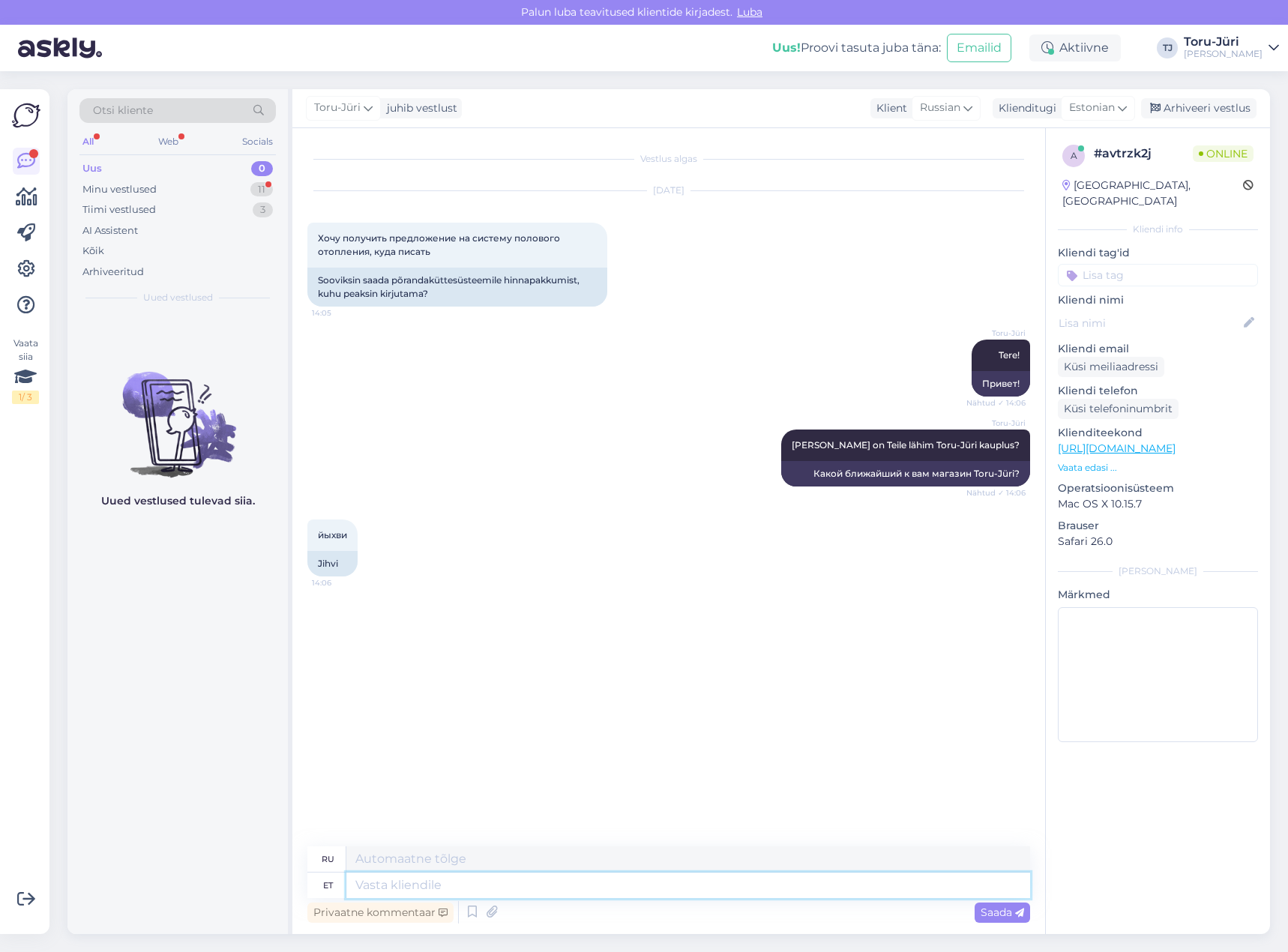
click at [568, 891] on textarea at bounding box center [688, 885] width 683 height 25
click at [1000, 648] on img at bounding box center [999, 640] width 60 height 60
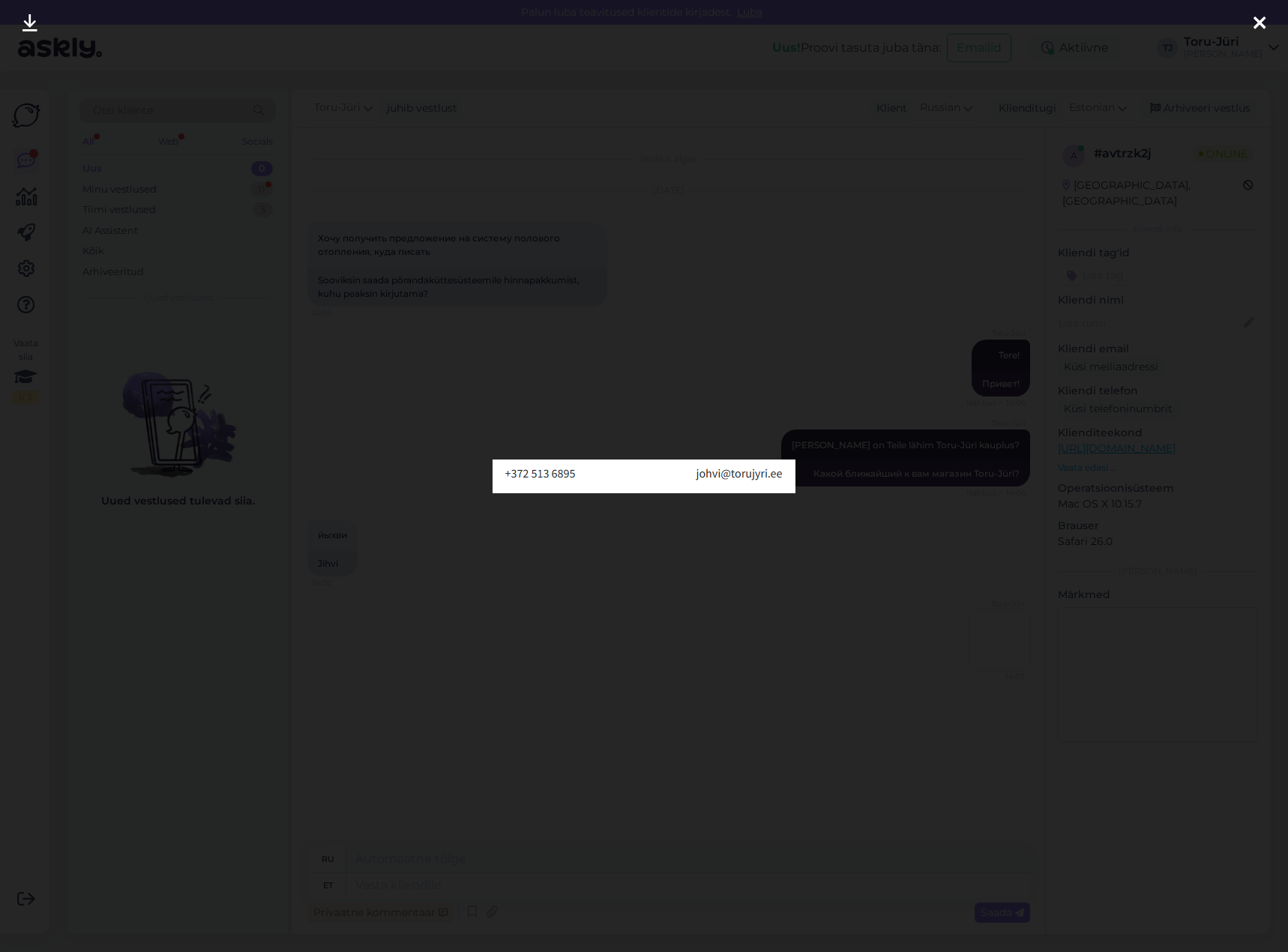
click at [1259, 29] on icon at bounding box center [1259, 24] width 12 height 20
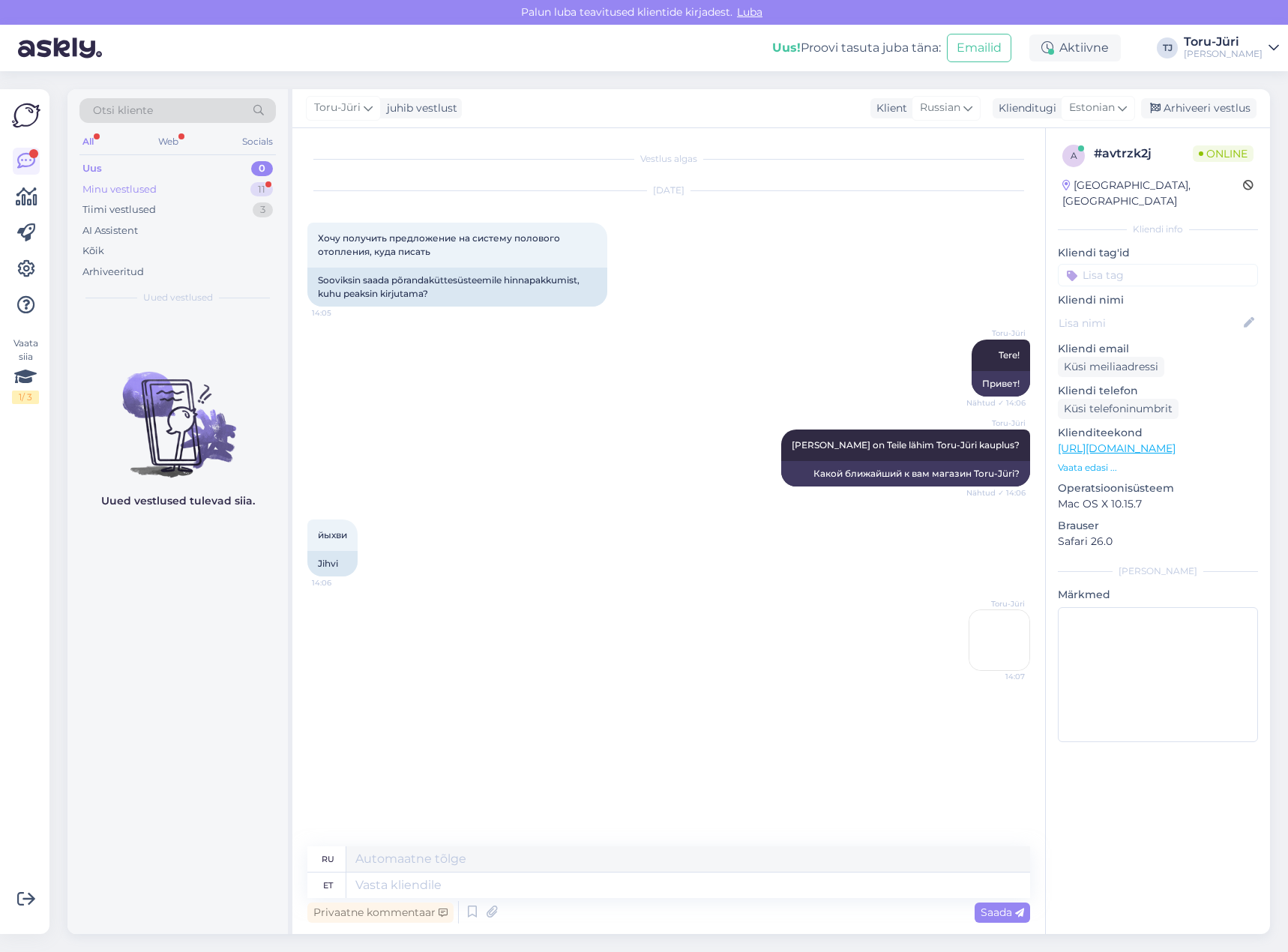
click at [174, 184] on div "Minu vestlused 11" at bounding box center [178, 189] width 197 height 21
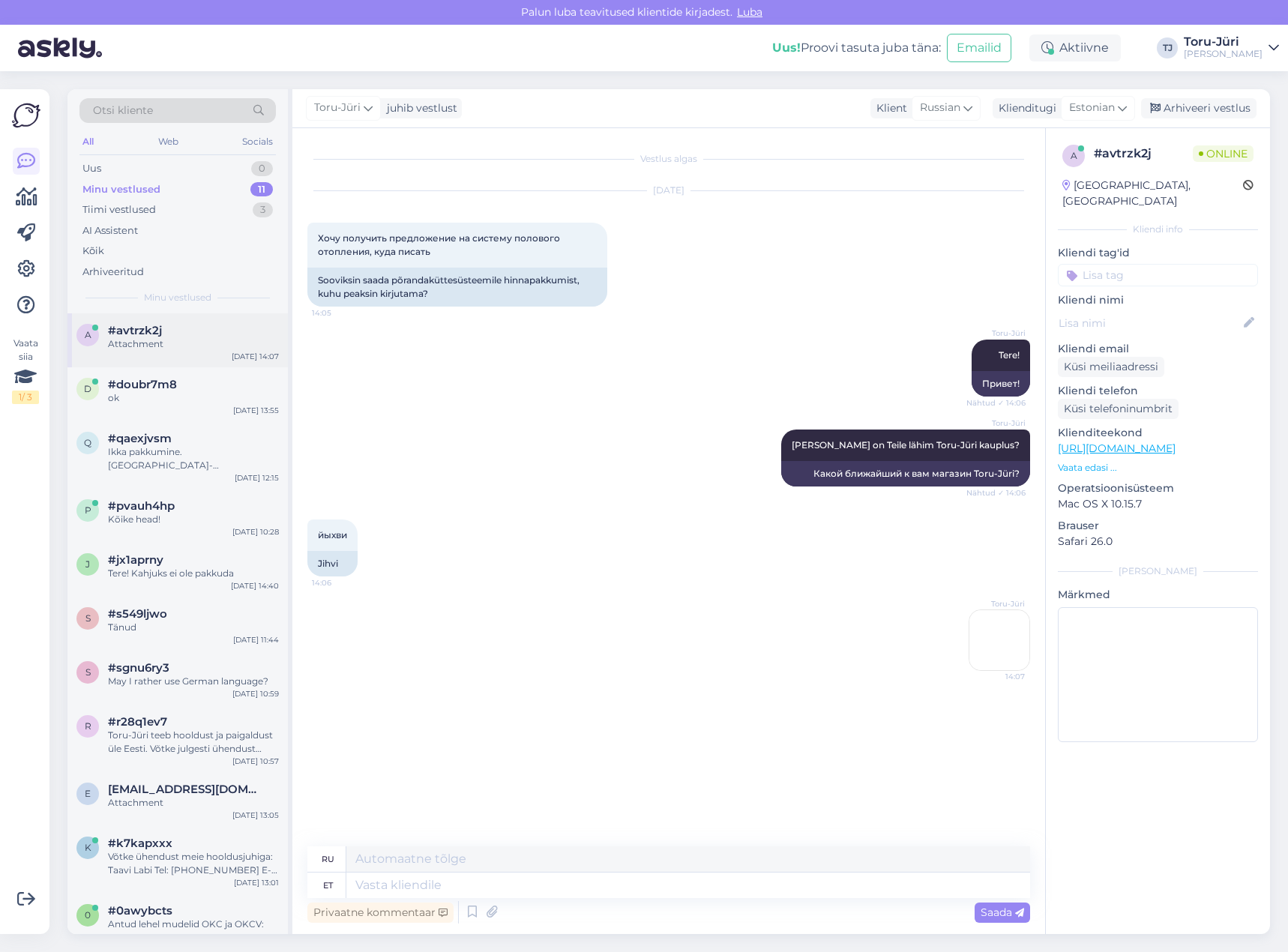
click at [225, 343] on div "Attachment" at bounding box center [193, 344] width 171 height 13
click at [120, 169] on div "Uus 0" at bounding box center [178, 169] width 197 height 21
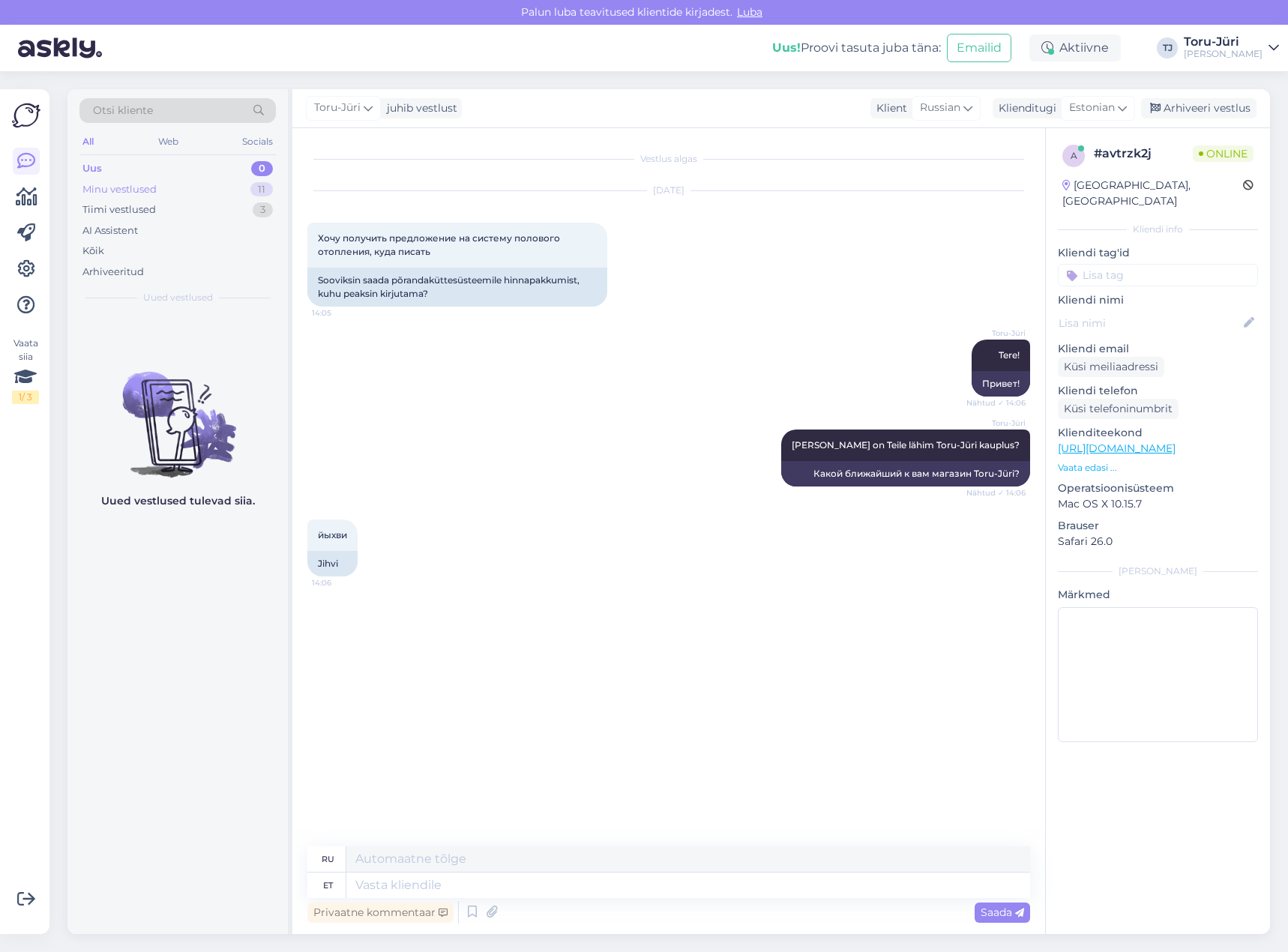
click at [124, 188] on div "Minu vestlused" at bounding box center [120, 189] width 75 height 15
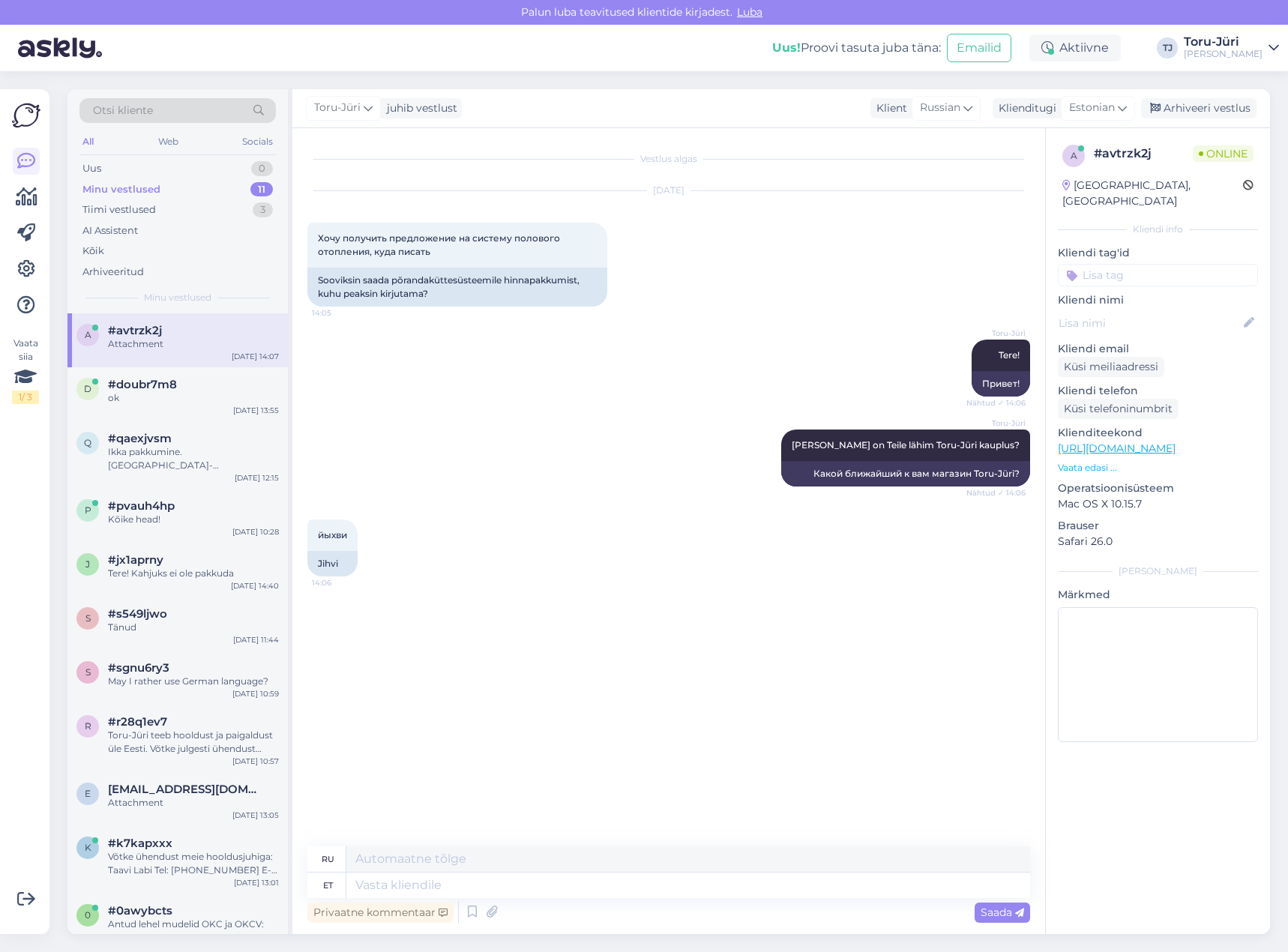
click at [566, 900] on div "Privaatne kommentaar Saada" at bounding box center [669, 912] width 723 height 29
click at [573, 888] on textarea at bounding box center [688, 885] width 683 height 25
type textarea "5136895"
click at [375, 886] on textarea "5136895" at bounding box center [688, 885] width 683 height 25
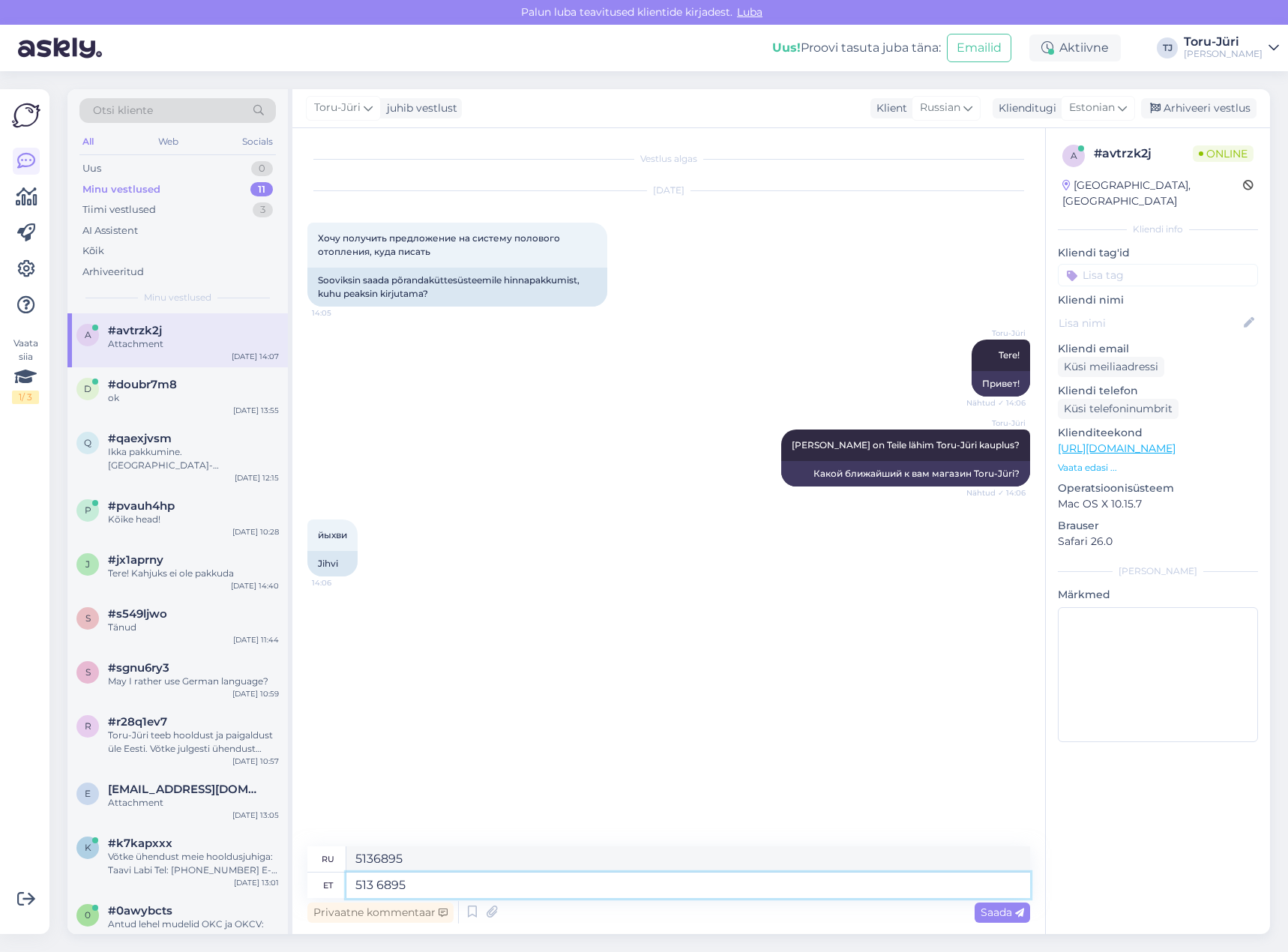
click at [416, 880] on textarea "513 6895" at bounding box center [688, 885] width 683 height 25
type textarea "513 6895"
type textarea "513 6895 johvi"
type textarea "513 6895 йыхви"
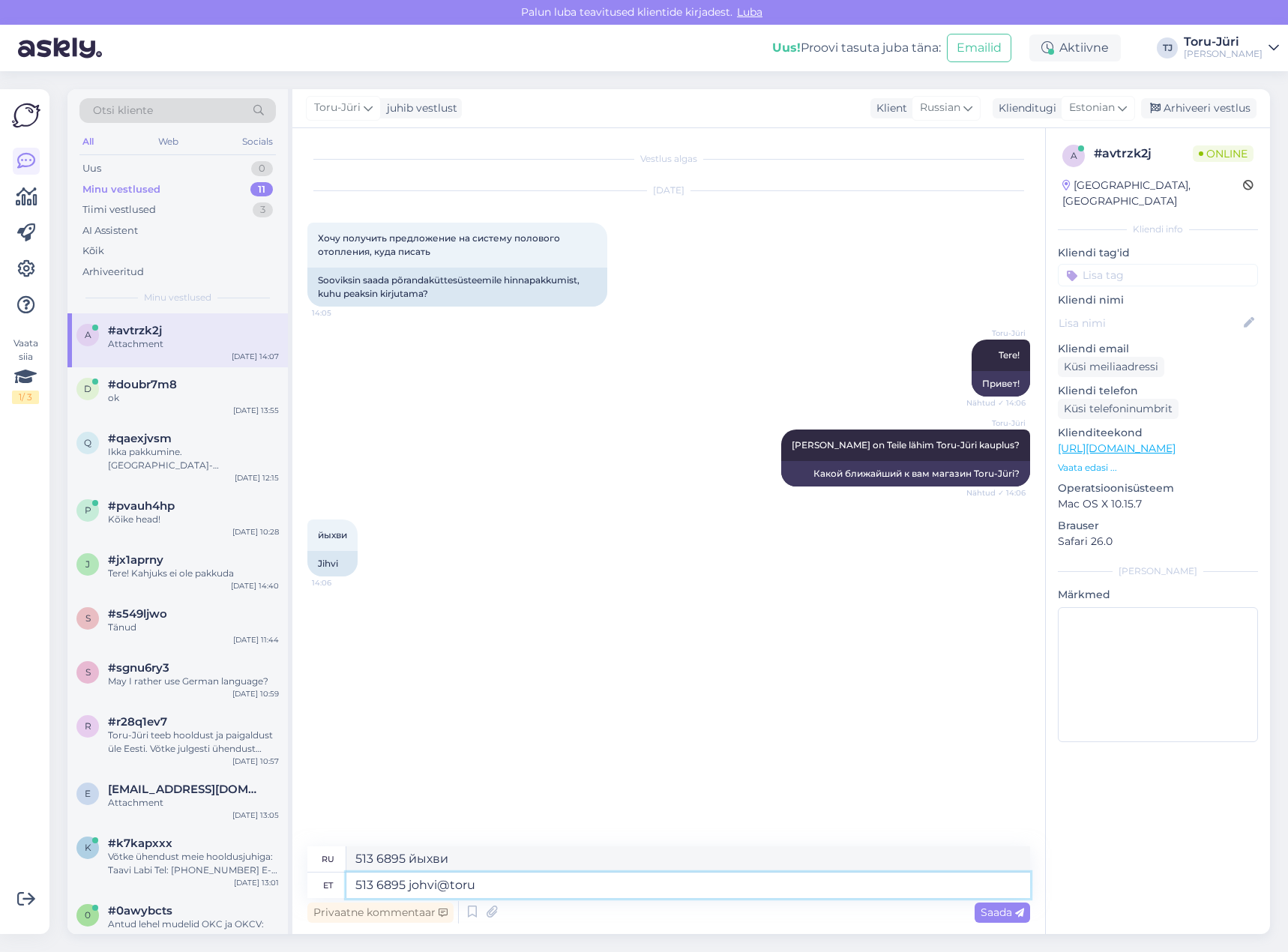
type textarea "513 6895 johvi@toruj"
type textarea "513 6895 johvi@to"
type textarea "513 6895 [EMAIL_ADDRESS][DOMAIN_NAME]"
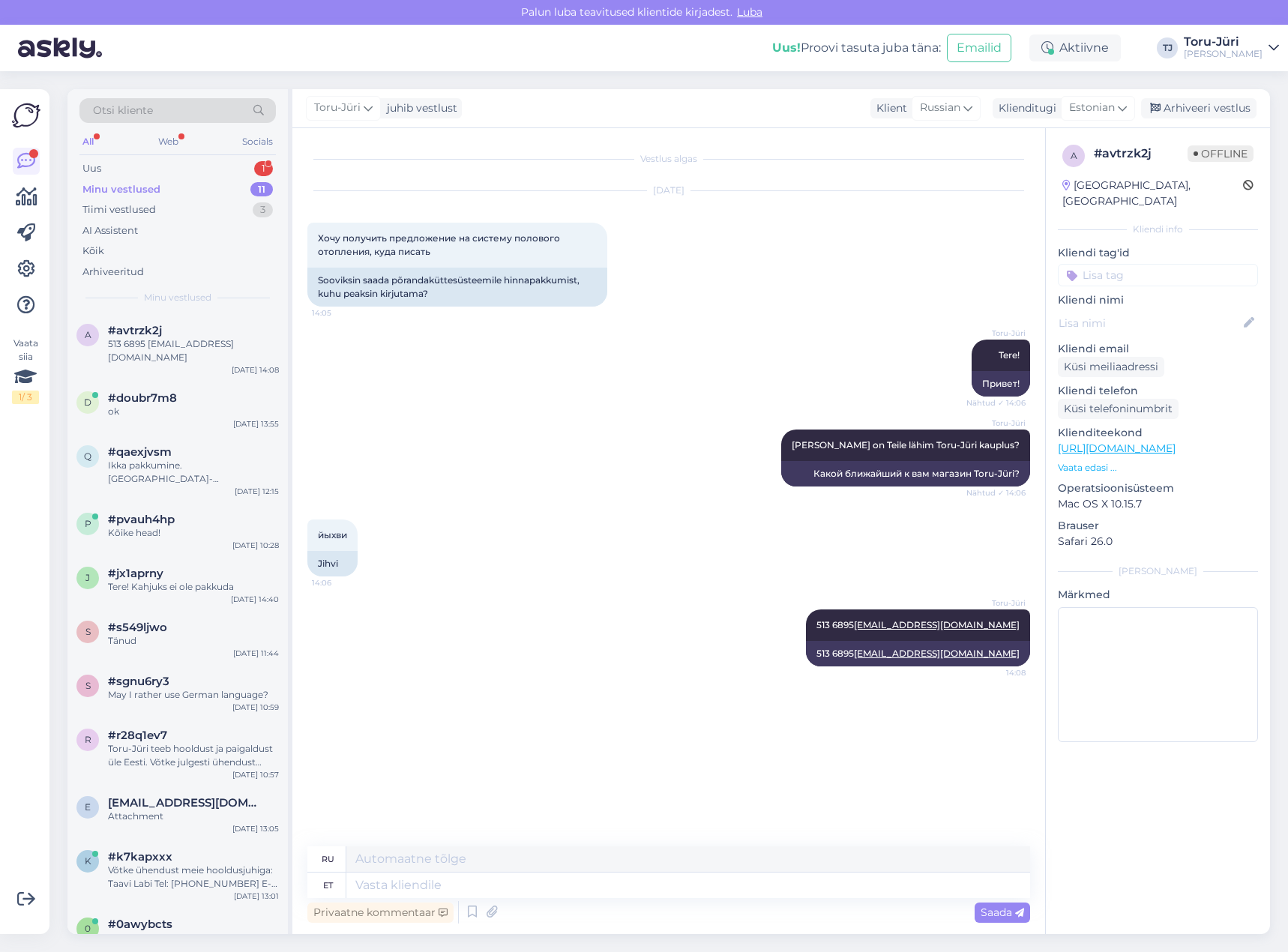
click at [157, 189] on div "Minu vestlused" at bounding box center [121, 189] width 78 height 15
click at [165, 166] on div "Uus 1" at bounding box center [178, 169] width 197 height 21
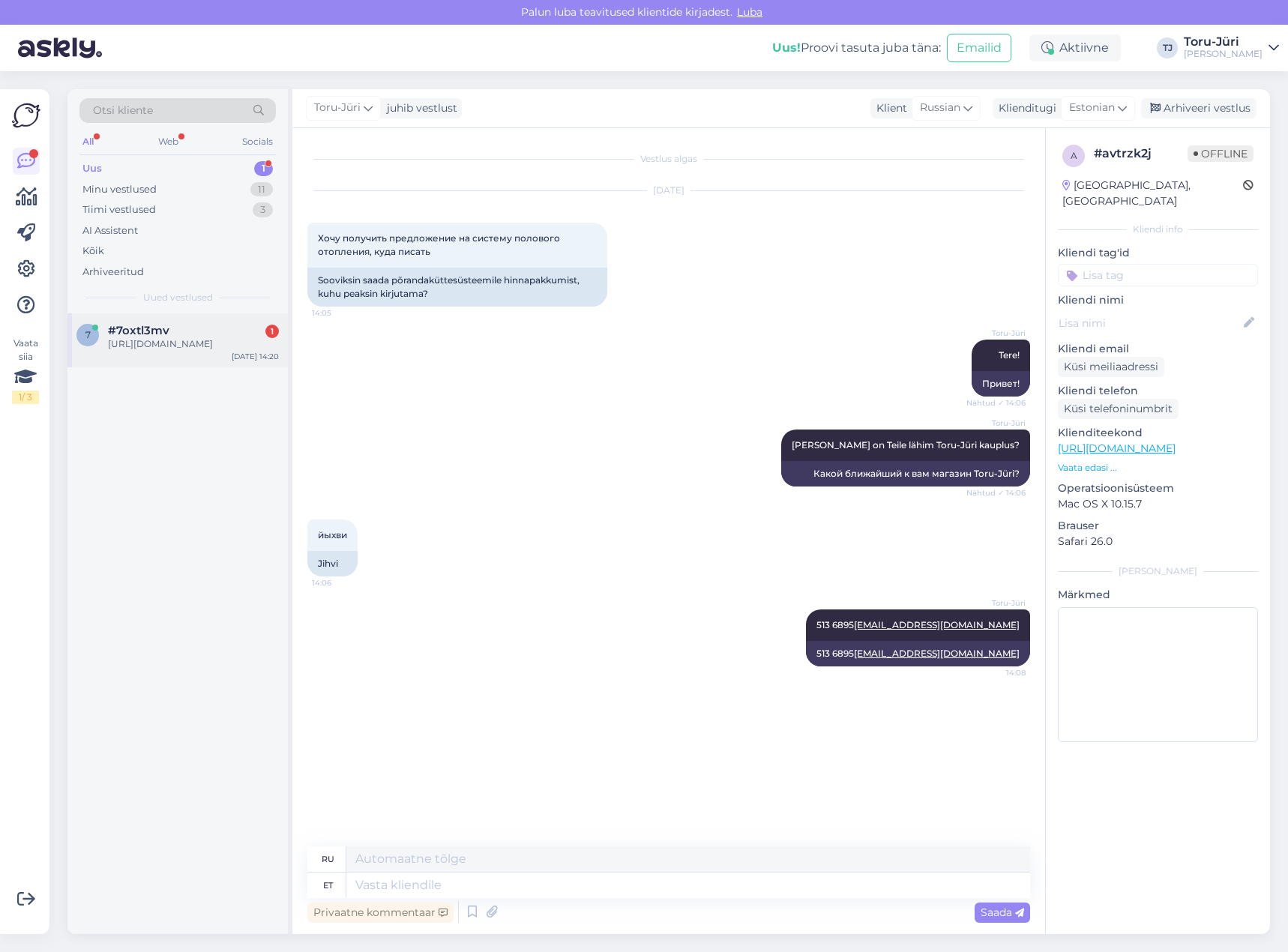
click at [205, 351] on div "[URL][DOMAIN_NAME]" at bounding box center [193, 344] width 171 height 13
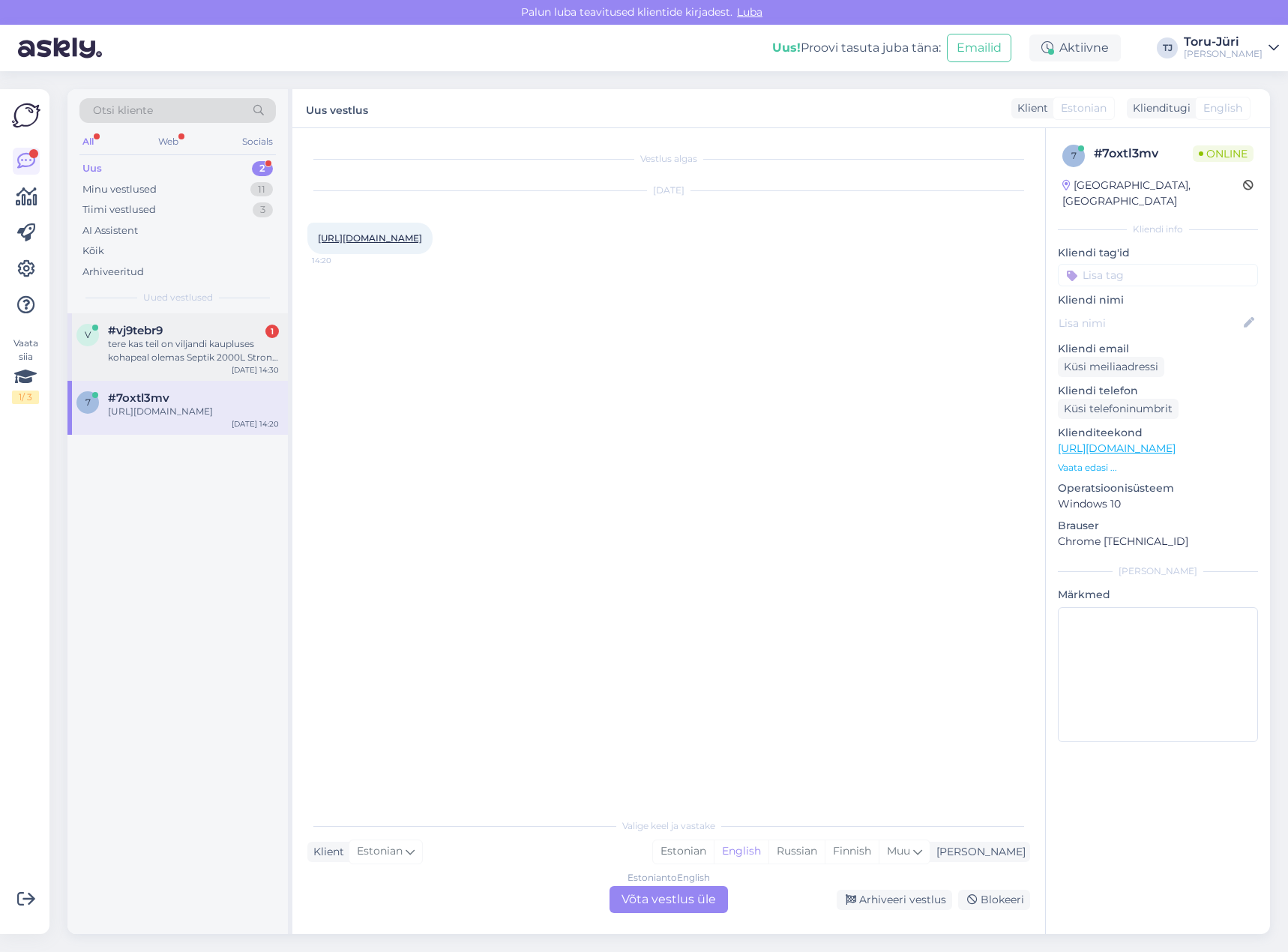
click at [177, 357] on div "tere kas teil on viljandi kaupluses kohapeal olemas Septik 2000L Strong koos im…" at bounding box center [193, 351] width 171 height 27
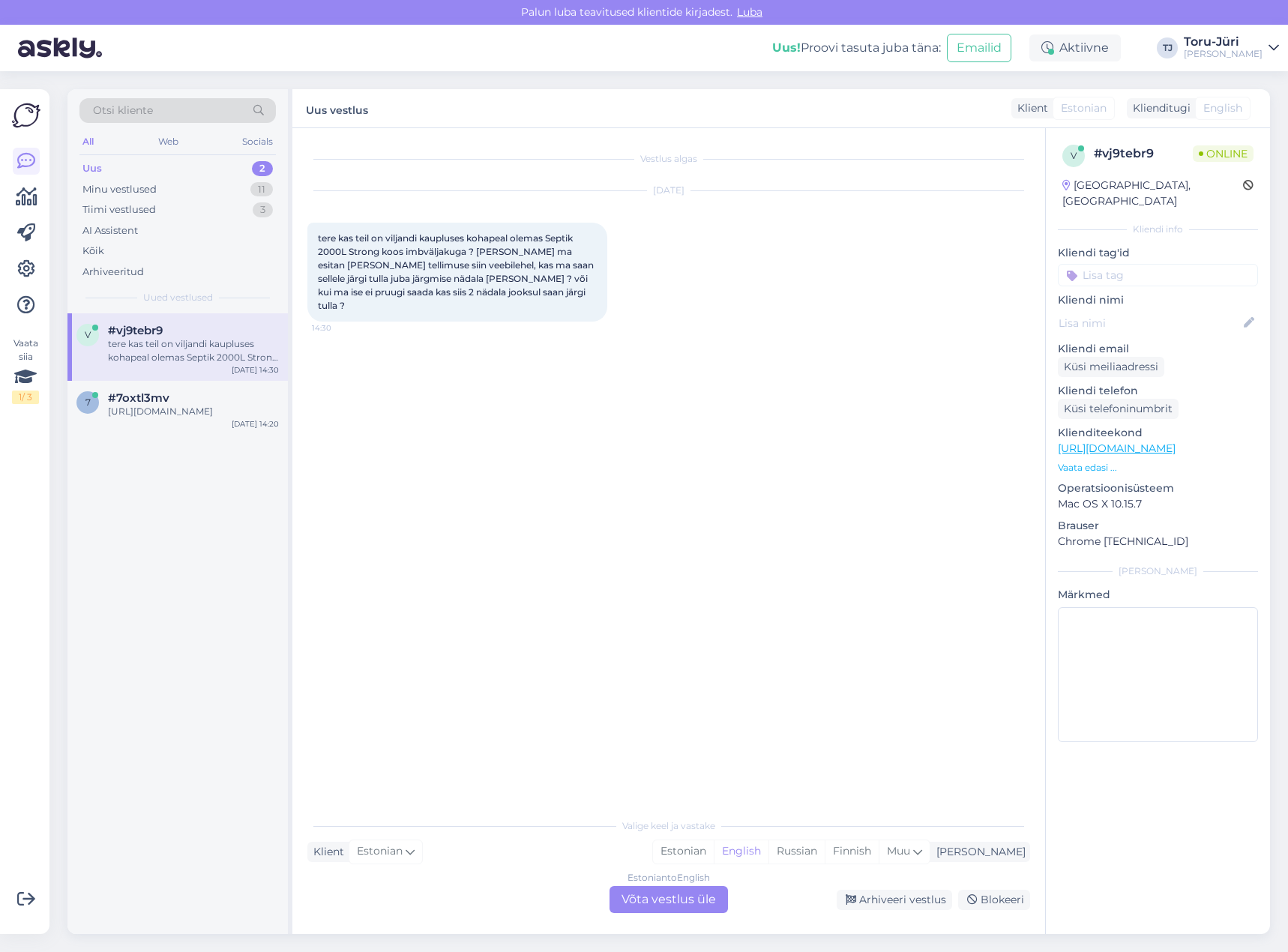
click at [593, 461] on div "Vestlus algas [DATE] tere kas teil on [GEOGRAPHIC_DATA] kaupluses kohapeal olem…" at bounding box center [675, 470] width 736 height 654
drag, startPoint x: 652, startPoint y: 897, endPoint x: 686, endPoint y: 839, distance: 67.2
click at [650, 897] on div "Estonian to English Võta vestlus üle" at bounding box center [668, 900] width 118 height 27
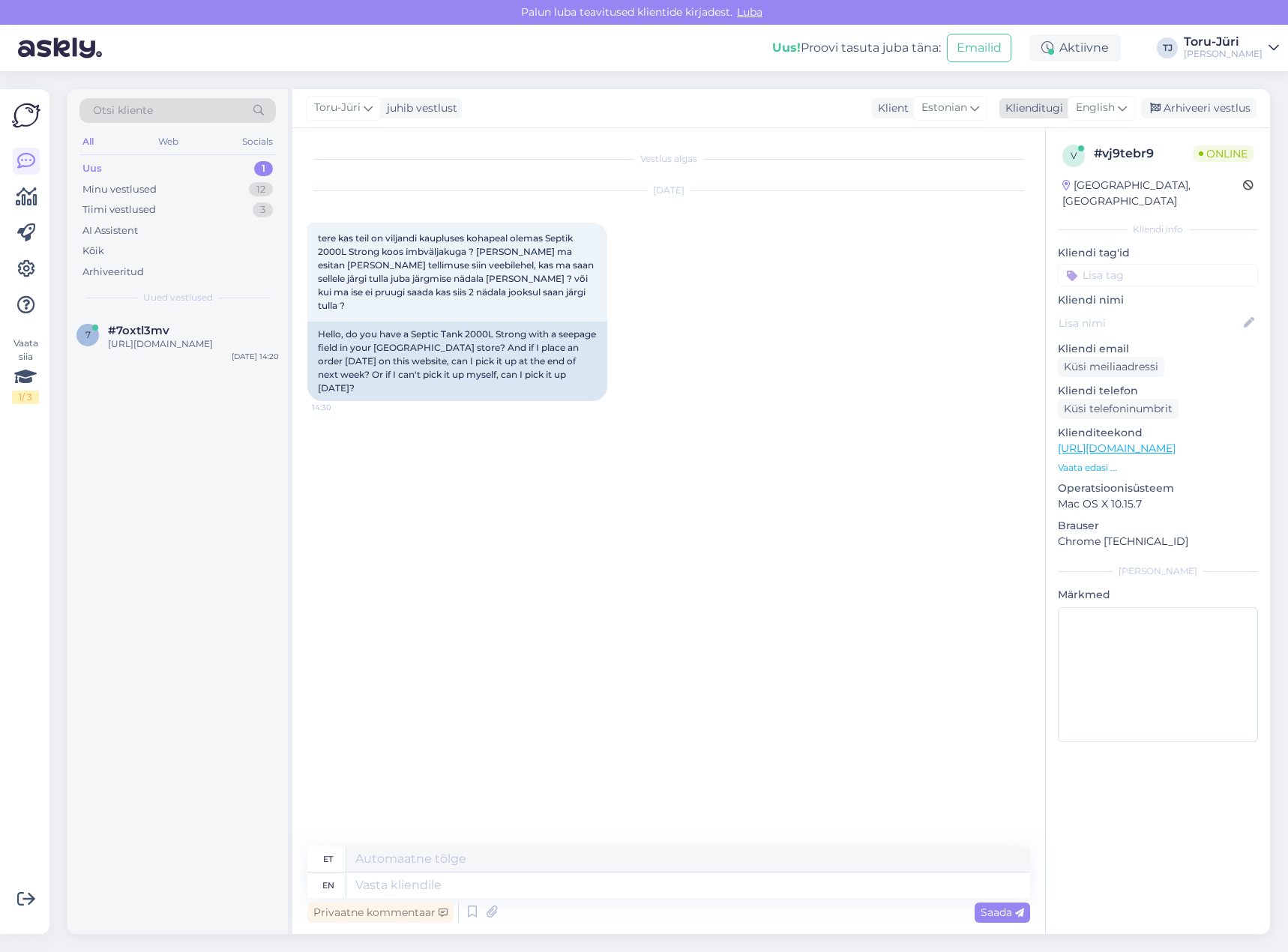
click at [1126, 108] on icon at bounding box center [1122, 108] width 9 height 17
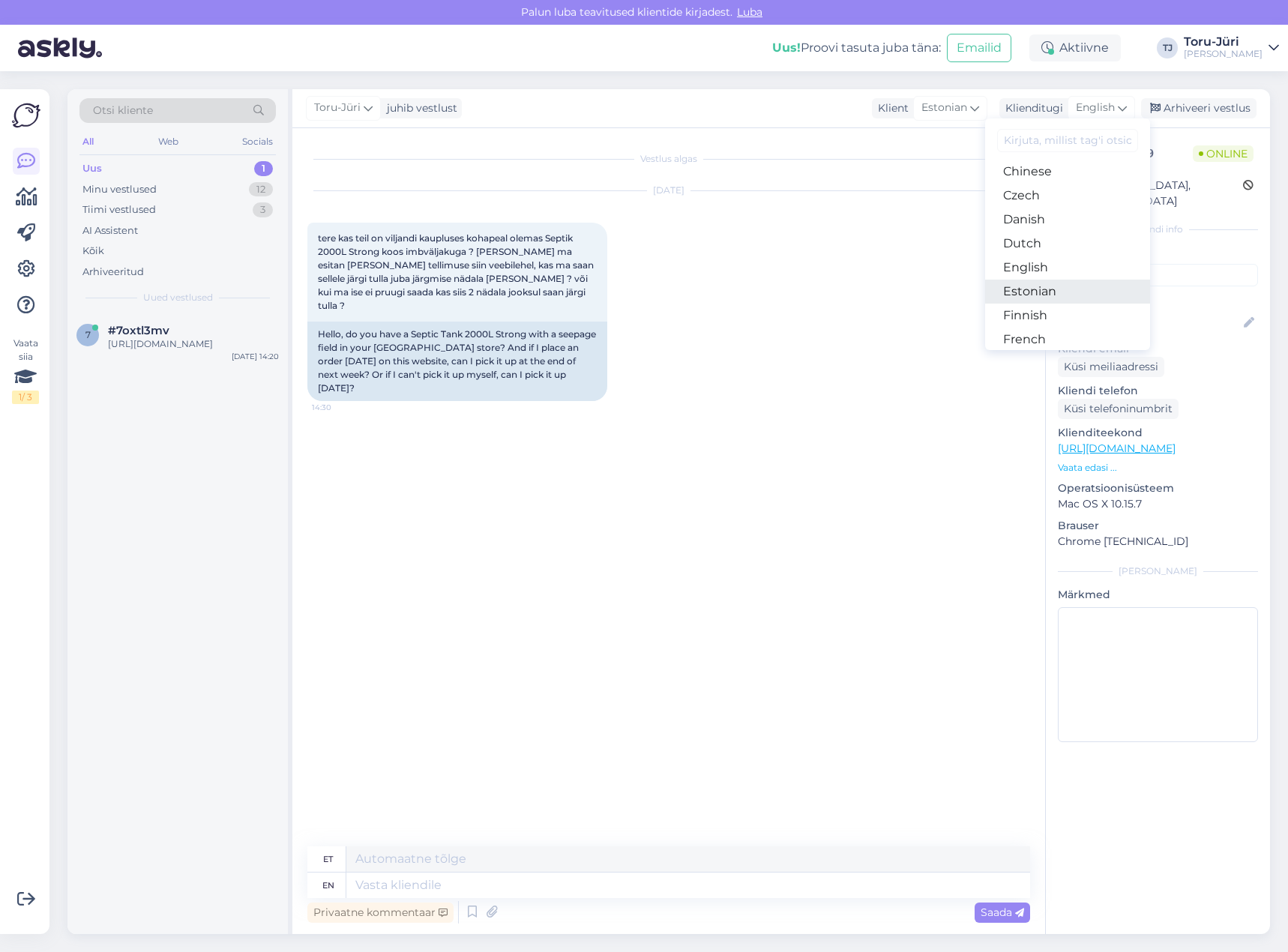
click at [1048, 293] on link "Estonian" at bounding box center [1068, 292] width 165 height 24
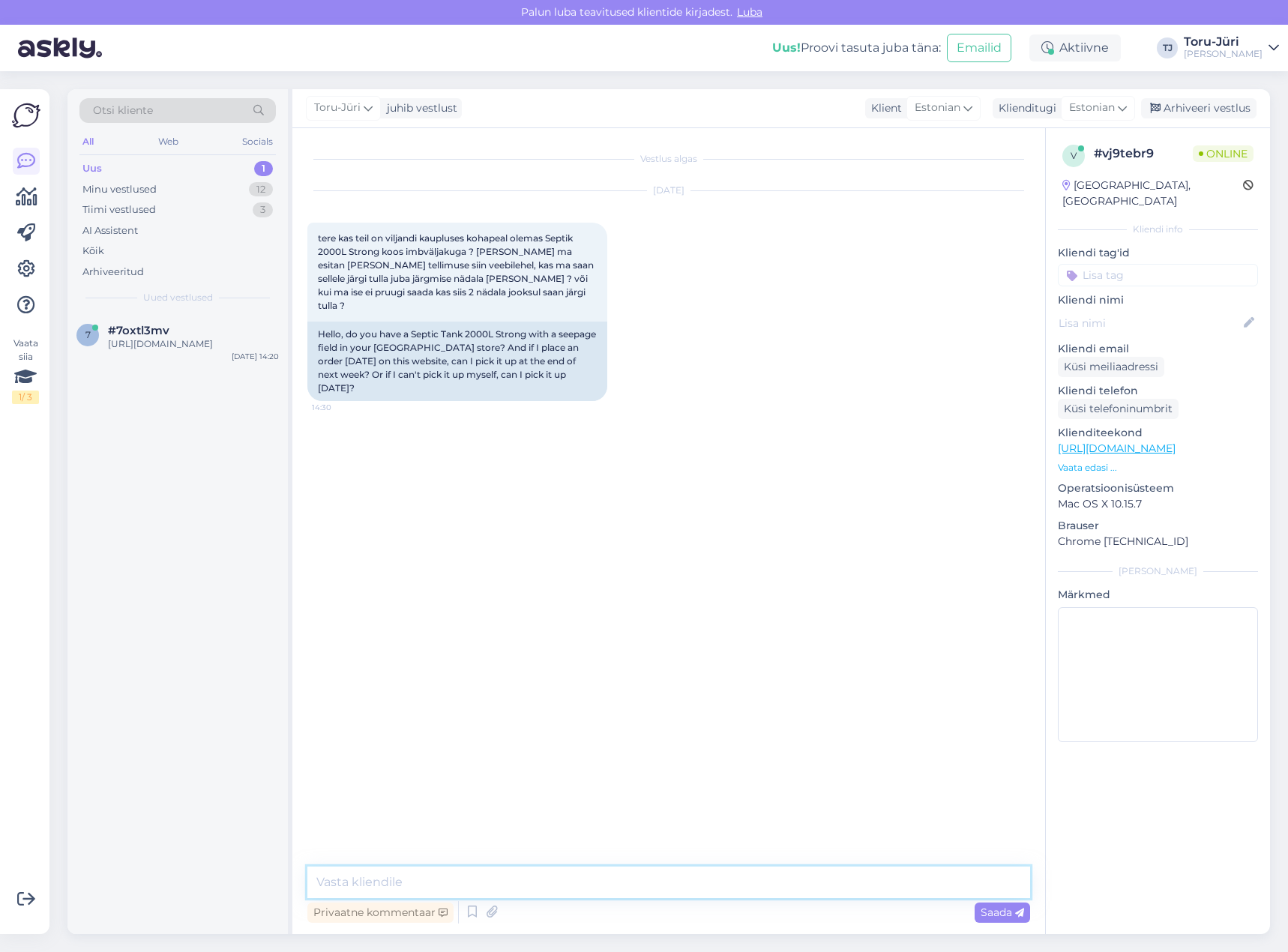
drag, startPoint x: 491, startPoint y: 883, endPoint x: 492, endPoint y: 860, distance: 23.0
click at [492, 882] on textarea at bounding box center [669, 882] width 723 height 32
type textarea "Tere!"
click at [431, 880] on textarea "Tere!" at bounding box center [669, 882] width 723 height 32
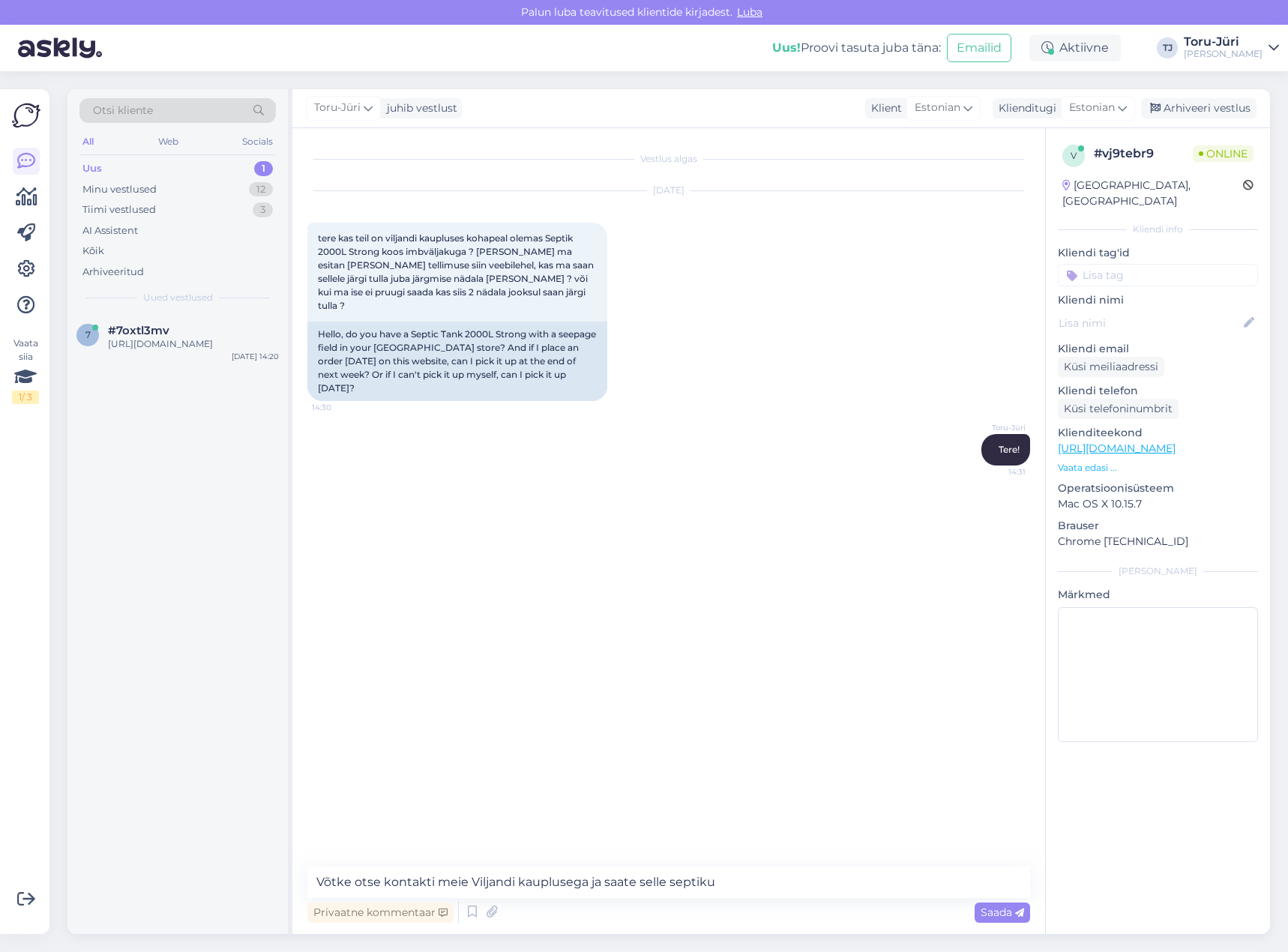
click at [720, 587] on div "Vestlus algas [DATE] tere kas teil on [GEOGRAPHIC_DATA] kaupluses kohapeal olem…" at bounding box center [675, 499] width 736 height 710
click at [732, 883] on textarea "Võtke otse kontakti meie Viljandi kauplusega ja saate selle septiku" at bounding box center [669, 882] width 723 height 32
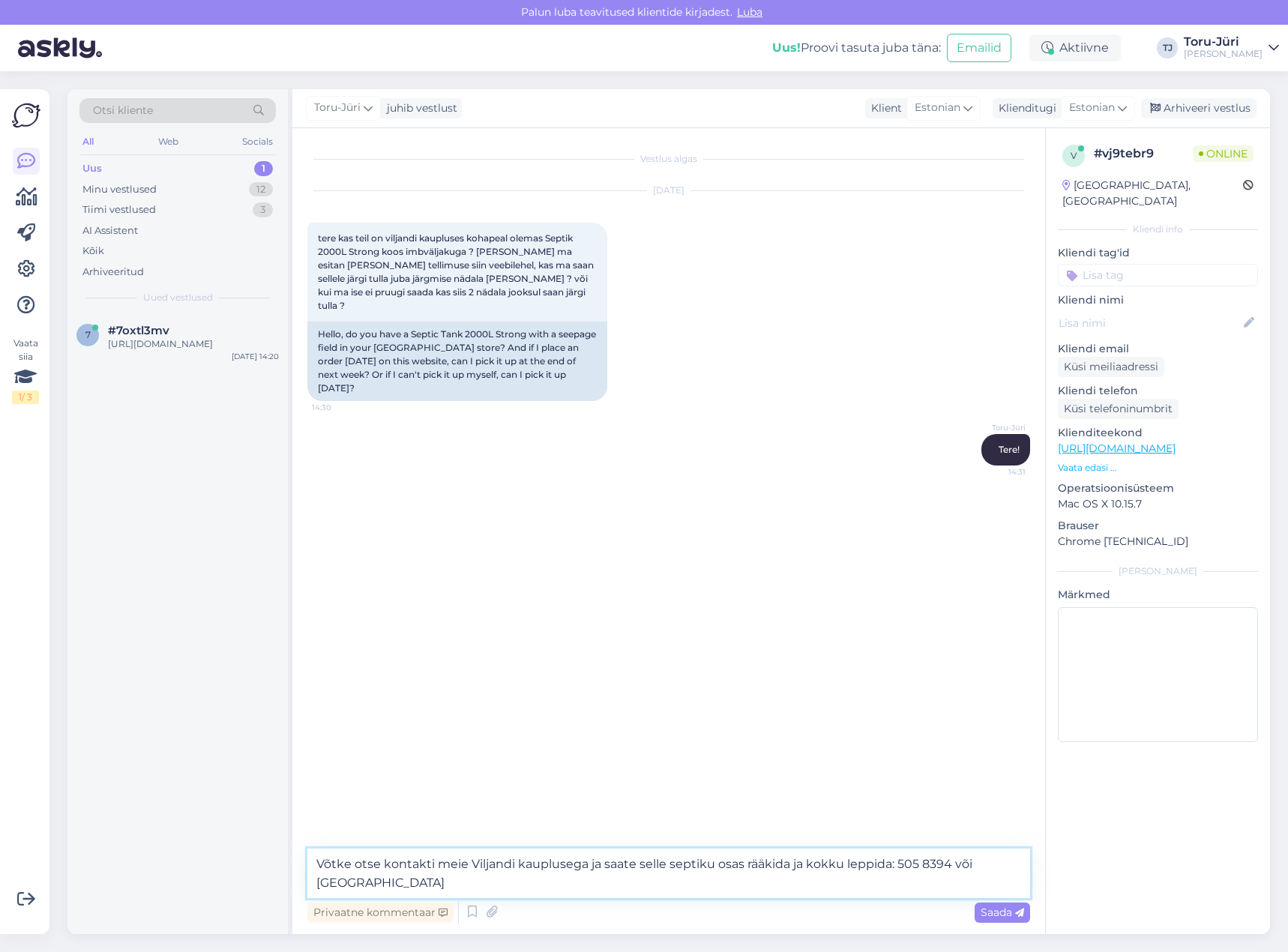
type textarea "Võtke otse kontakti meie Viljandi kauplusega ja saate selle septiku osas rääkid…"
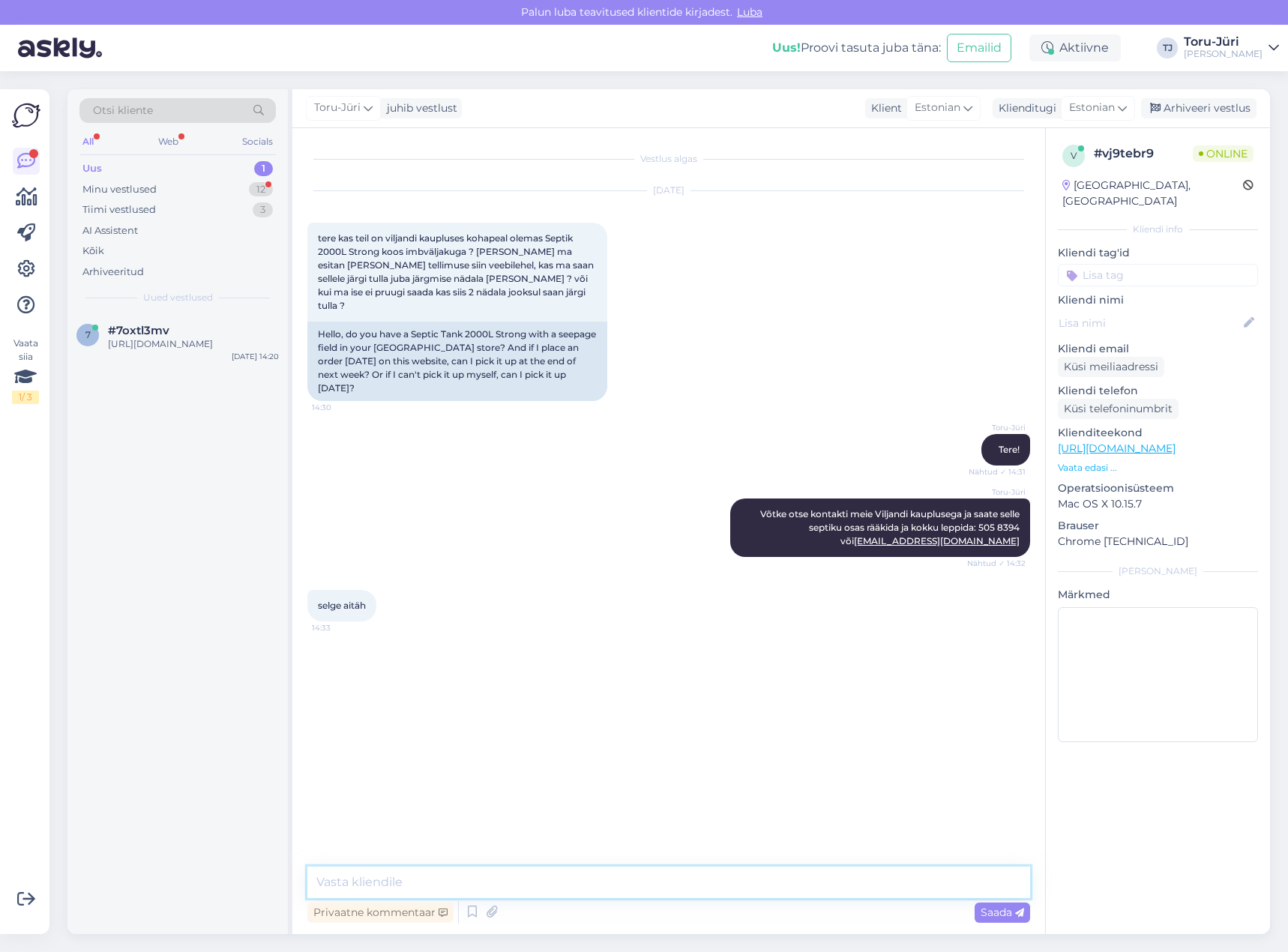
click at [567, 874] on textarea at bounding box center [669, 882] width 723 height 32
type textarea "Võtke heaks!"
